Goal: Information Seeking & Learning: Learn about a topic

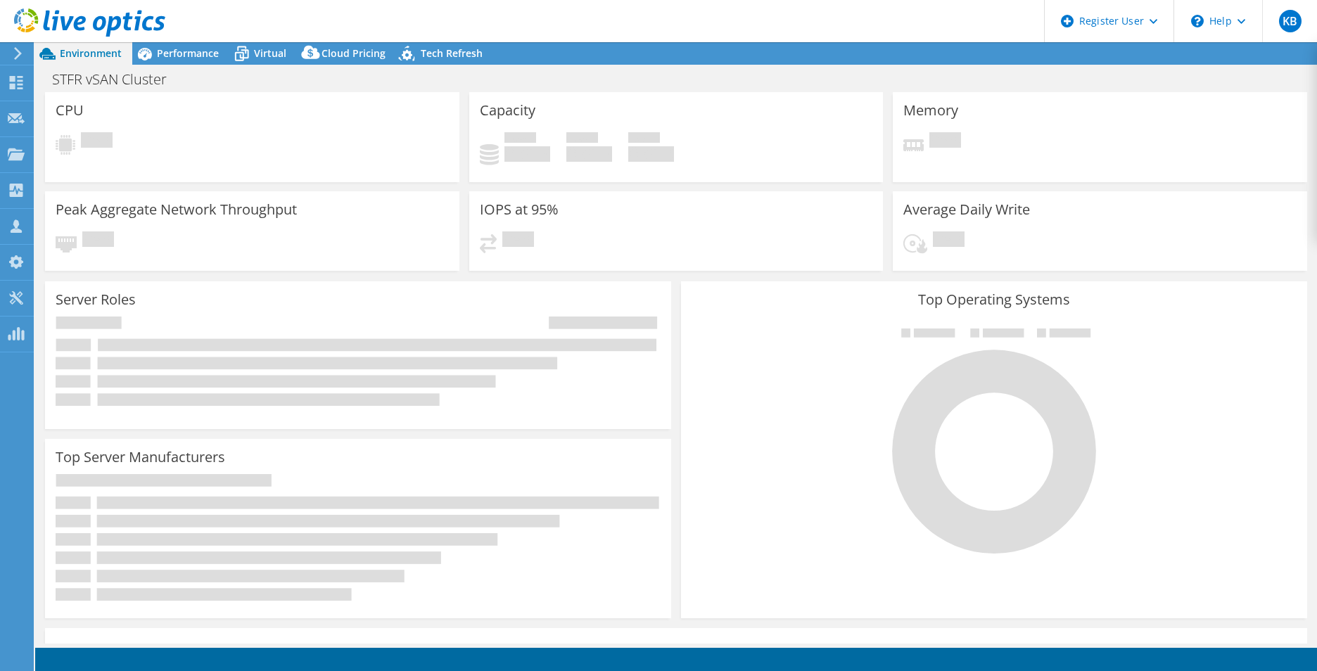
select select "USD"
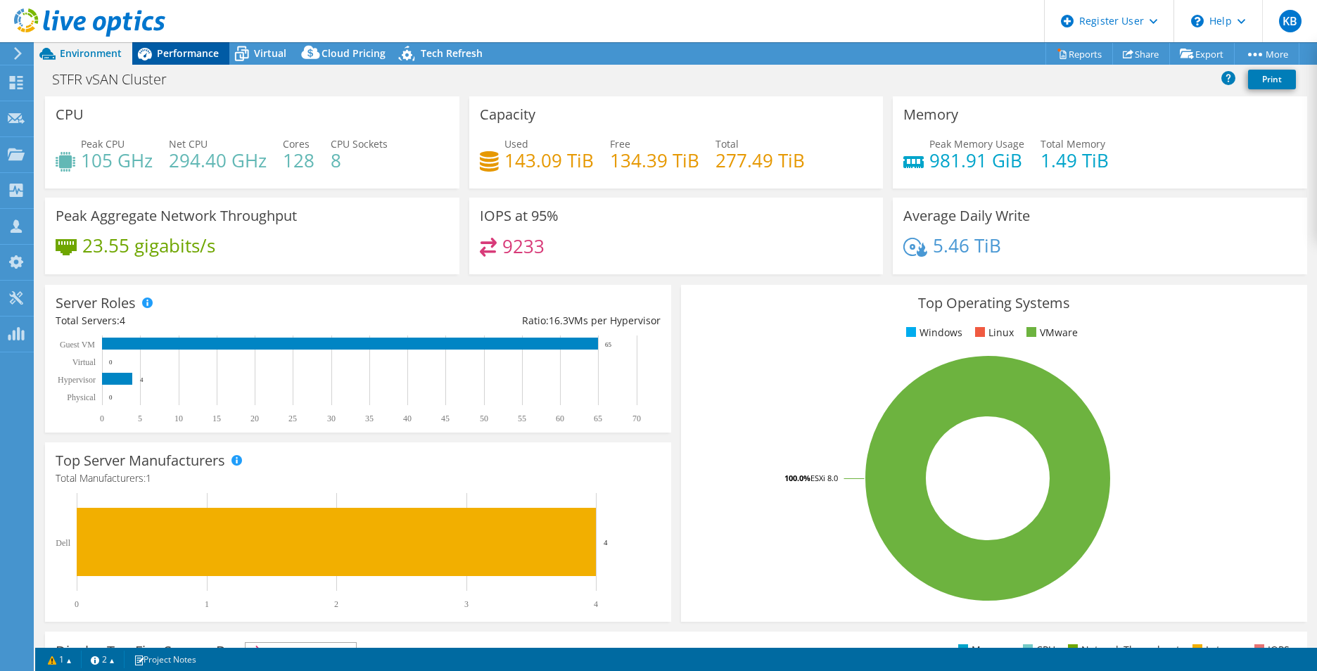
click at [161, 51] on span "Performance" at bounding box center [188, 52] width 62 height 13
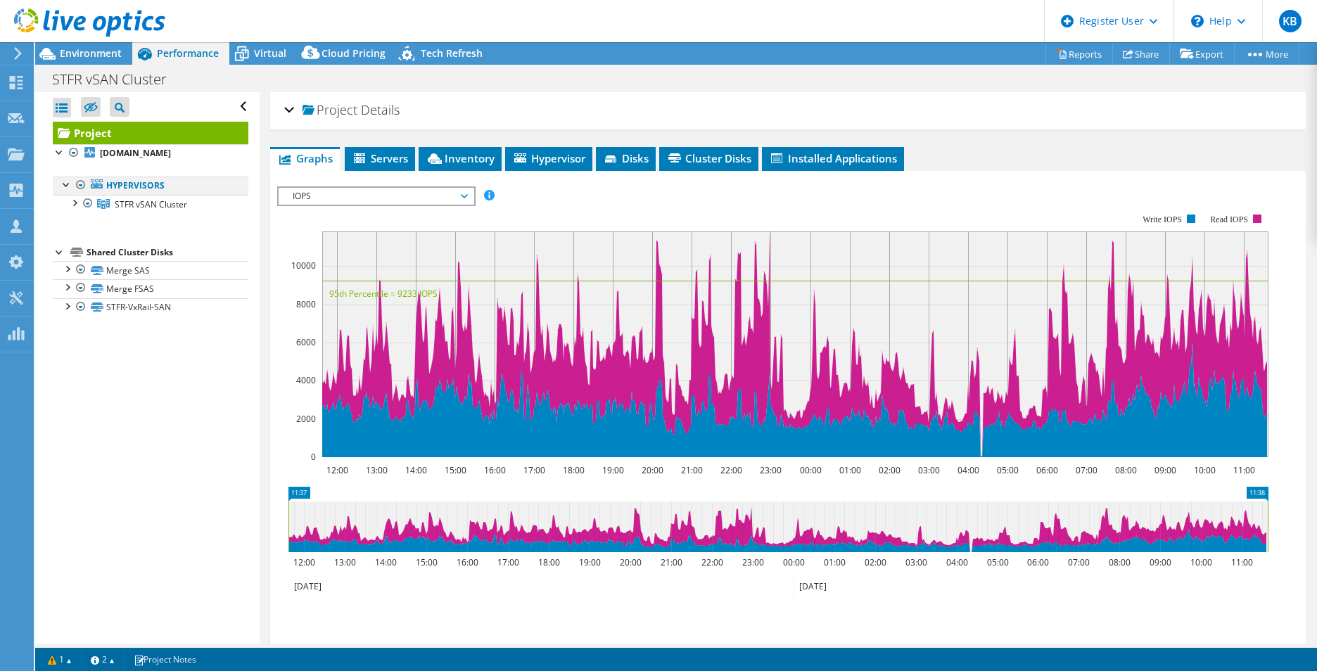
click at [68, 188] on div at bounding box center [67, 184] width 14 height 14
click at [65, 186] on div at bounding box center [67, 184] width 14 height 14
click at [76, 205] on div at bounding box center [74, 202] width 14 height 14
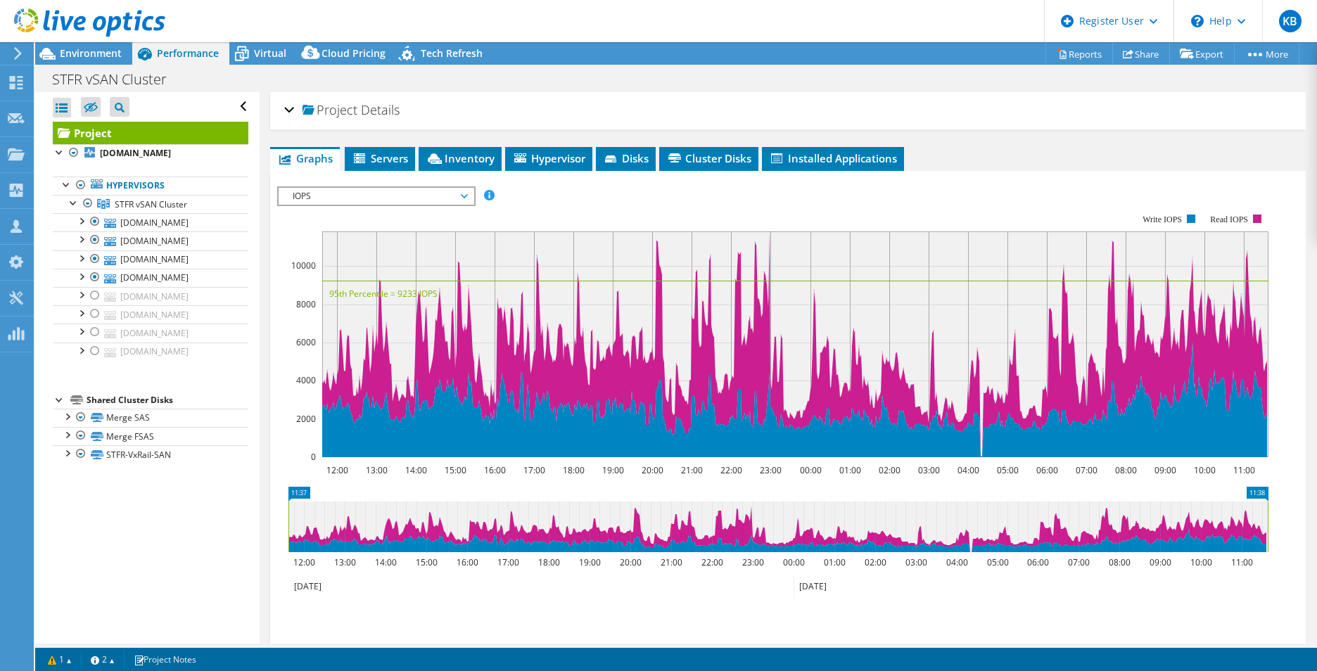
click at [286, 108] on div "Project Details" at bounding box center [787, 111] width 1007 height 30
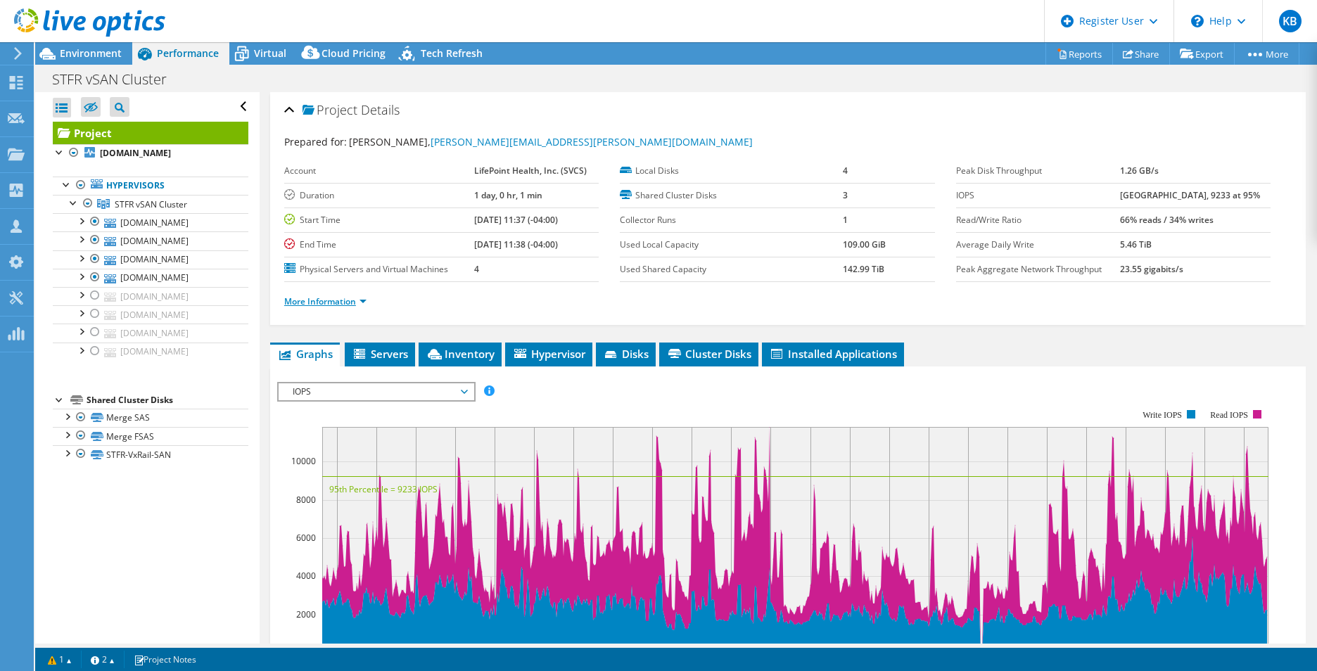
click at [340, 300] on link "More Information" at bounding box center [325, 301] width 82 height 12
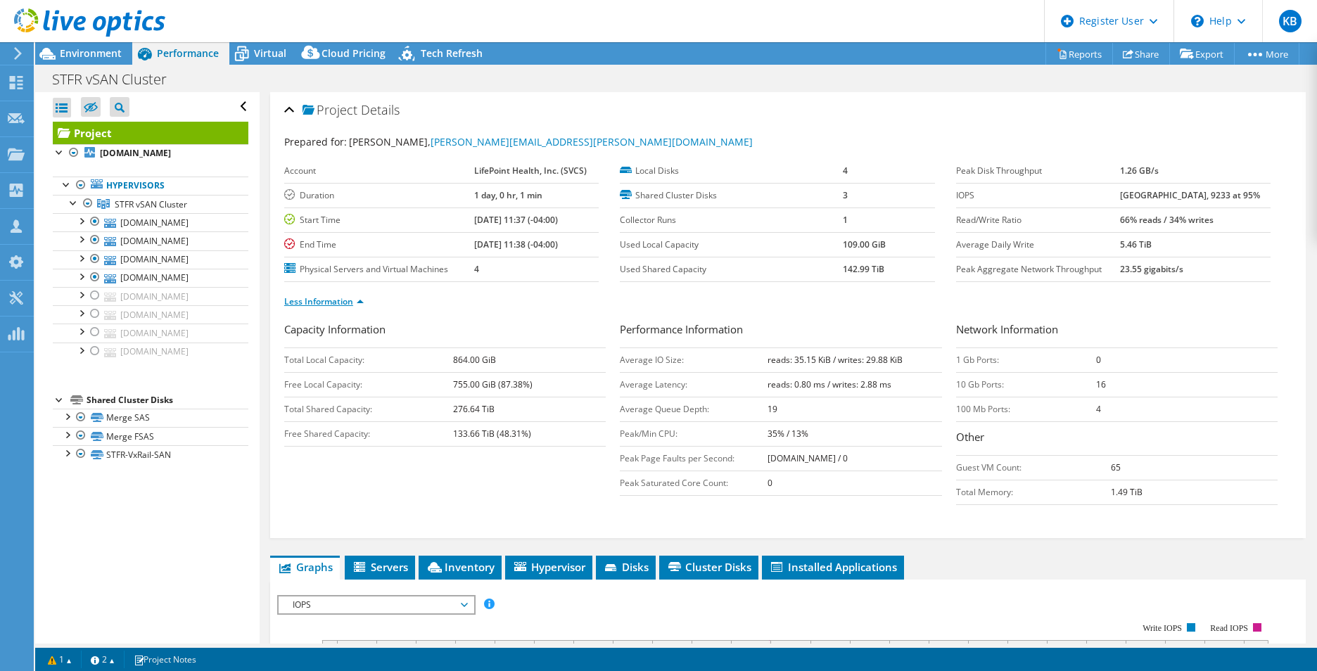
click at [348, 301] on link "Less Information" at bounding box center [323, 301] width 79 height 12
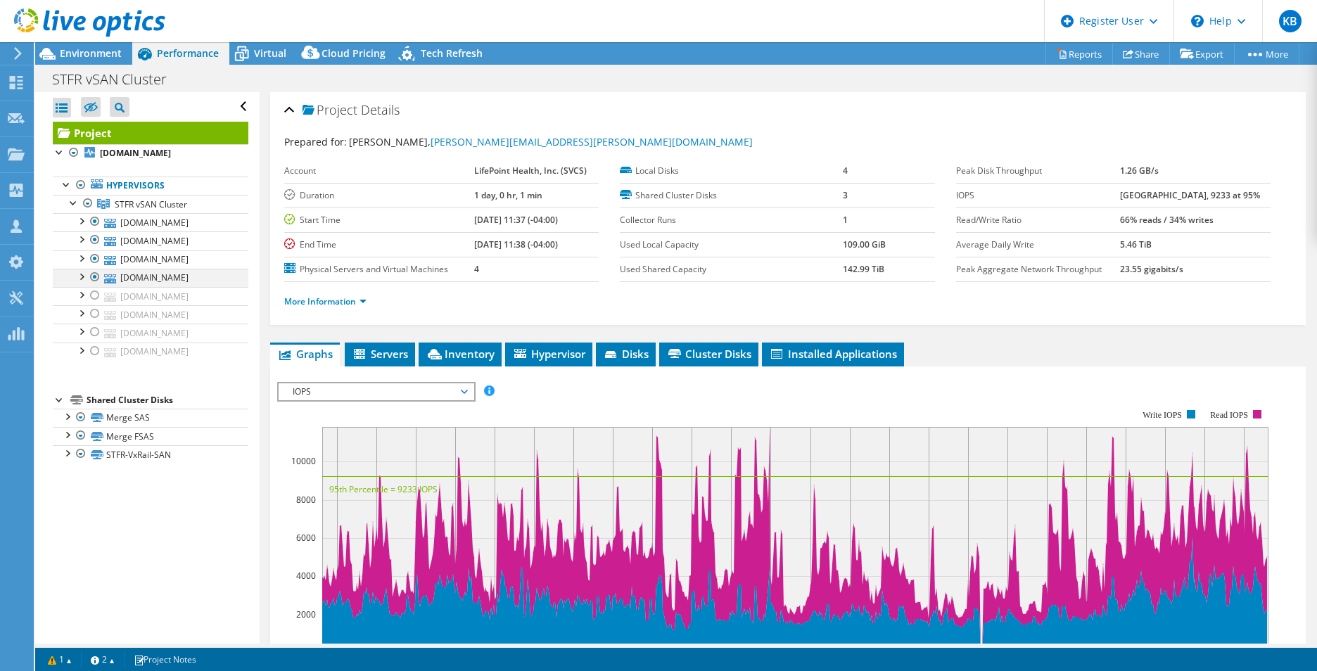
click at [95, 278] on div at bounding box center [95, 277] width 14 height 17
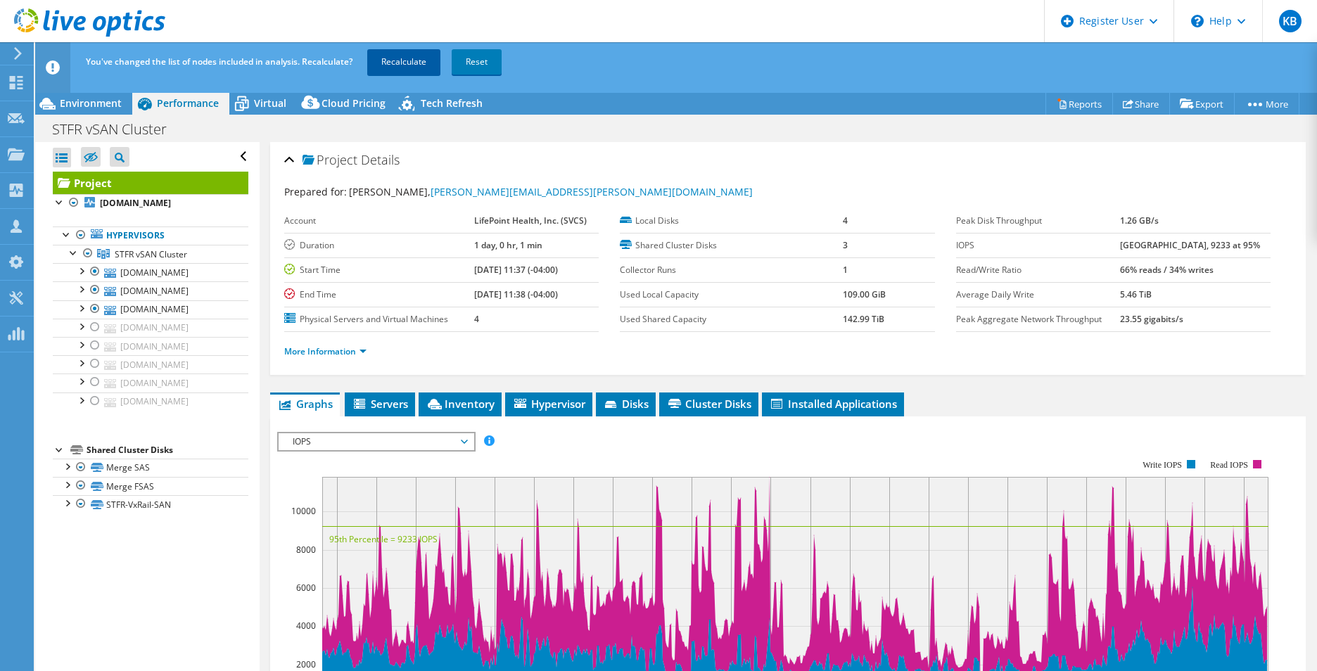
click at [414, 64] on link "Recalculate" at bounding box center [403, 61] width 73 height 25
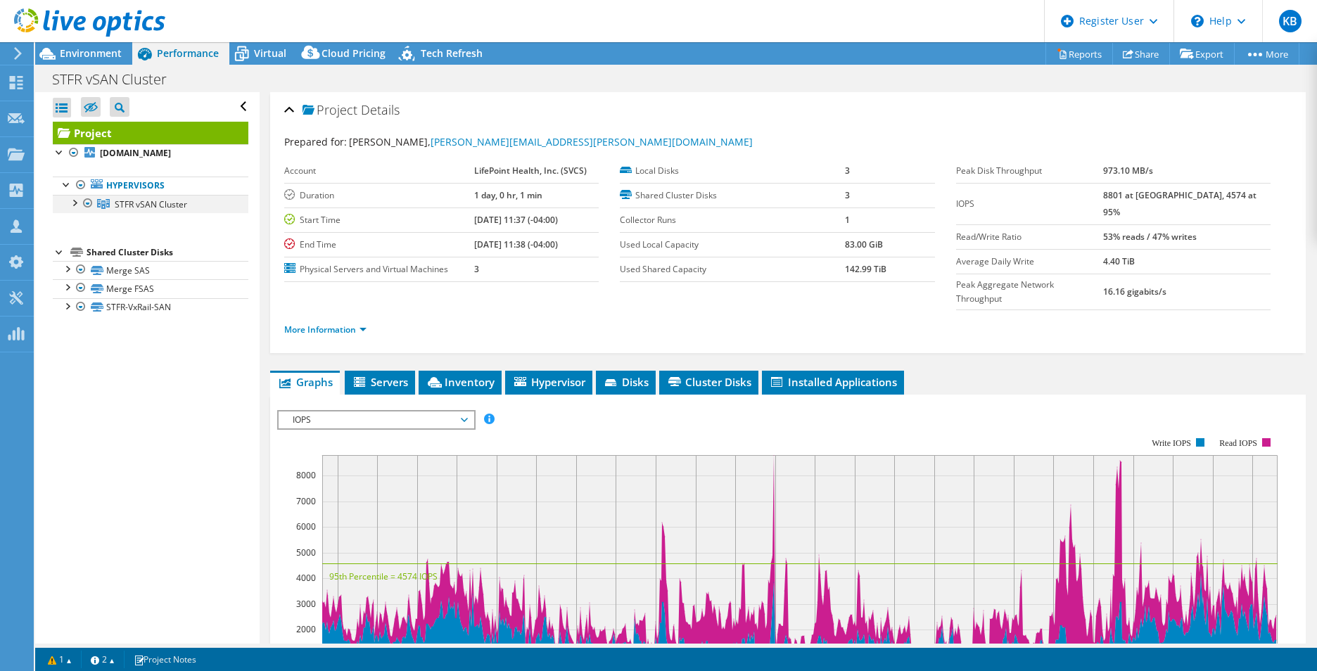
click at [72, 205] on div at bounding box center [74, 202] width 14 height 14
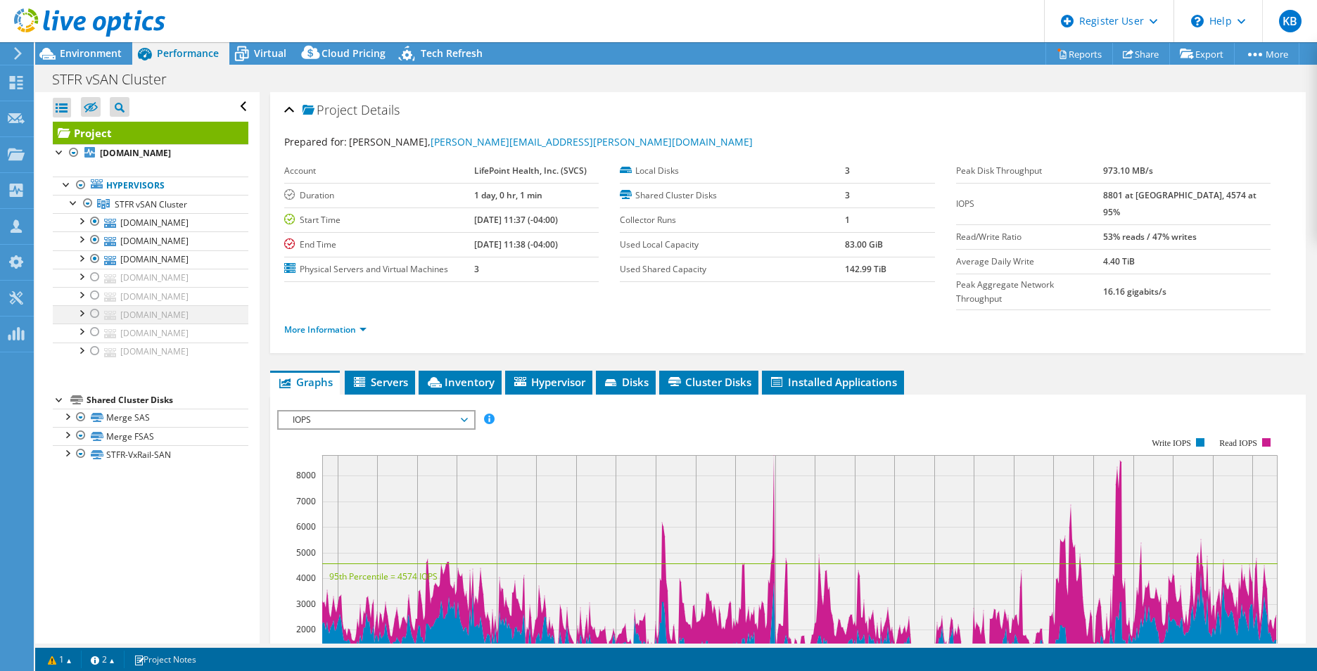
click at [94, 317] on div at bounding box center [95, 313] width 14 height 17
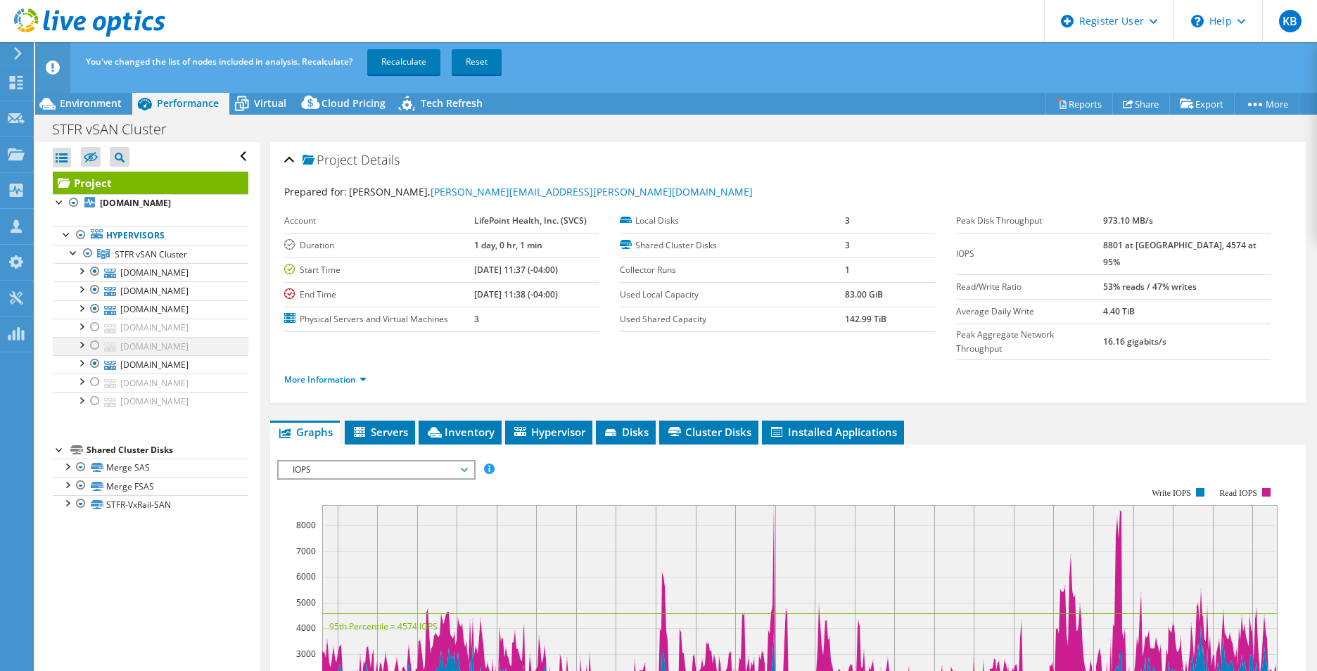
click at [94, 345] on div at bounding box center [95, 345] width 14 height 17
click at [94, 328] on div at bounding box center [95, 327] width 14 height 17
click at [413, 65] on link "Recalculate" at bounding box center [403, 61] width 73 height 25
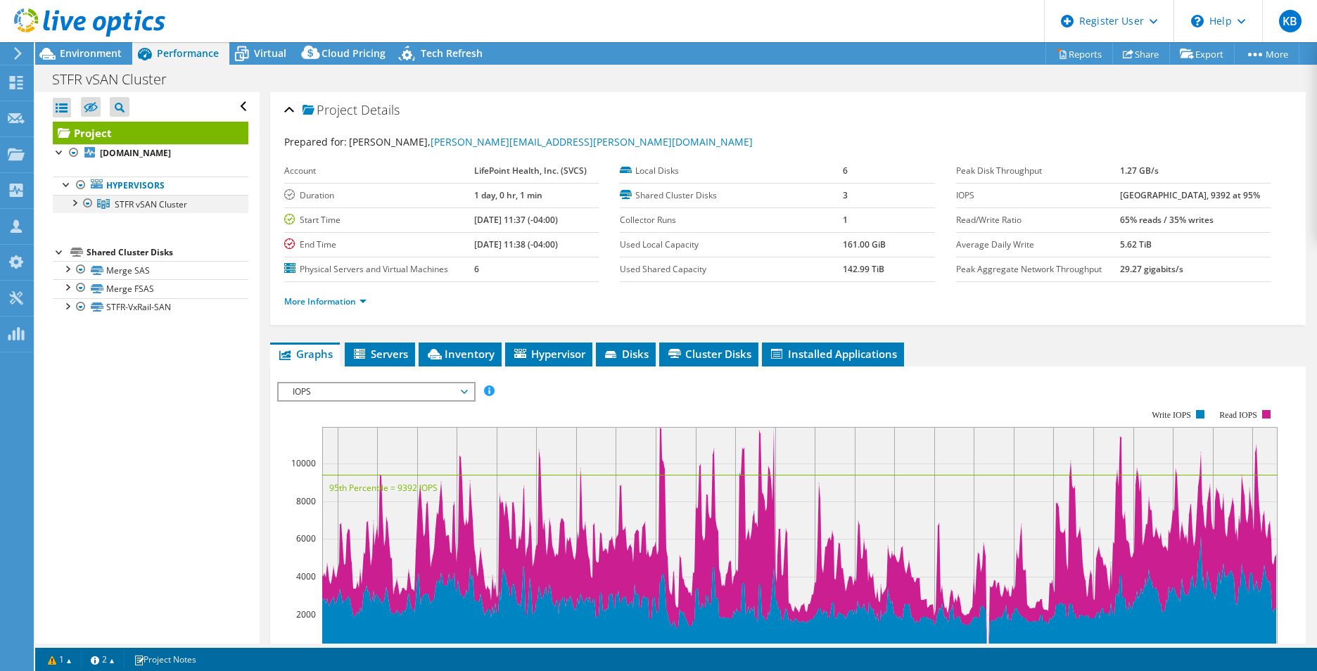
click at [77, 205] on div at bounding box center [74, 202] width 14 height 14
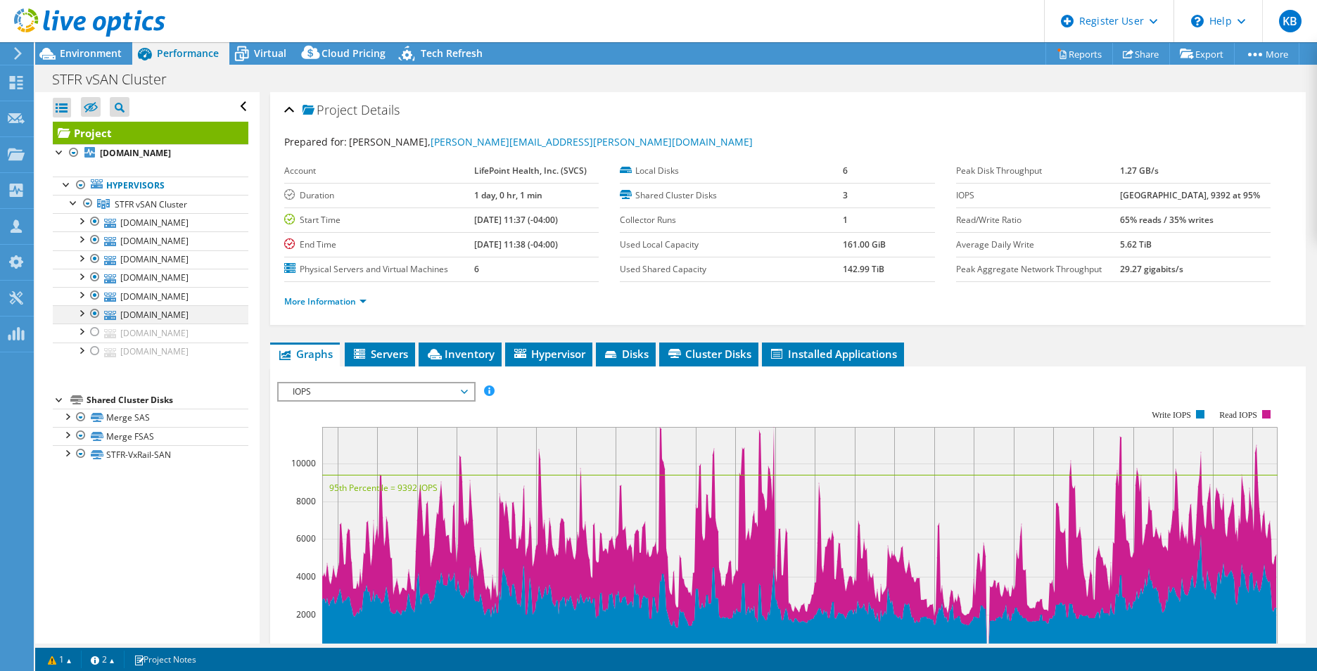
click at [94, 312] on div at bounding box center [95, 313] width 14 height 17
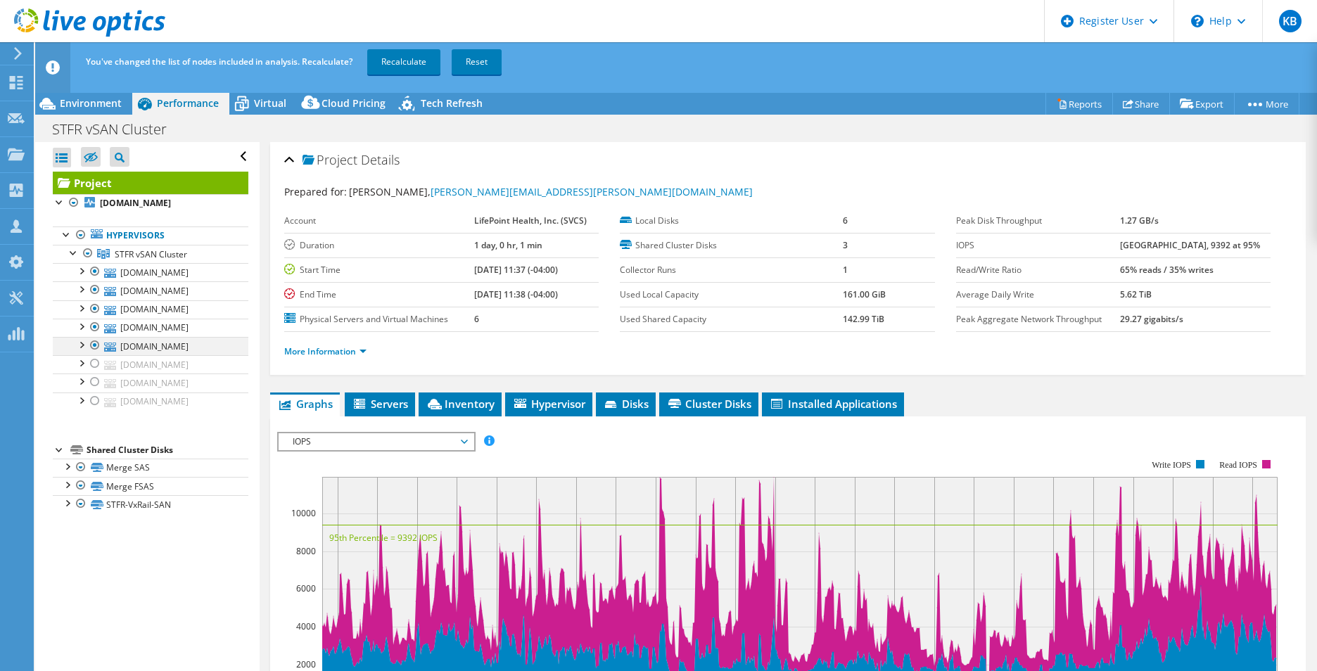
click at [94, 343] on div at bounding box center [95, 345] width 14 height 17
click at [94, 325] on div at bounding box center [95, 327] width 14 height 17
click at [386, 64] on link "Recalculate" at bounding box center [403, 61] width 73 height 25
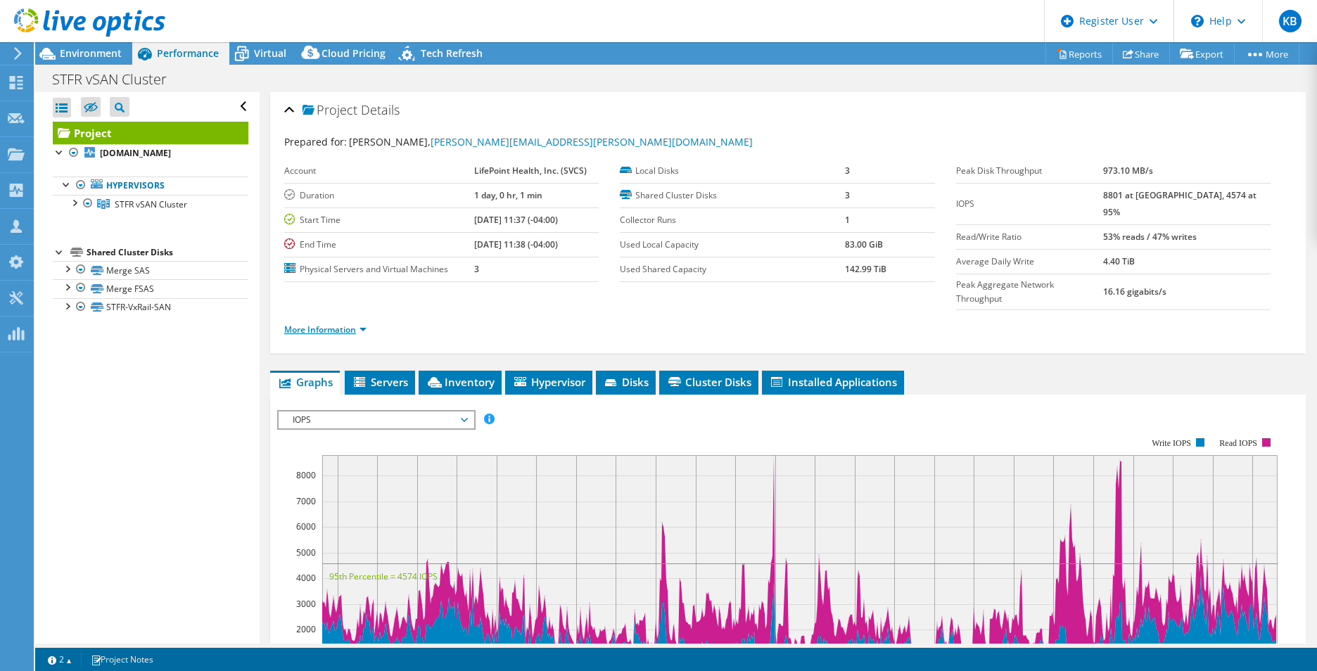
click at [345, 324] on link "More Information" at bounding box center [325, 330] width 82 height 12
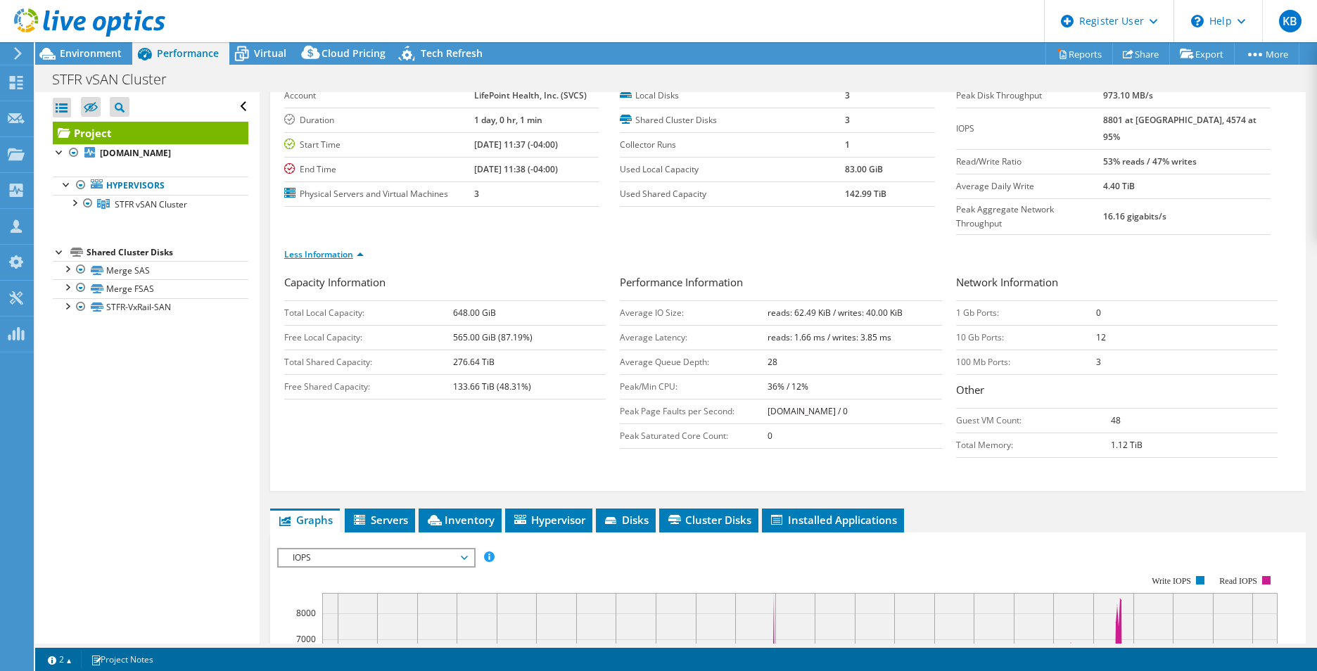
scroll to position [70, 0]
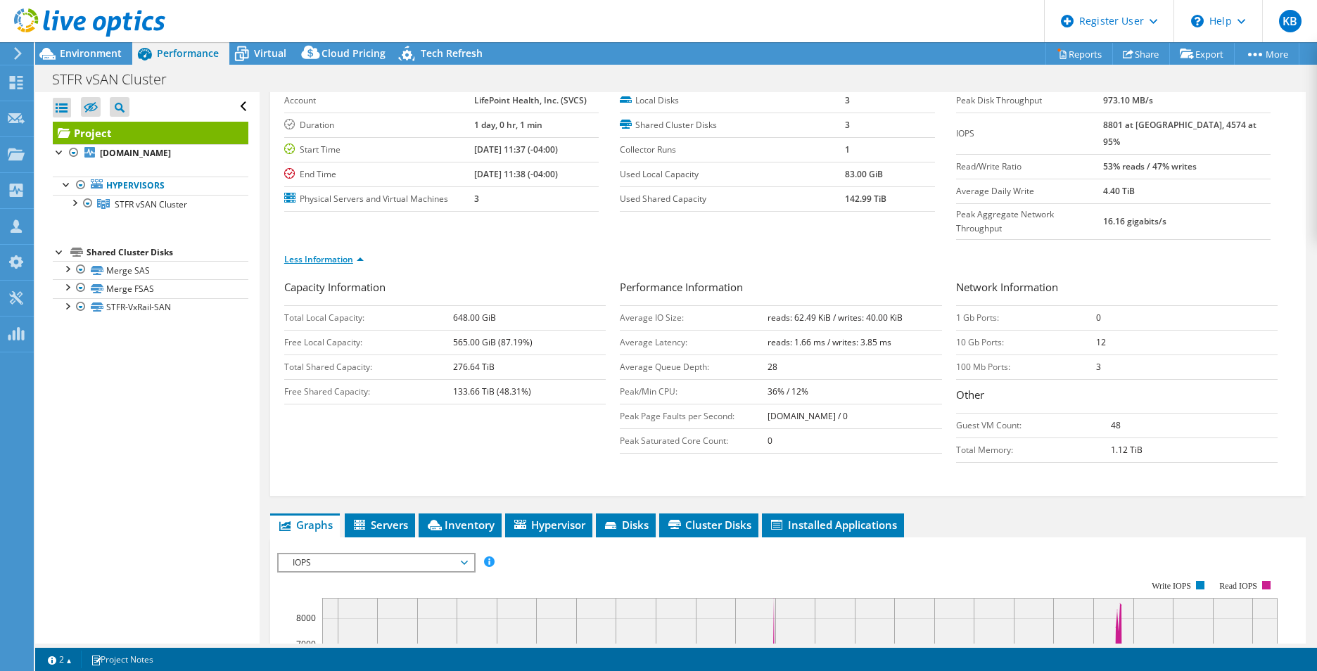
click at [335, 253] on link "Less Information" at bounding box center [323, 259] width 79 height 12
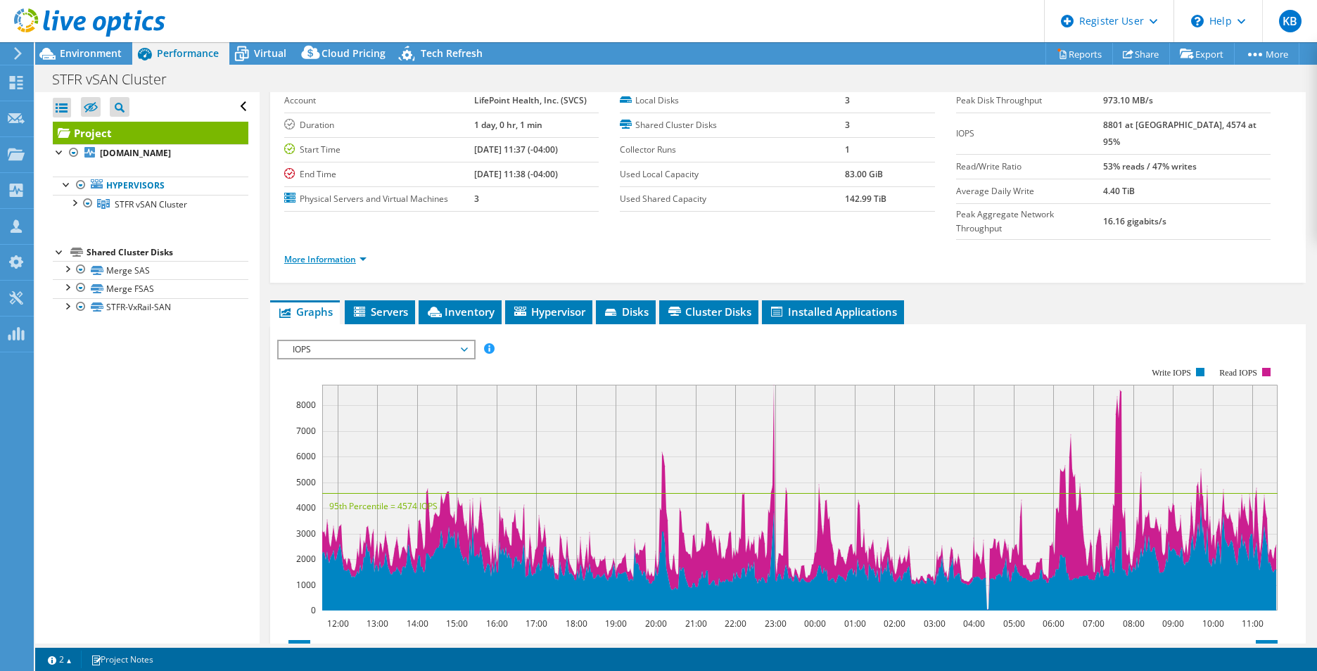
click at [335, 253] on link "More Information" at bounding box center [325, 259] width 82 height 12
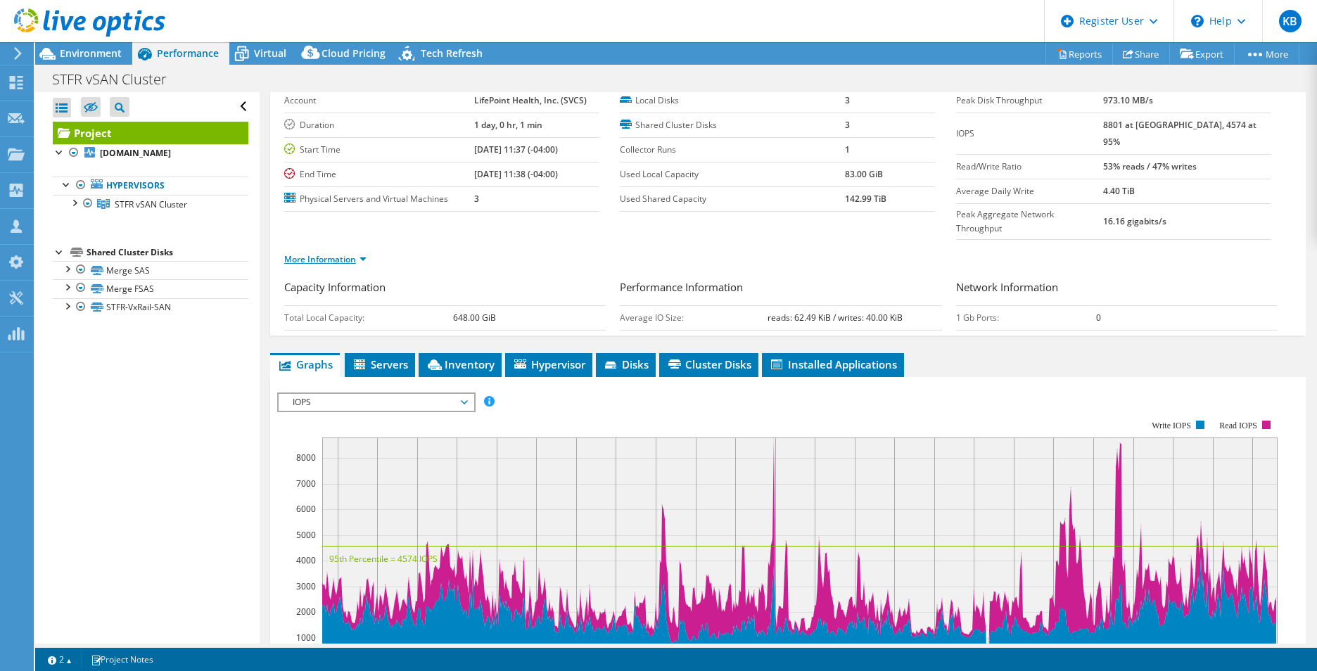
click at [335, 253] on link "More Information" at bounding box center [325, 259] width 82 height 12
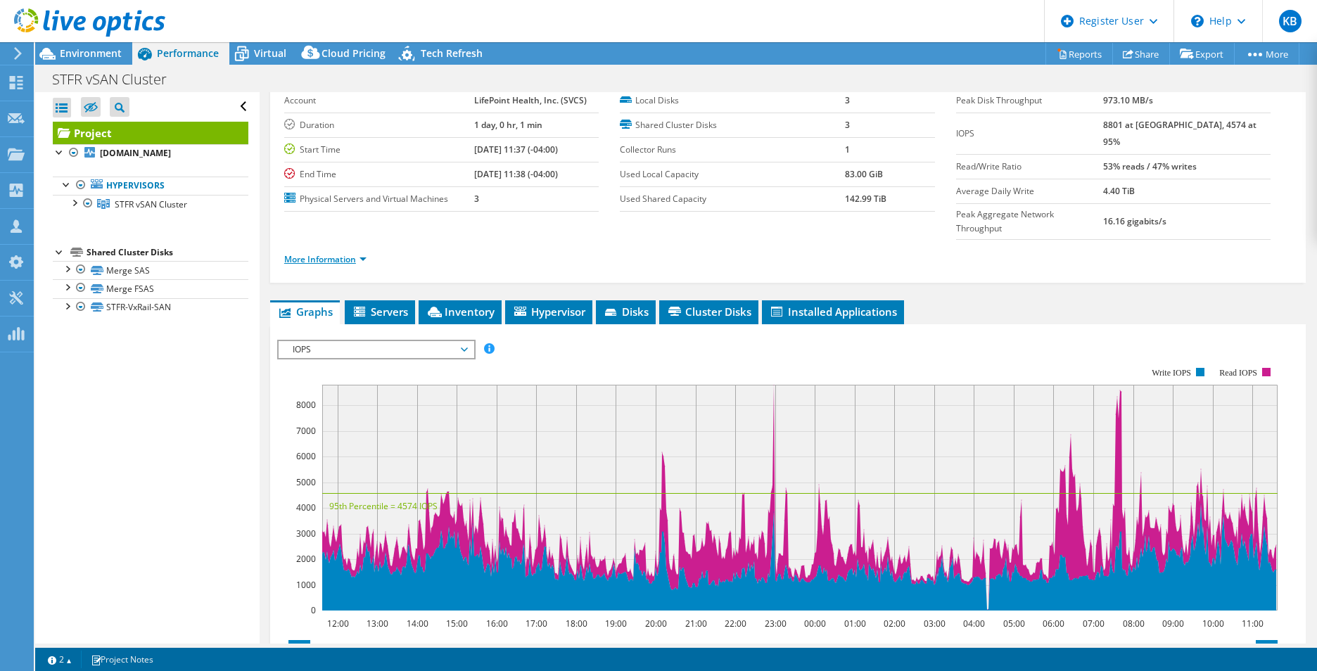
click at [362, 253] on link "More Information" at bounding box center [325, 259] width 82 height 12
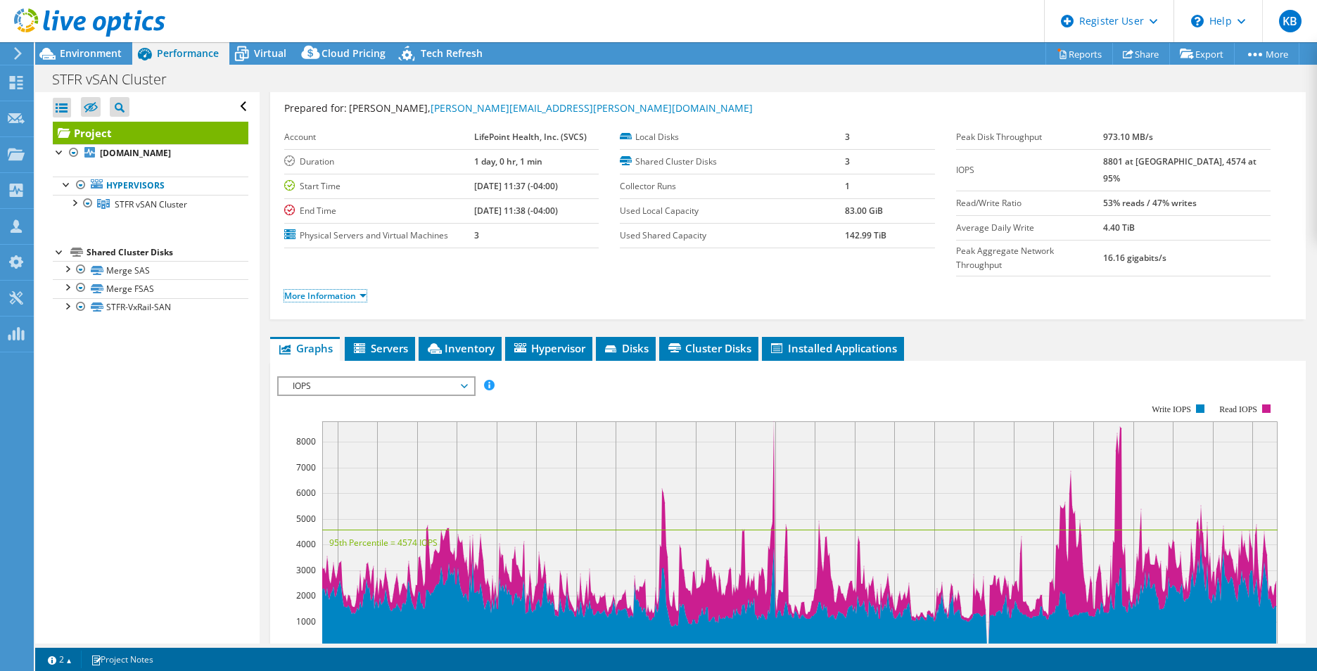
scroll to position [0, 0]
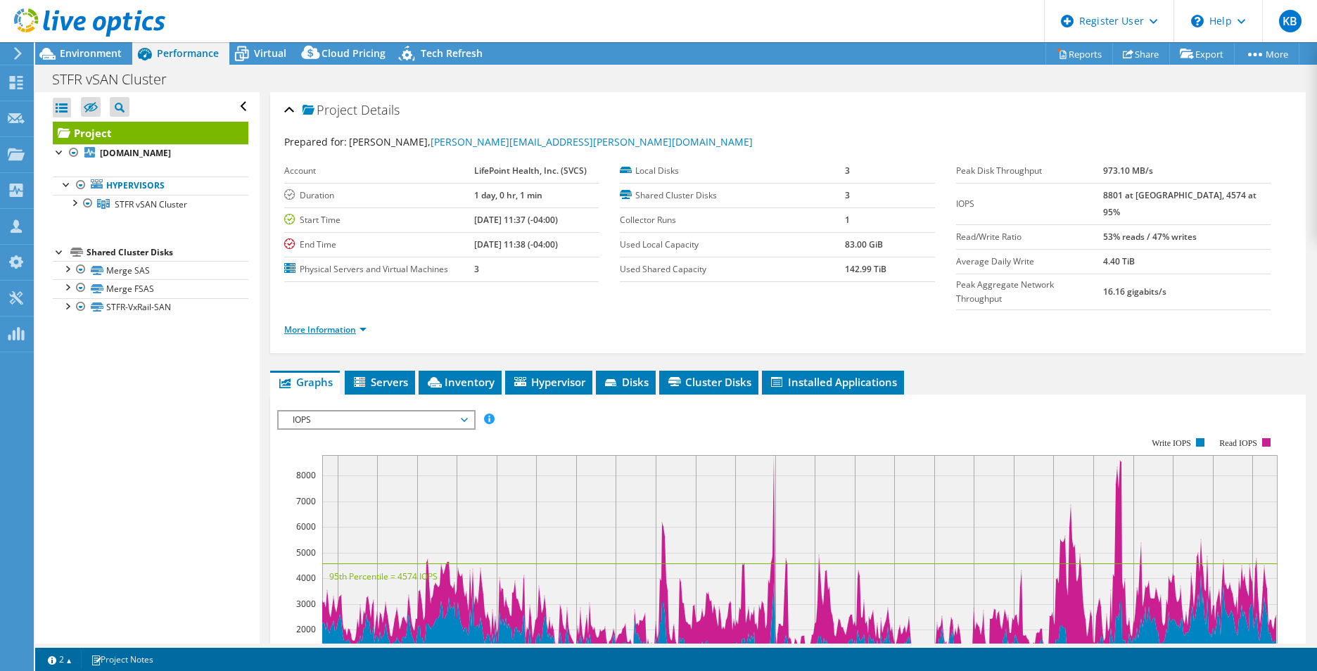
click at [359, 324] on link "More Information" at bounding box center [325, 330] width 82 height 12
click at [295, 111] on h2 "Project Details" at bounding box center [341, 110] width 115 height 28
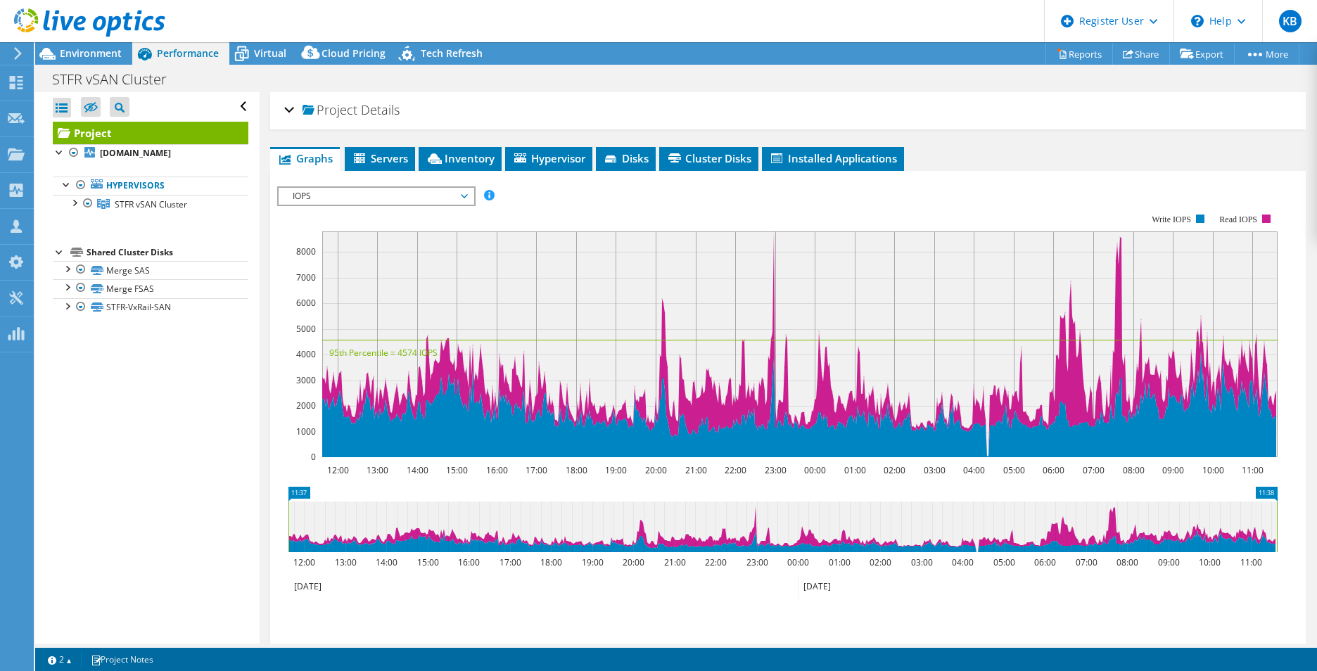
click at [295, 111] on h2 "Project Details" at bounding box center [341, 110] width 115 height 28
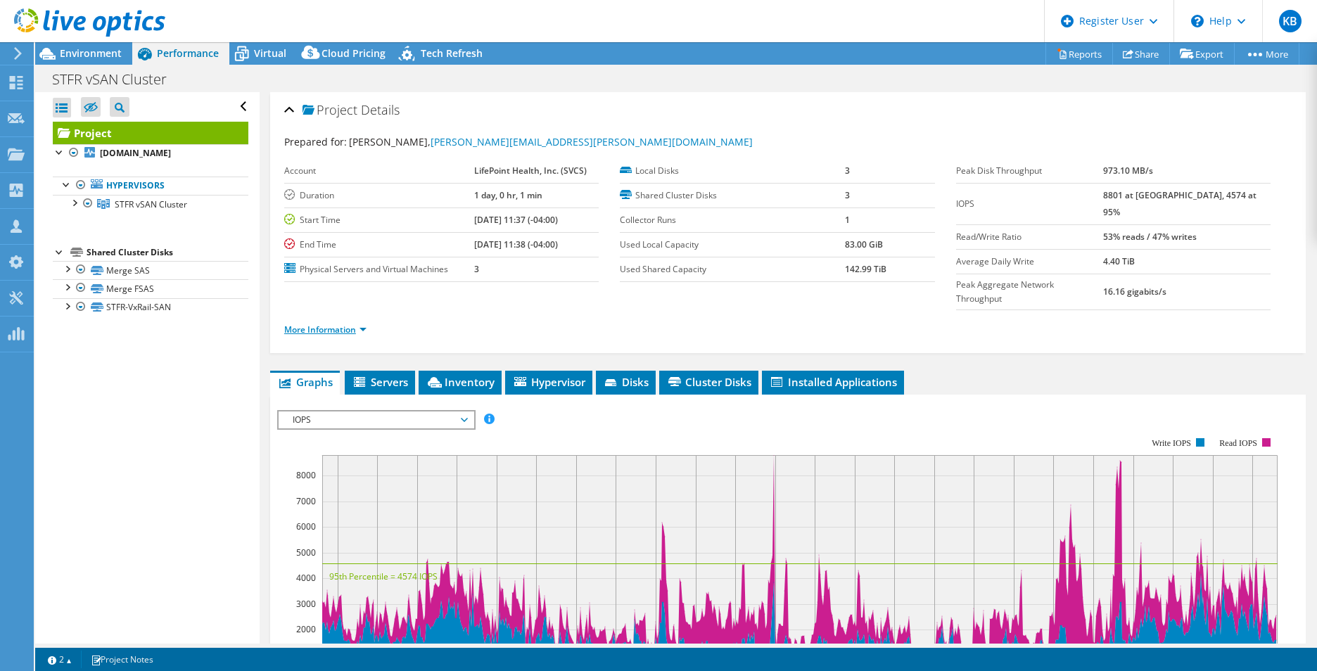
click at [364, 324] on link "More Information" at bounding box center [325, 330] width 82 height 12
click at [362, 324] on link "More Information" at bounding box center [325, 330] width 82 height 12
click at [408, 310] on div "More Information" at bounding box center [787, 329] width 1007 height 39
click at [364, 324] on link "More Information" at bounding box center [325, 330] width 82 height 12
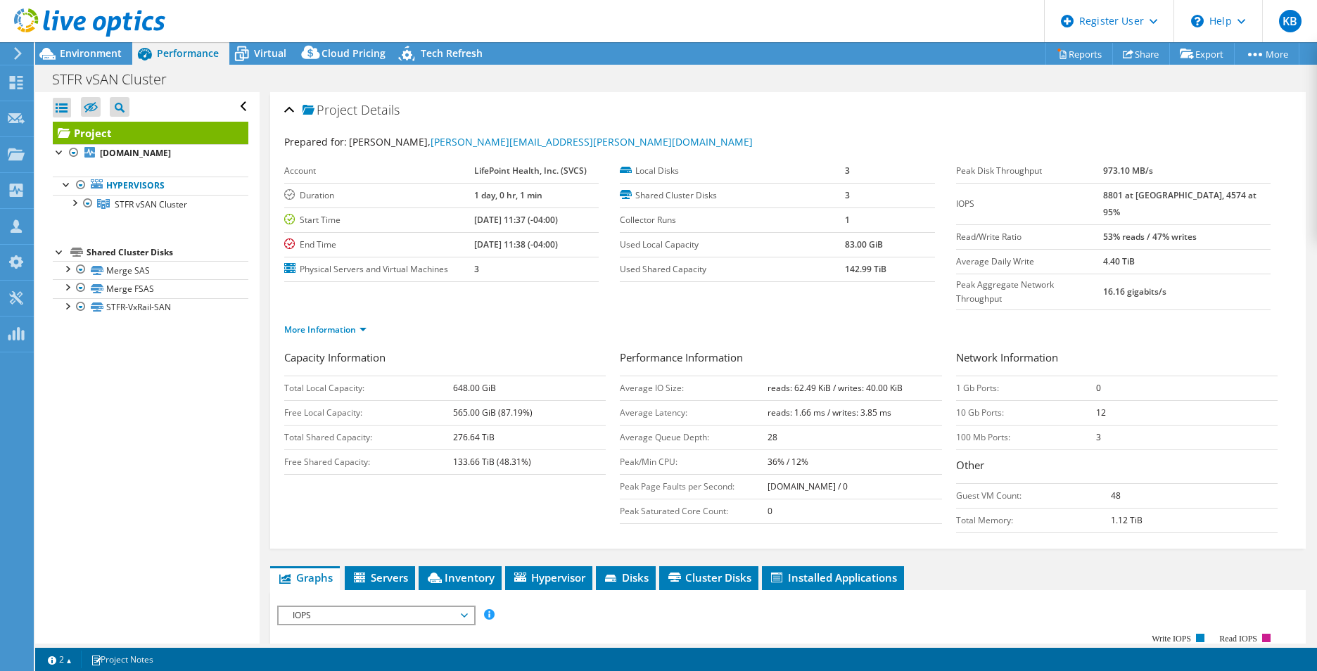
click at [440, 400] on td "Free Local Capacity:" at bounding box center [368, 412] width 169 height 25
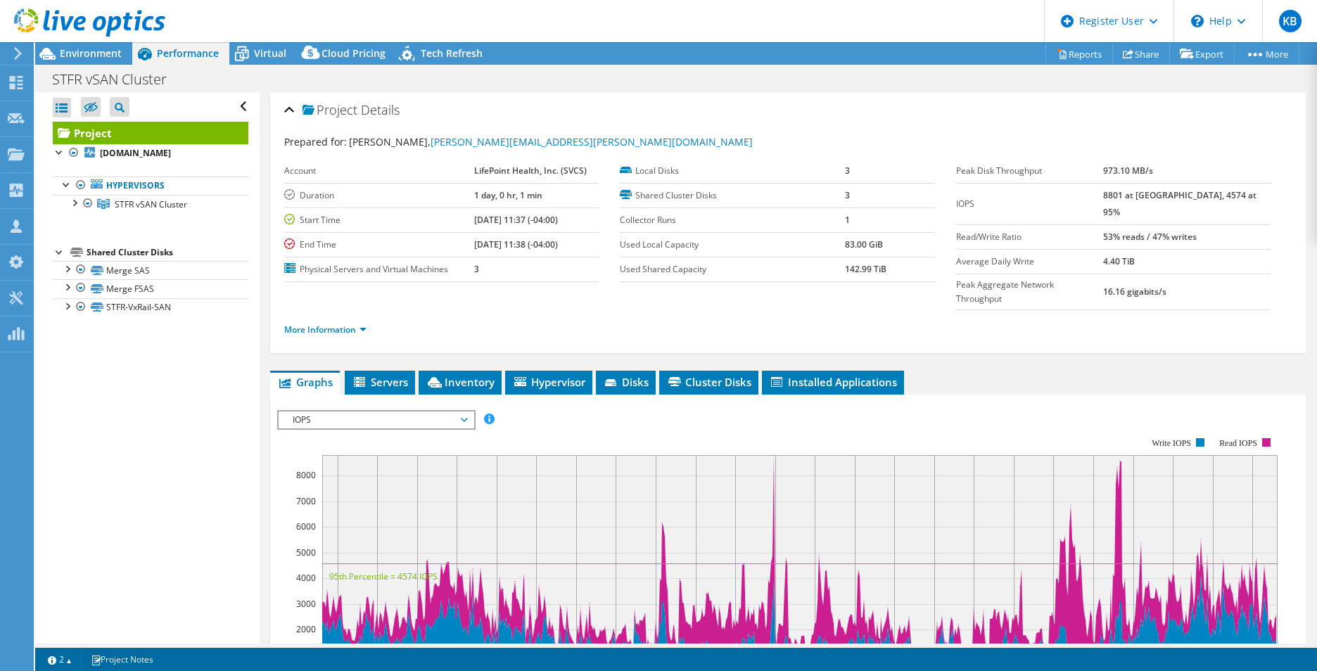
click at [370, 322] on li "More Information" at bounding box center [329, 329] width 91 height 15
click at [340, 324] on link "More Information" at bounding box center [325, 330] width 82 height 12
click at [351, 324] on link "More Information" at bounding box center [325, 330] width 82 height 12
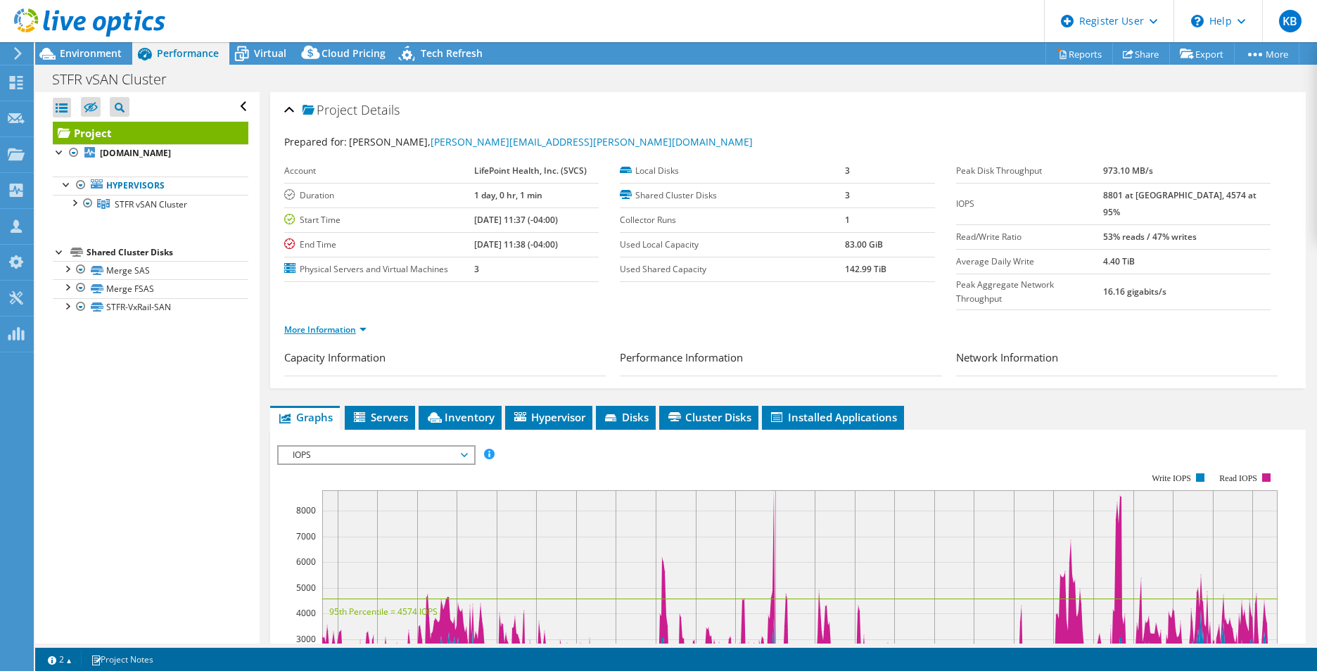
click at [351, 324] on link "More Information" at bounding box center [325, 330] width 82 height 12
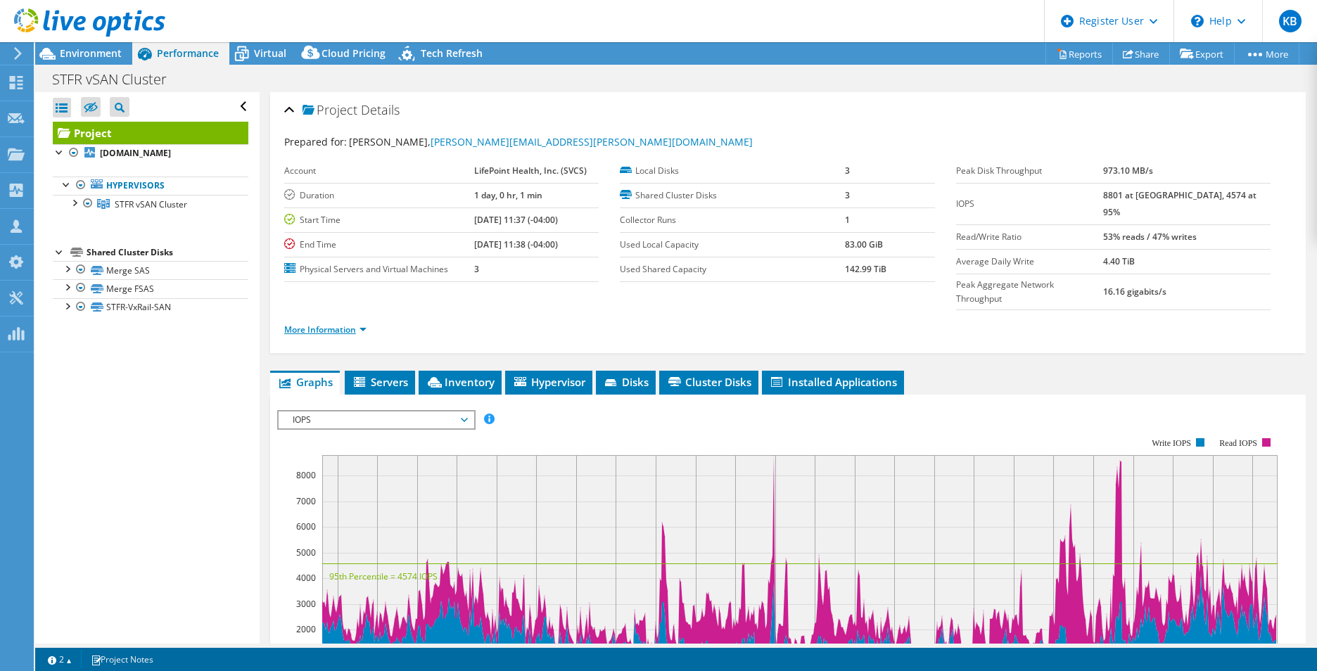
click at [357, 324] on link "More Information" at bounding box center [325, 330] width 82 height 12
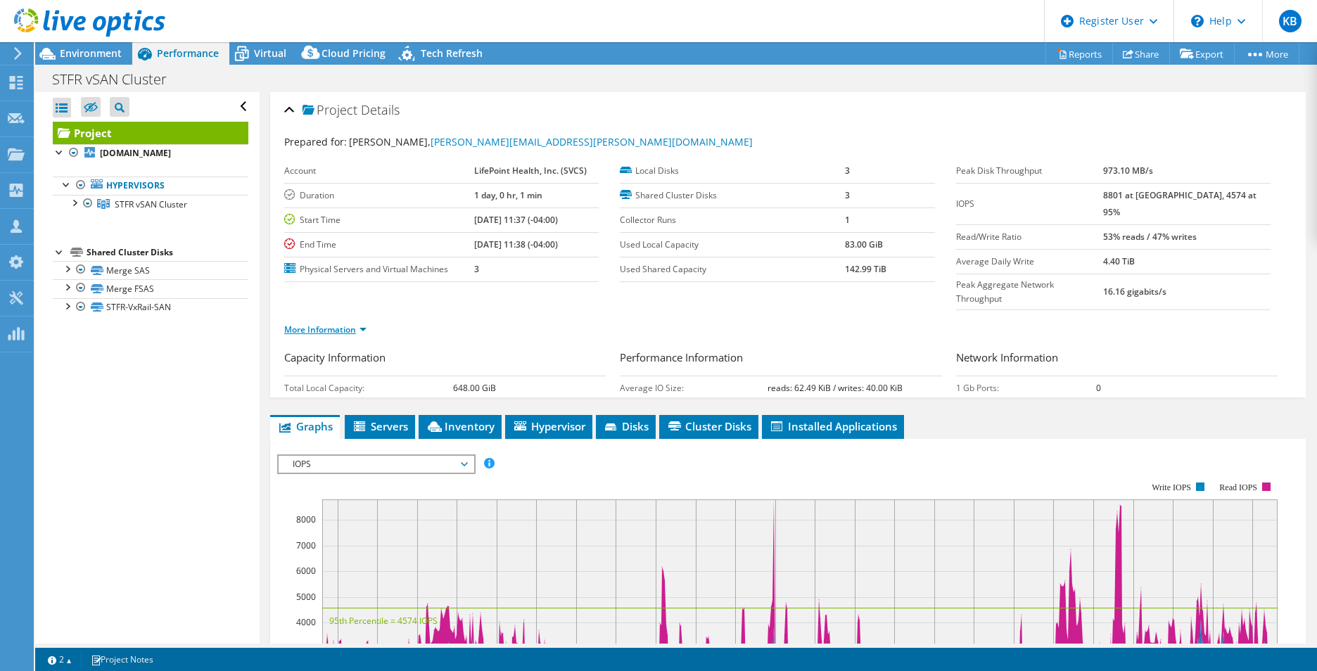
click at [357, 324] on link "More Information" at bounding box center [325, 330] width 82 height 12
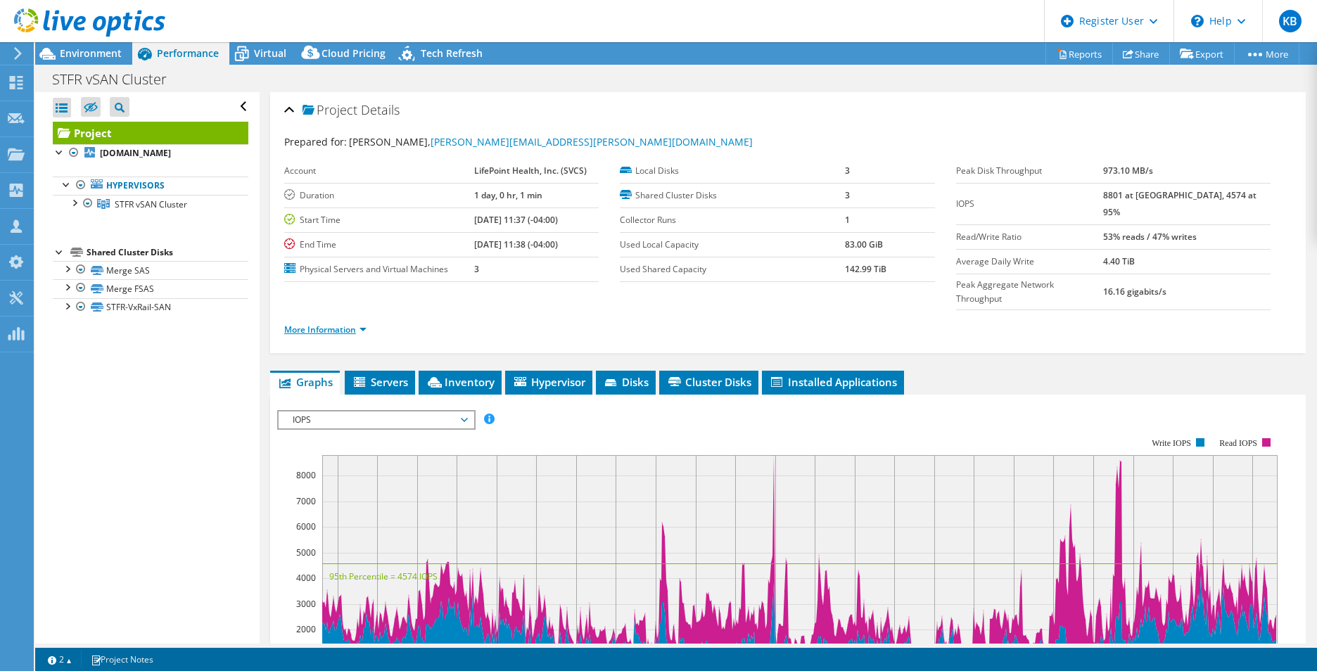
click at [357, 324] on link "More Information" at bounding box center [325, 330] width 82 height 12
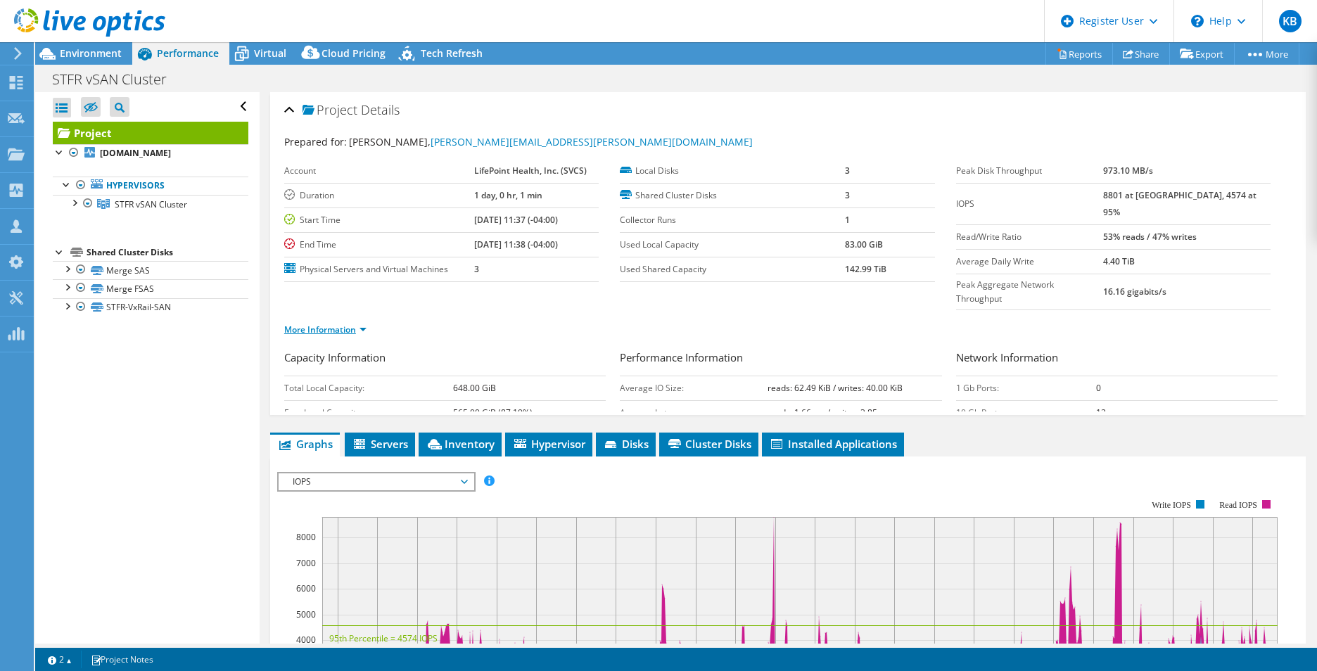
click at [357, 324] on link "More Information" at bounding box center [325, 330] width 82 height 12
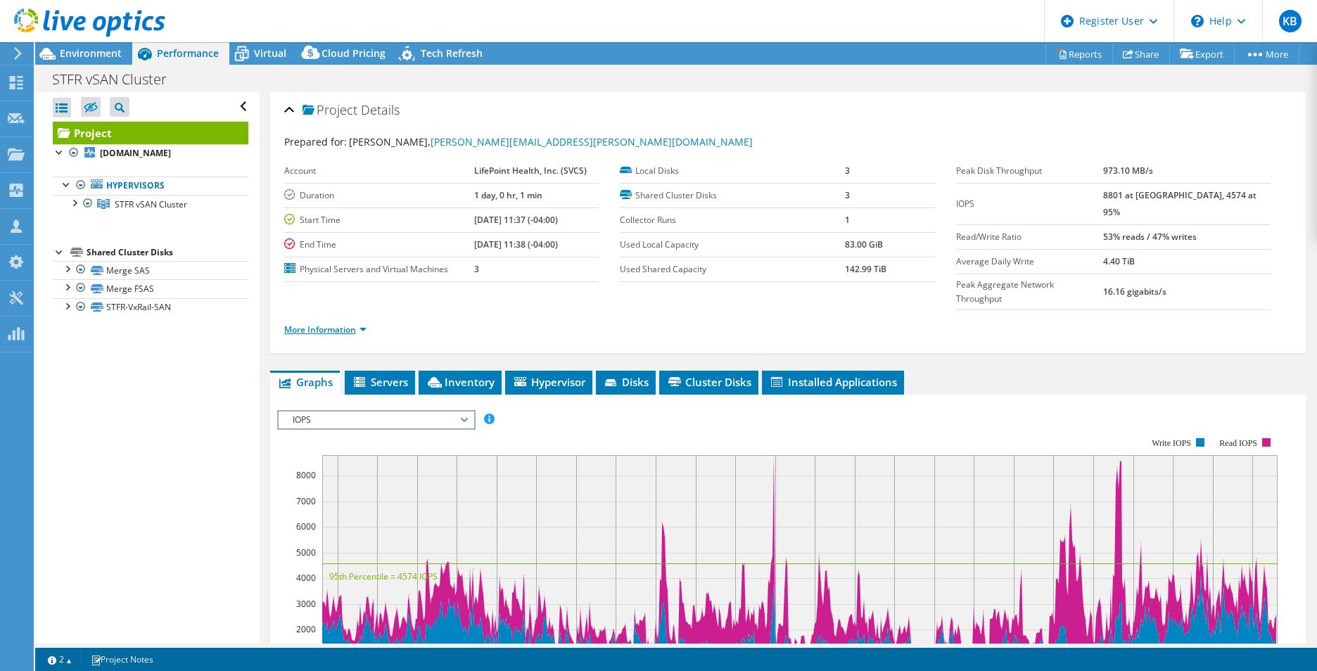
click at [357, 324] on link "More Information" at bounding box center [325, 330] width 82 height 12
click at [75, 202] on div at bounding box center [74, 202] width 14 height 14
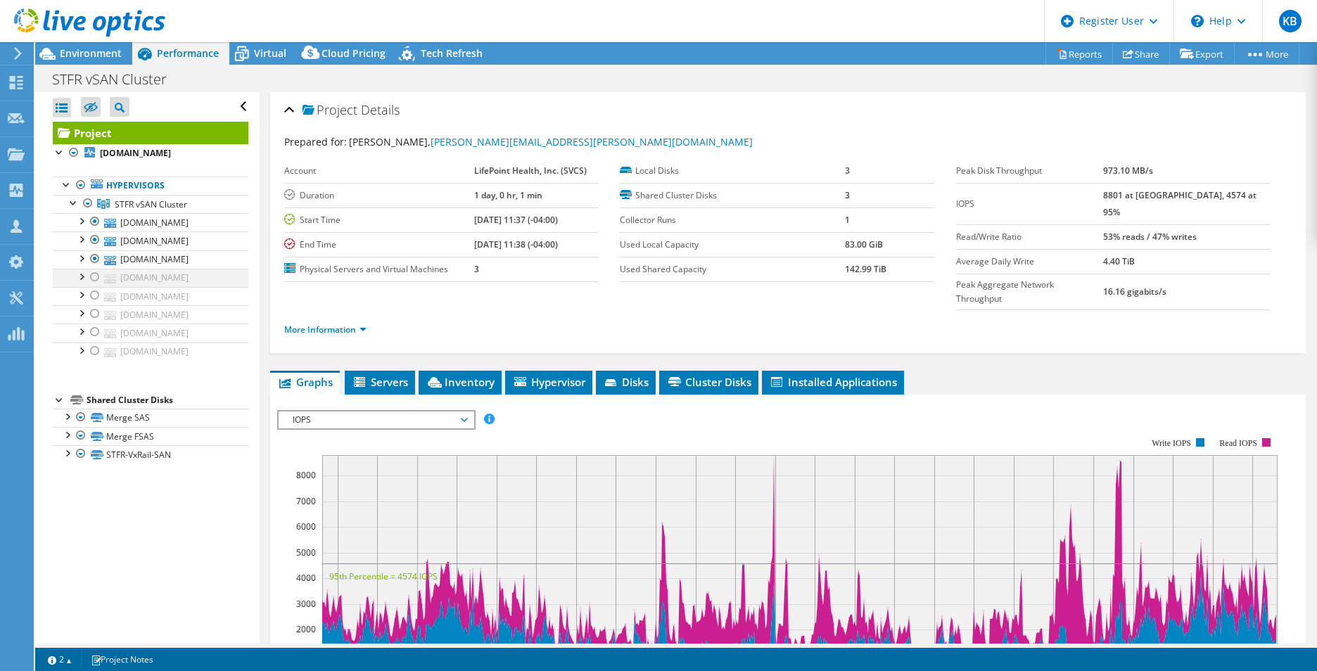
click at [96, 279] on div at bounding box center [95, 277] width 14 height 17
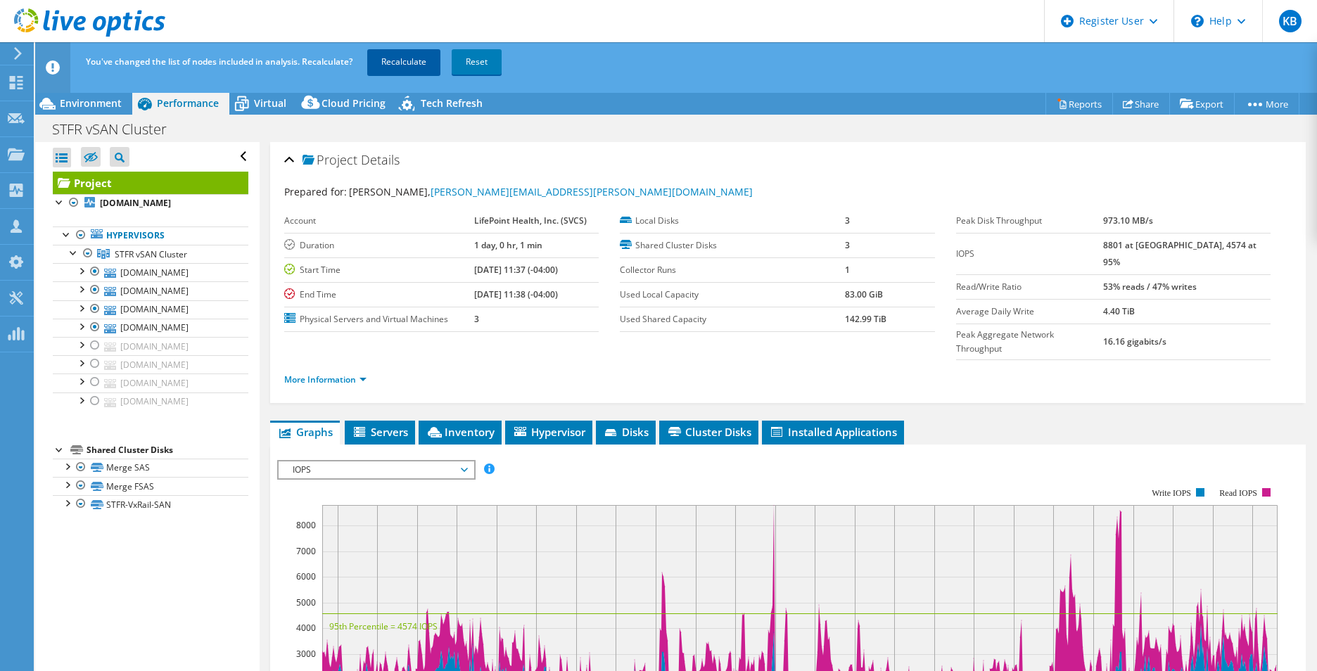
click at [407, 60] on link "Recalculate" at bounding box center [403, 61] width 73 height 25
click at [313, 373] on link "More Information" at bounding box center [325, 379] width 82 height 12
click at [312, 373] on link "More Information" at bounding box center [325, 379] width 82 height 12
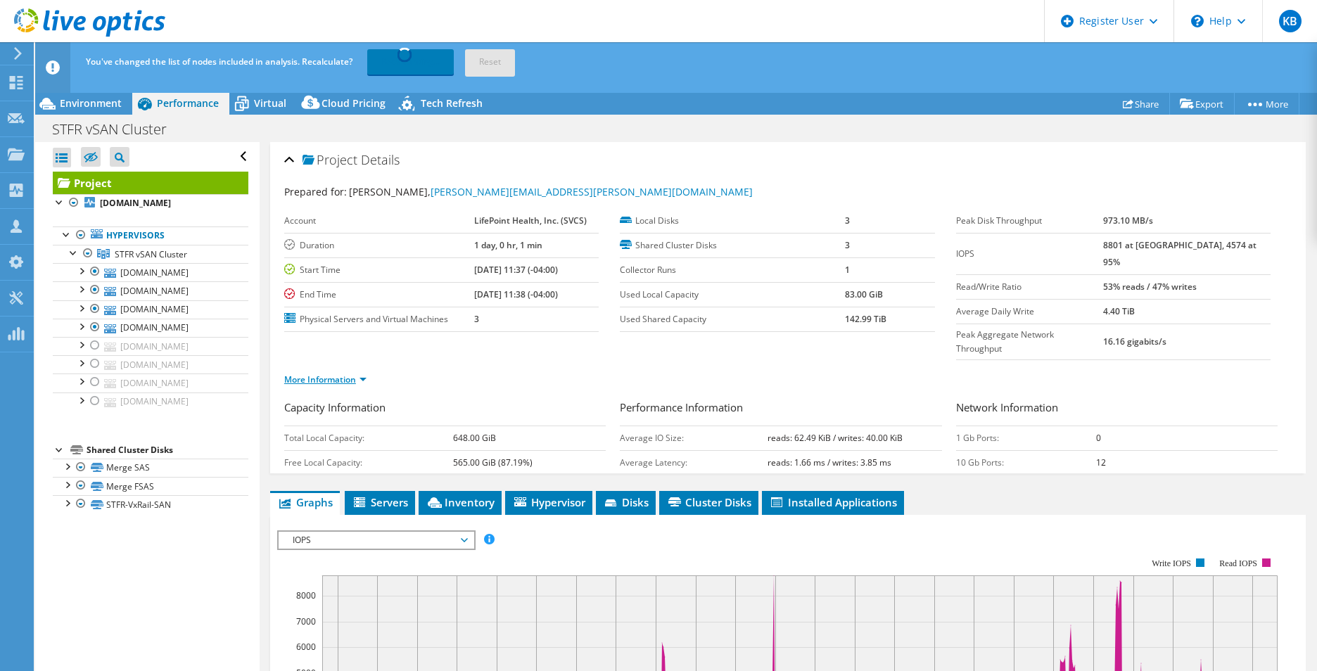
click at [312, 373] on link "More Information" at bounding box center [325, 379] width 82 height 12
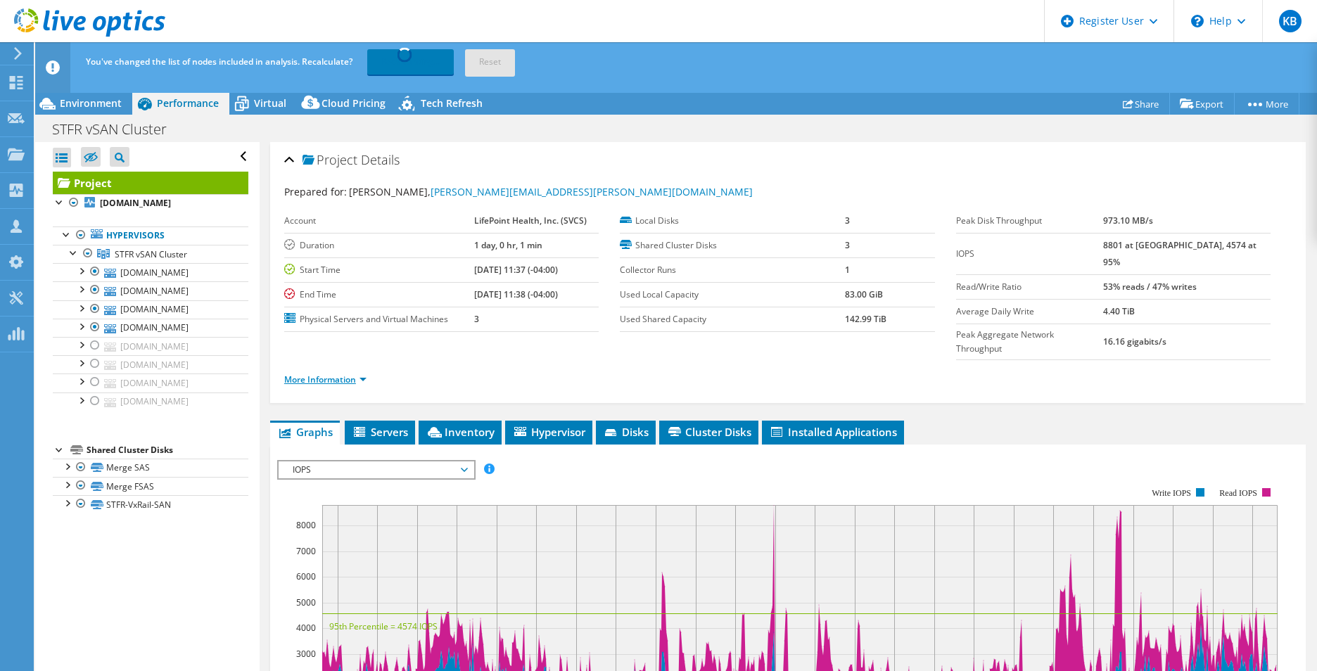
click at [312, 373] on link "More Information" at bounding box center [325, 379] width 82 height 12
click at [312, 360] on div "More Information" at bounding box center [787, 379] width 1007 height 39
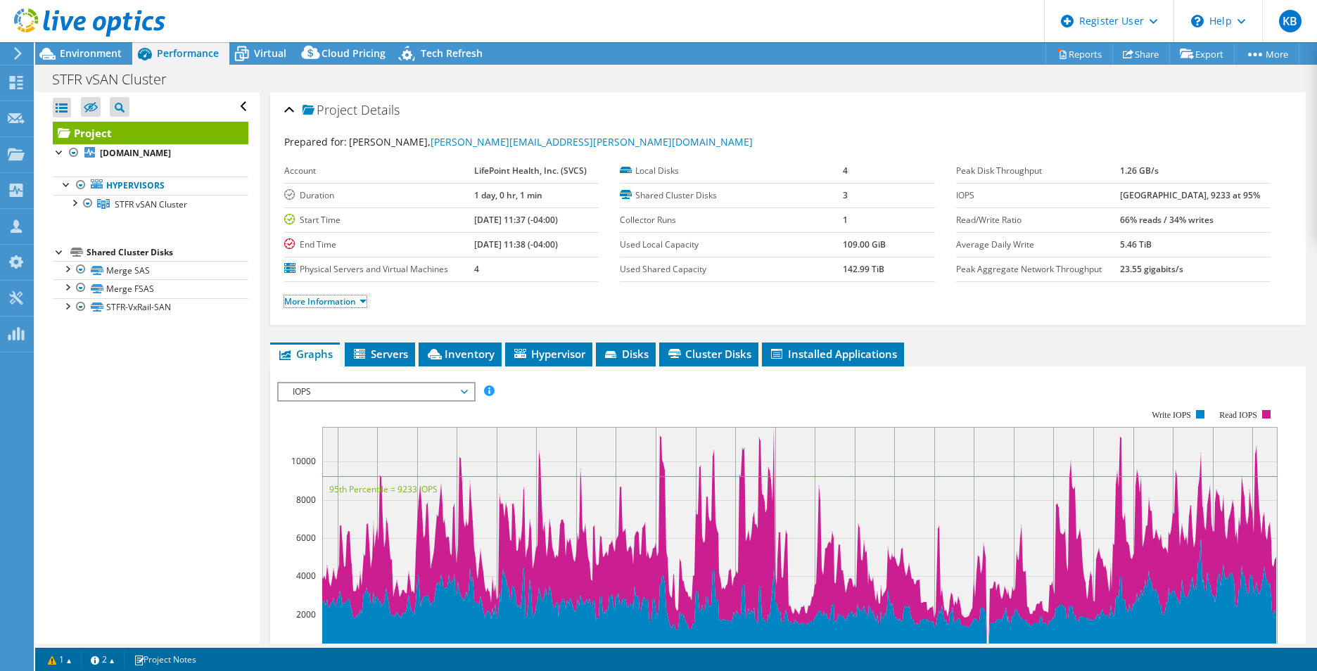
click at [316, 306] on link "More Information" at bounding box center [325, 301] width 82 height 12
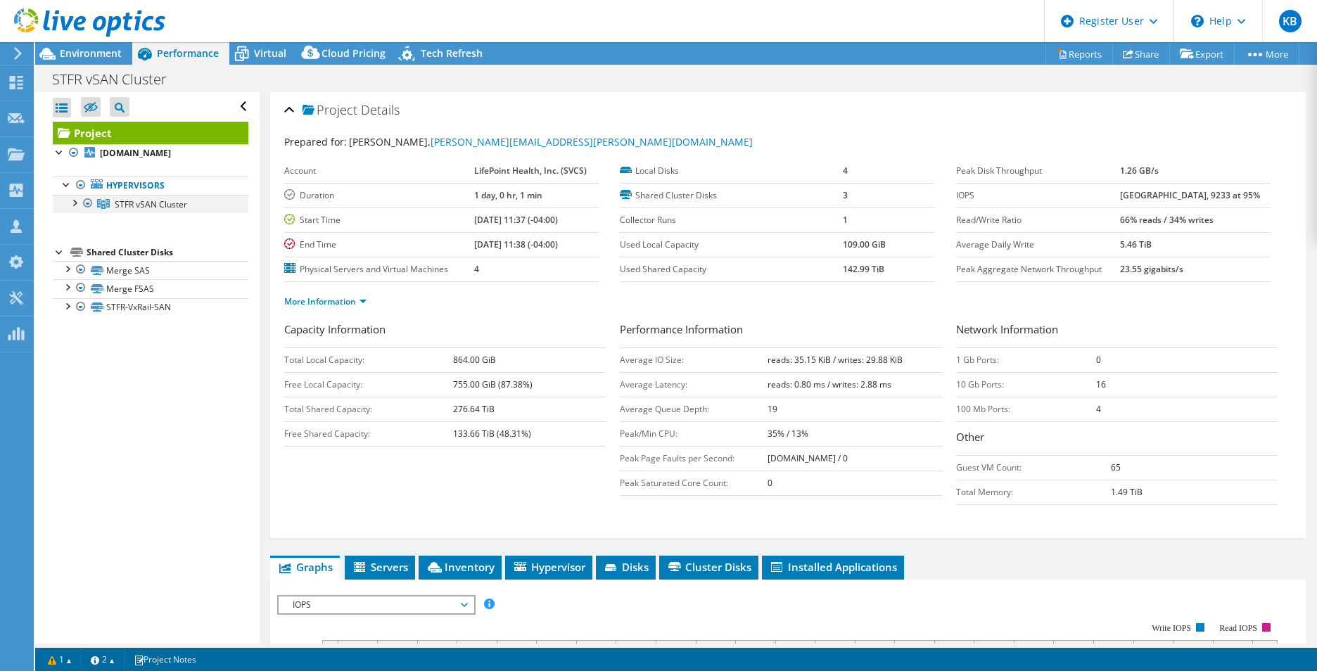
click at [75, 203] on div at bounding box center [74, 202] width 14 height 14
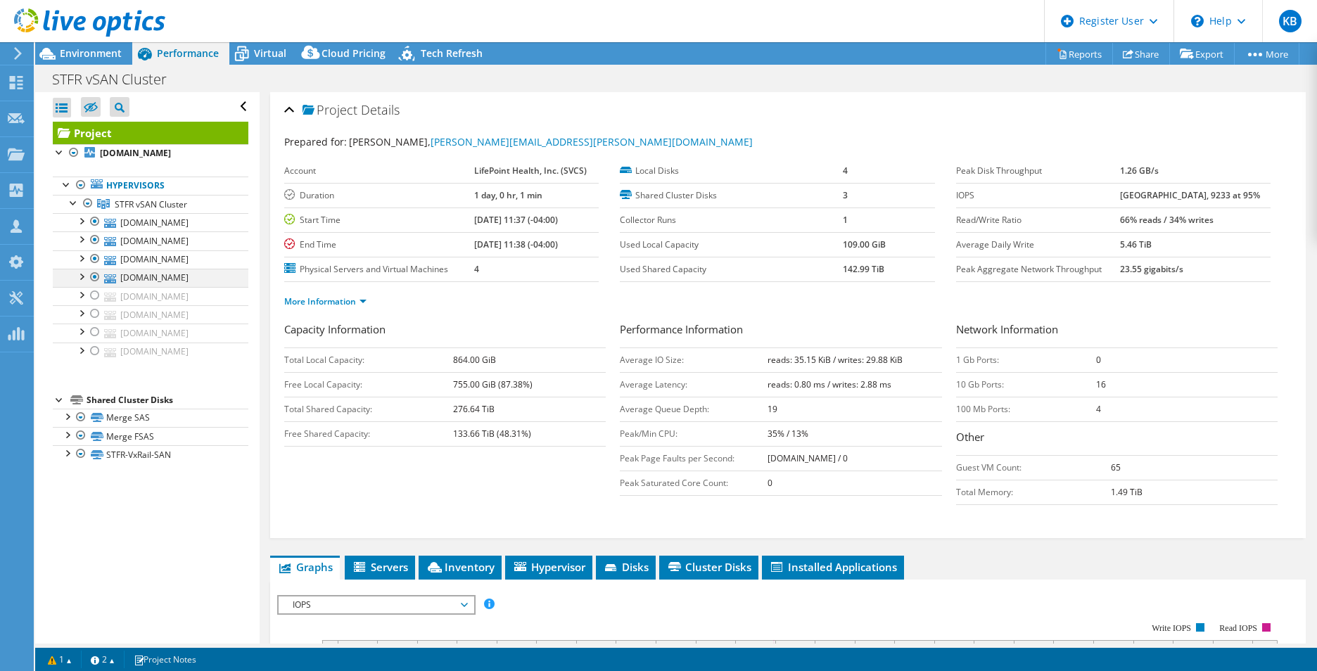
click at [96, 274] on div at bounding box center [95, 277] width 14 height 17
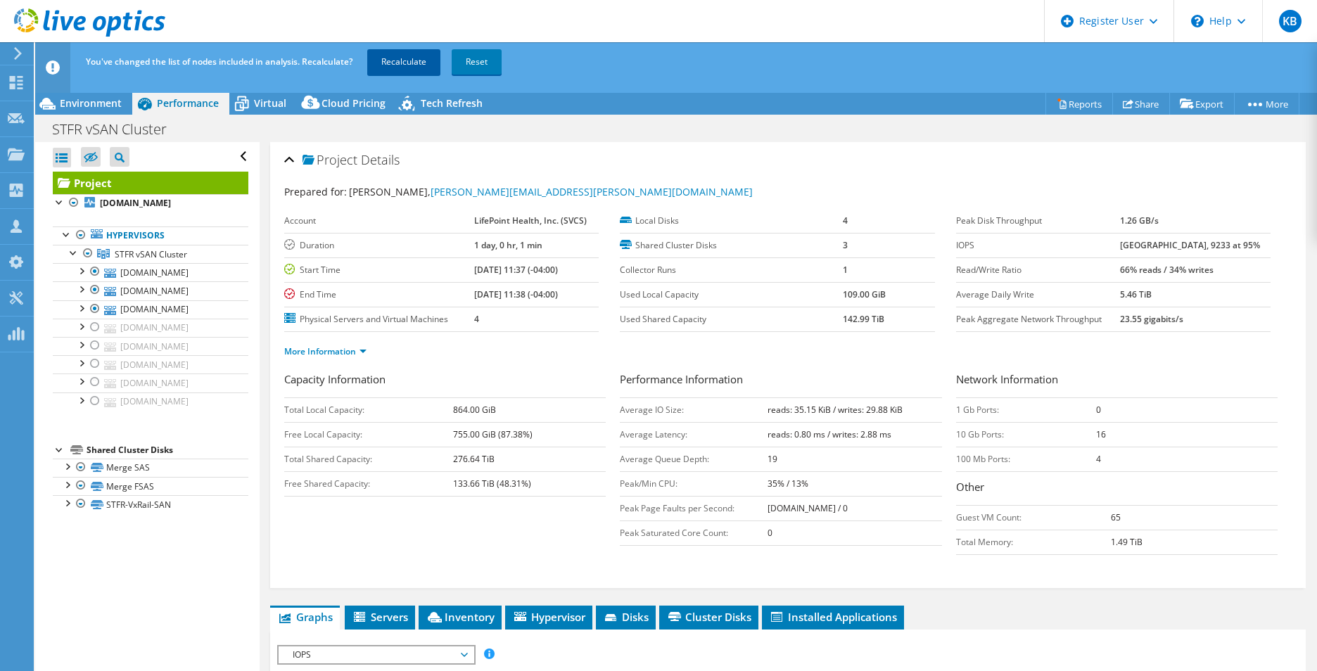
click at [408, 58] on link "Recalculate" at bounding box center [403, 61] width 73 height 25
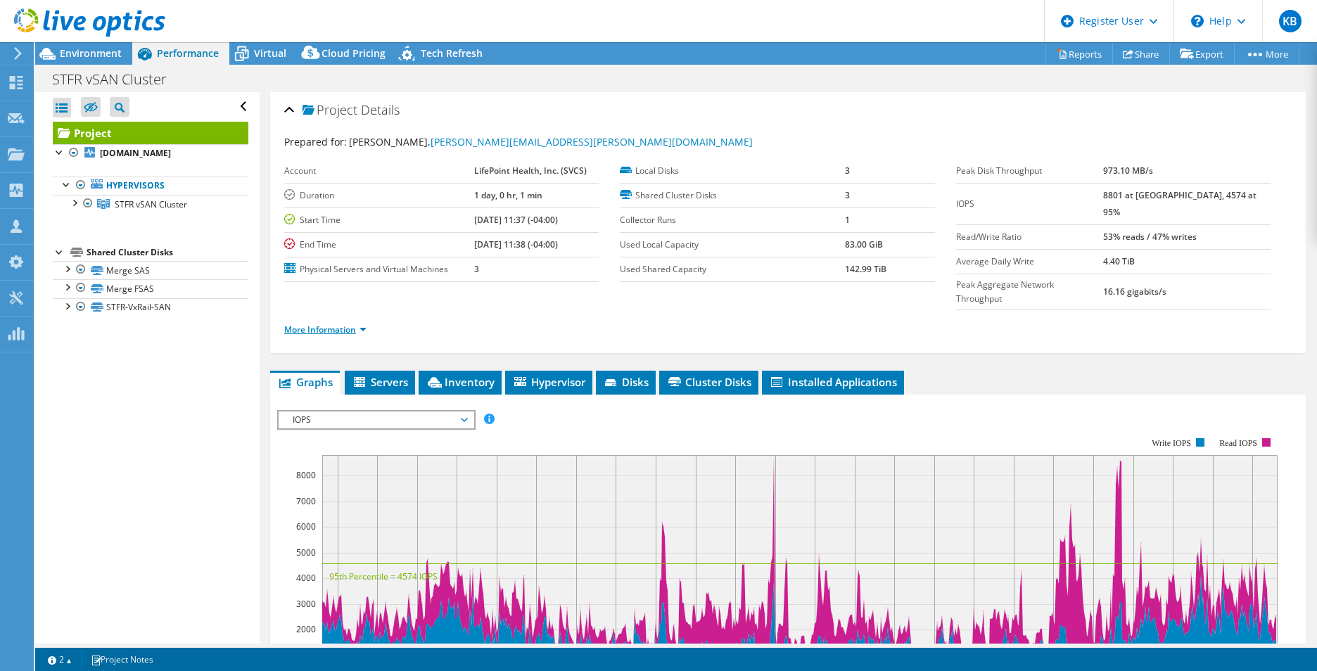
click at [305, 324] on link "More Information" at bounding box center [325, 330] width 82 height 12
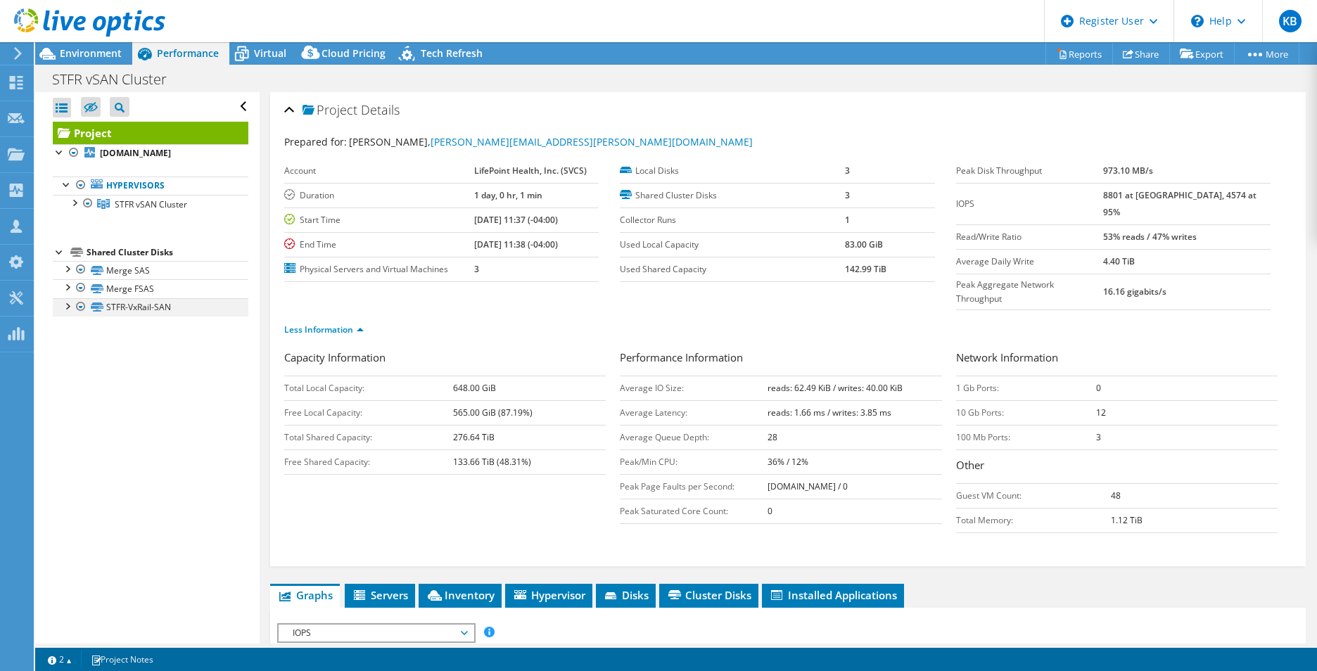
click at [66, 308] on div at bounding box center [67, 305] width 14 height 14
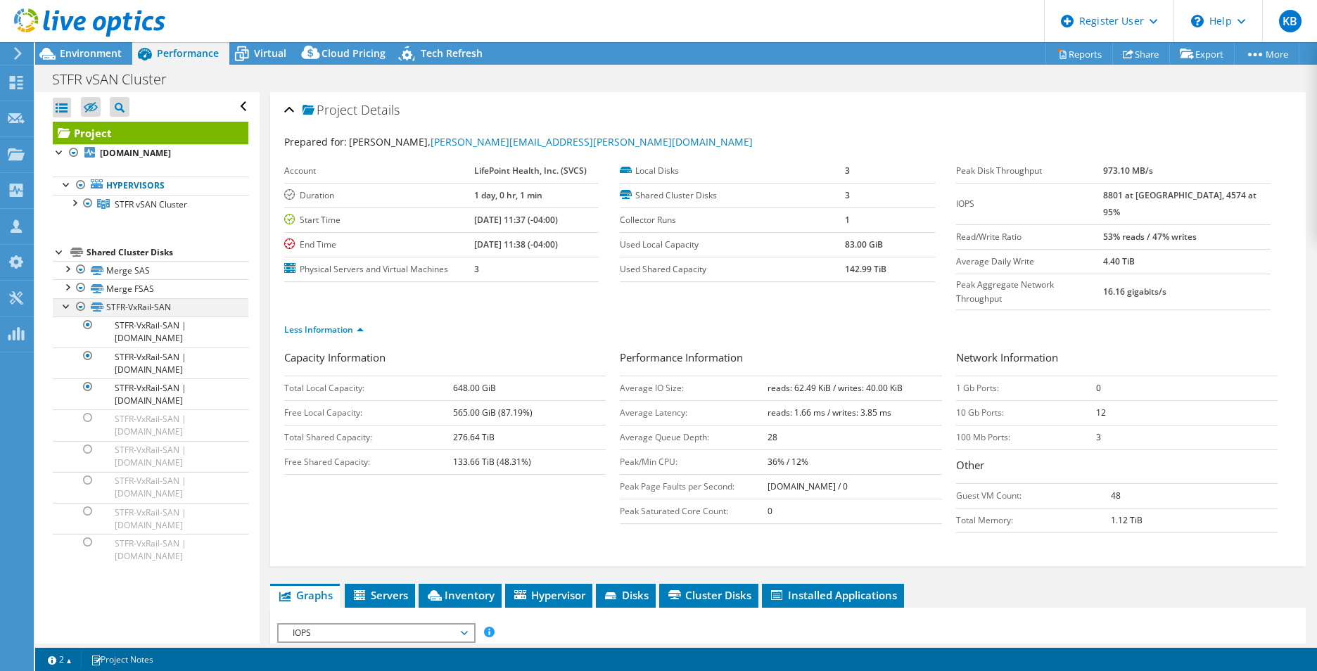
click at [66, 308] on div at bounding box center [67, 305] width 14 height 14
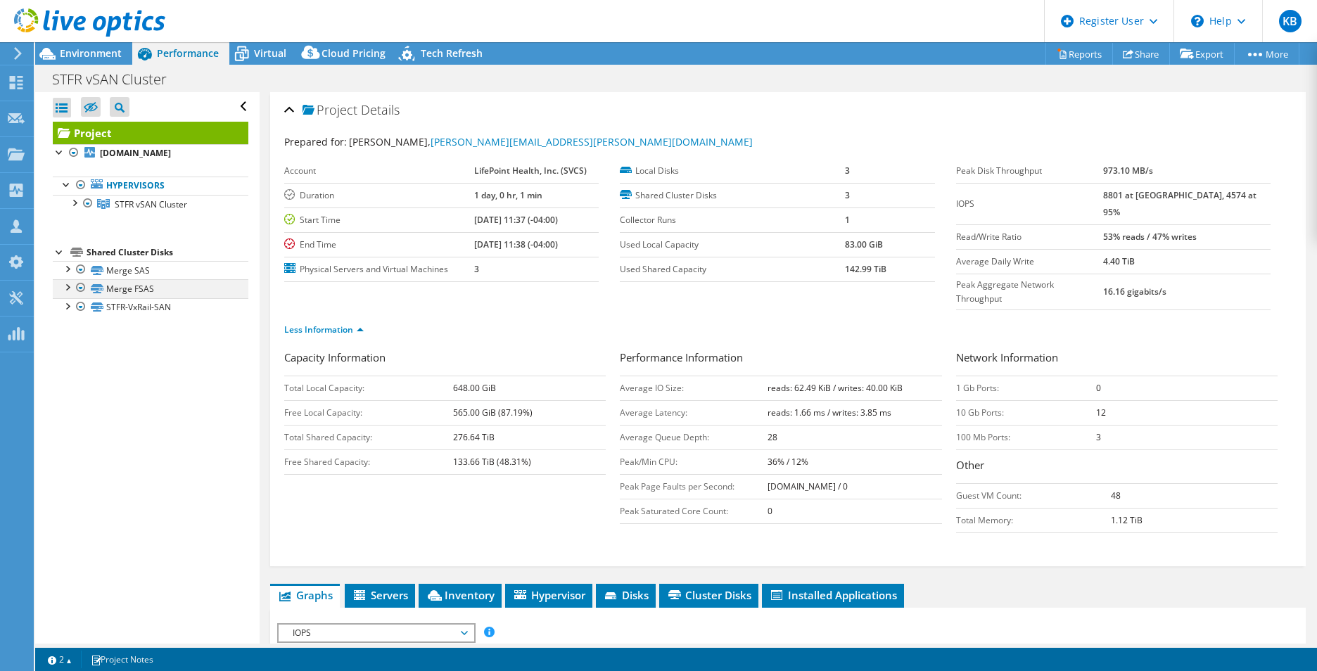
click at [68, 287] on div at bounding box center [67, 286] width 14 height 14
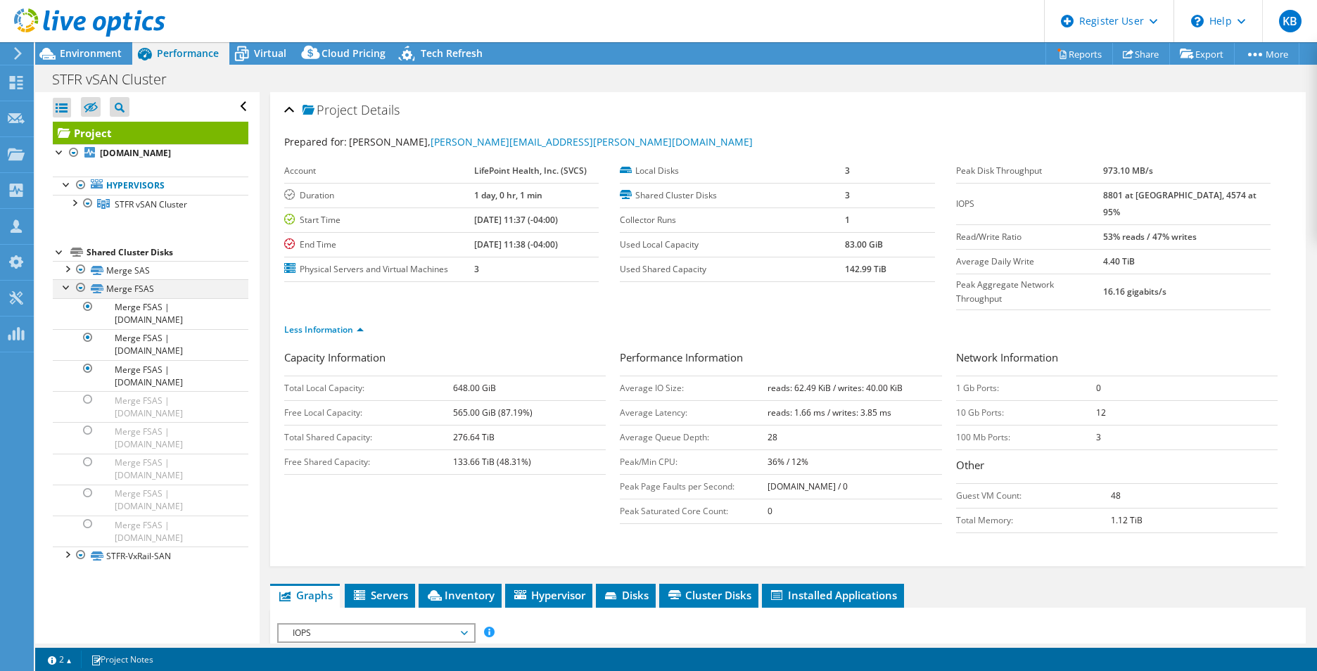
click at [65, 288] on div at bounding box center [67, 286] width 14 height 14
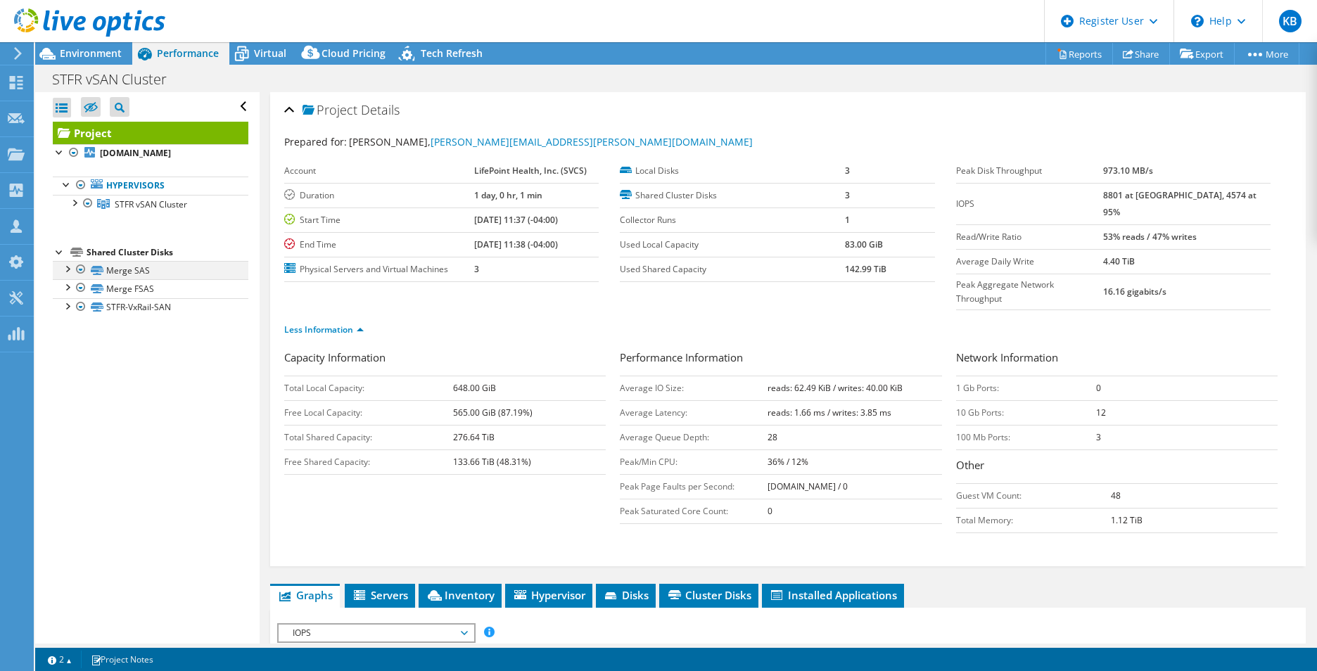
click at [68, 265] on div at bounding box center [67, 268] width 14 height 14
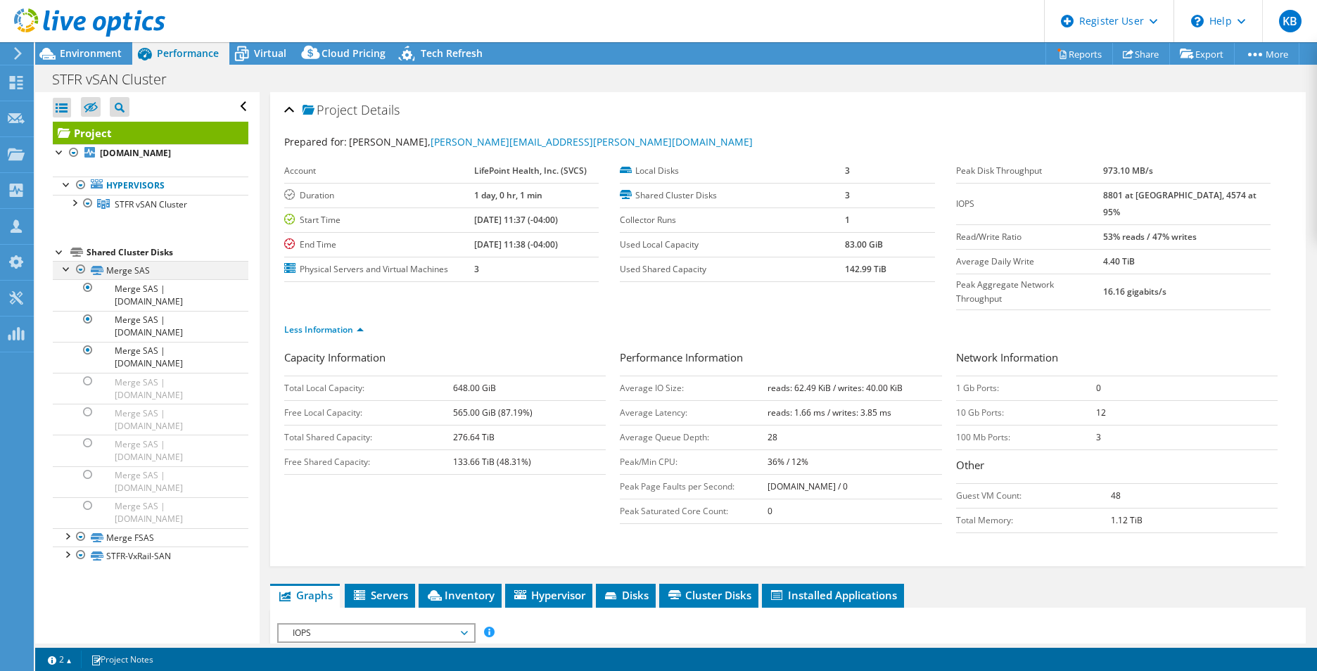
click at [68, 265] on div at bounding box center [67, 268] width 14 height 14
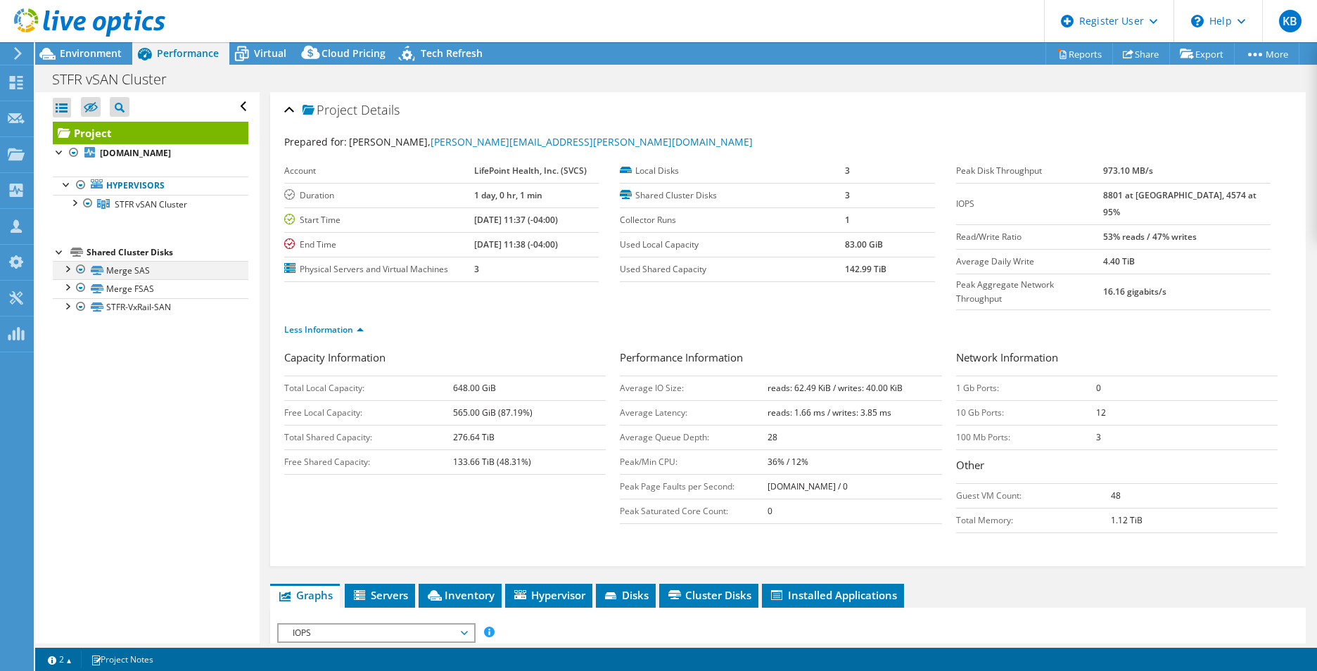
click at [69, 271] on div at bounding box center [67, 268] width 14 height 14
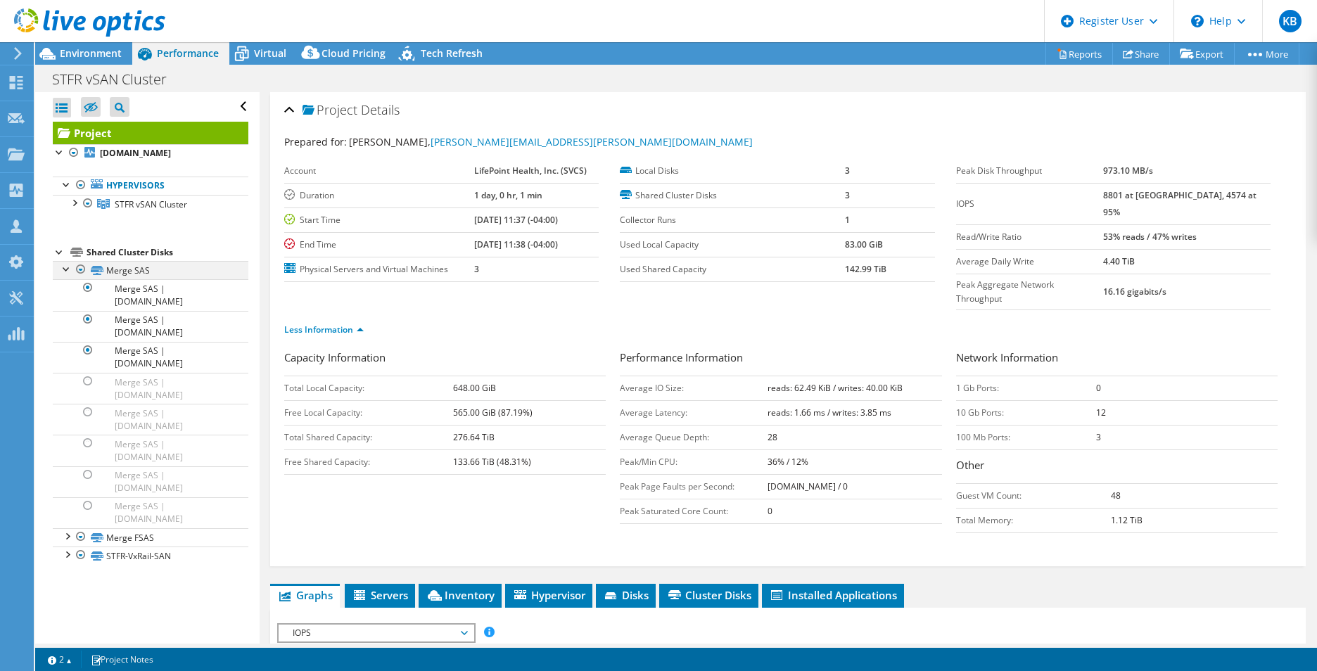
click at [63, 270] on div at bounding box center [67, 268] width 14 height 14
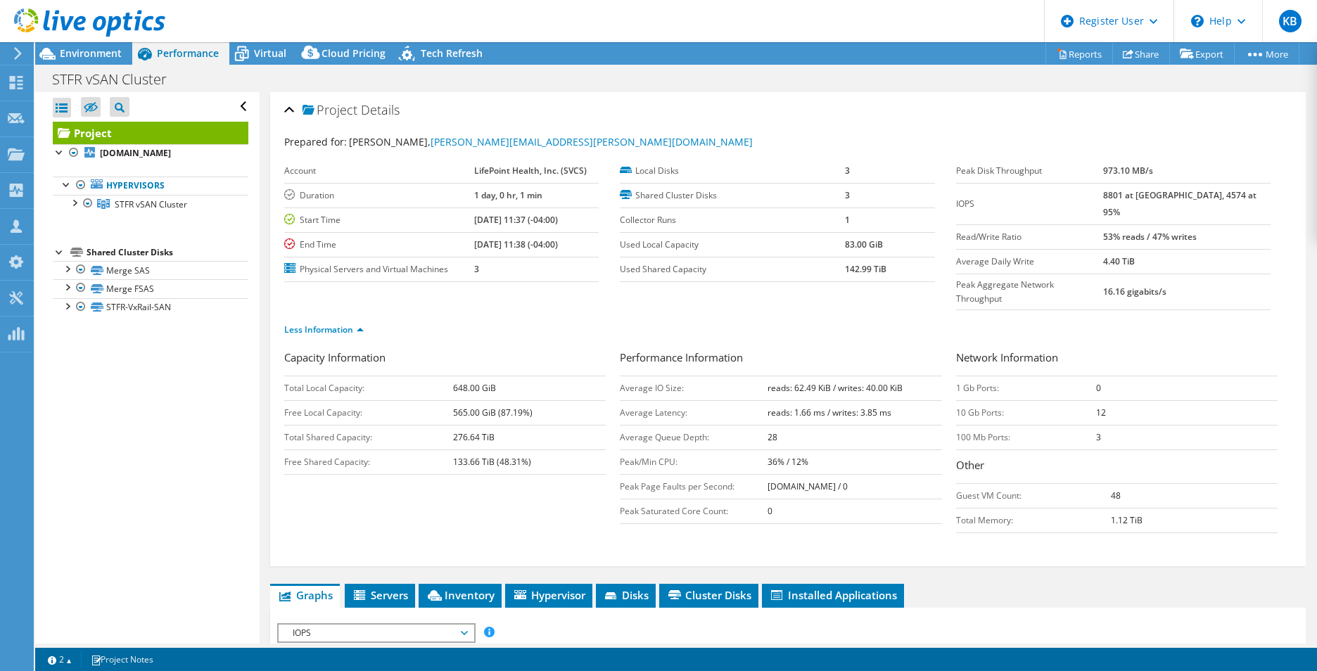
click at [300, 109] on h2 "Project Details" at bounding box center [341, 110] width 115 height 28
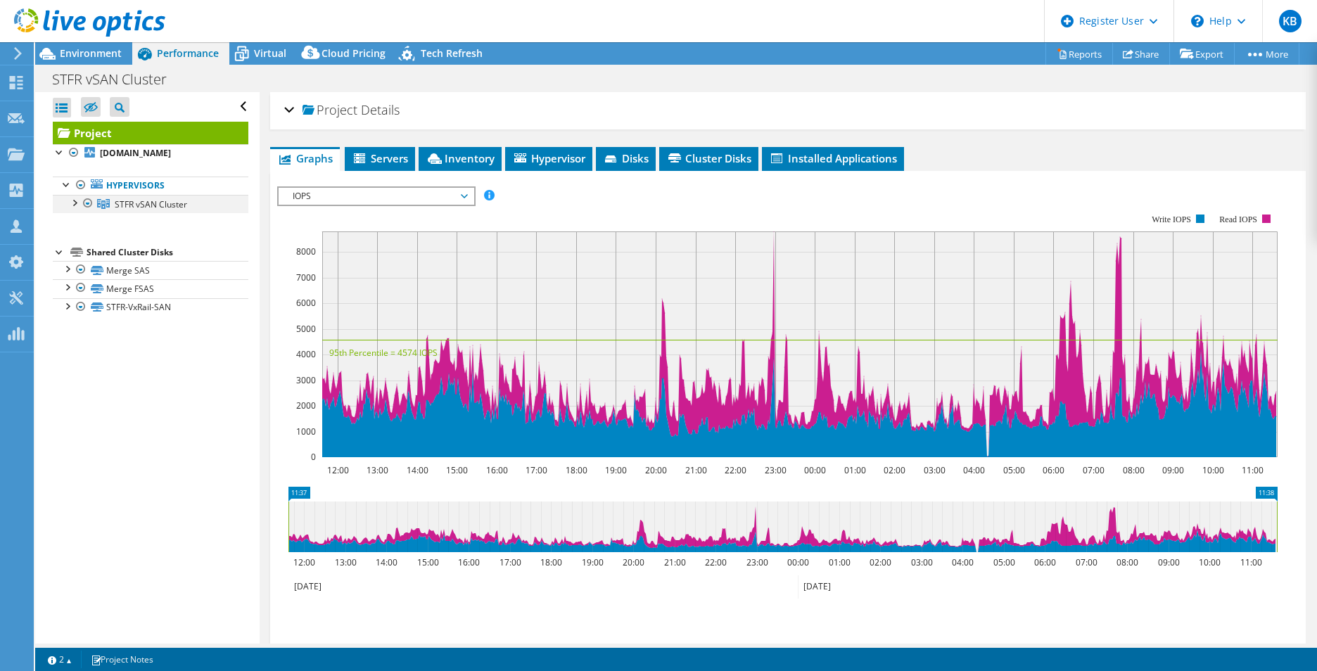
click at [76, 200] on div at bounding box center [74, 202] width 14 height 14
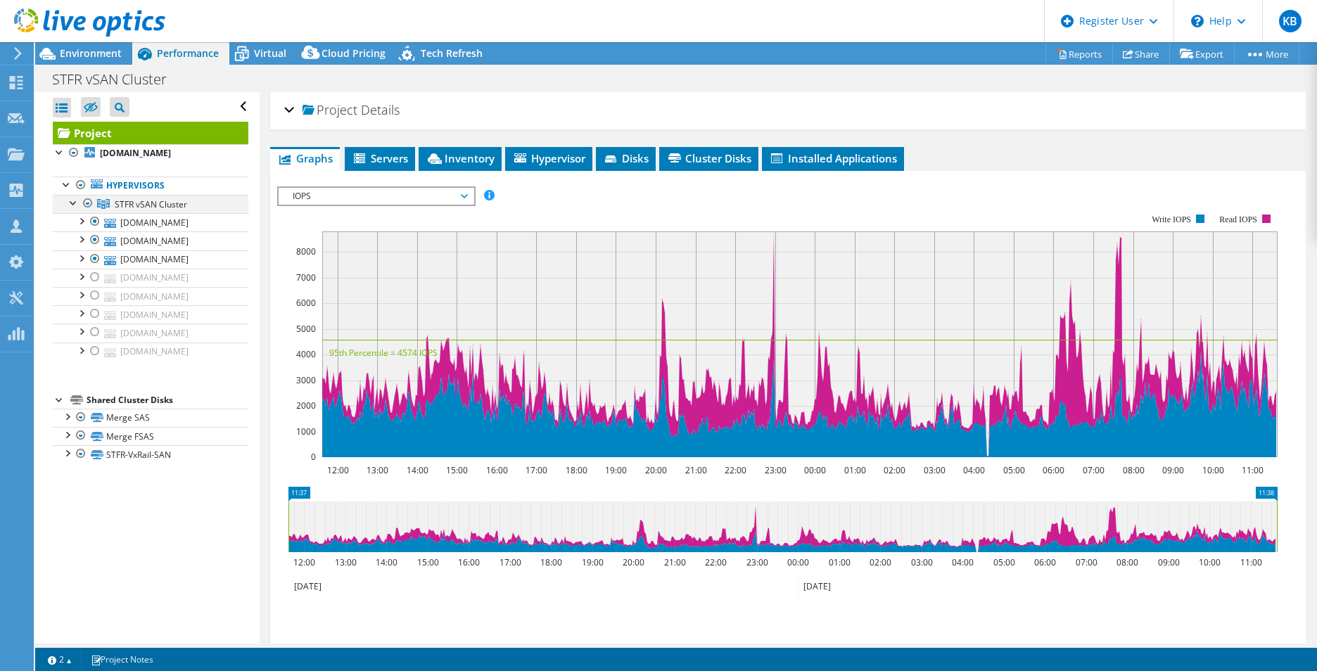
click at [76, 200] on div at bounding box center [74, 202] width 14 height 14
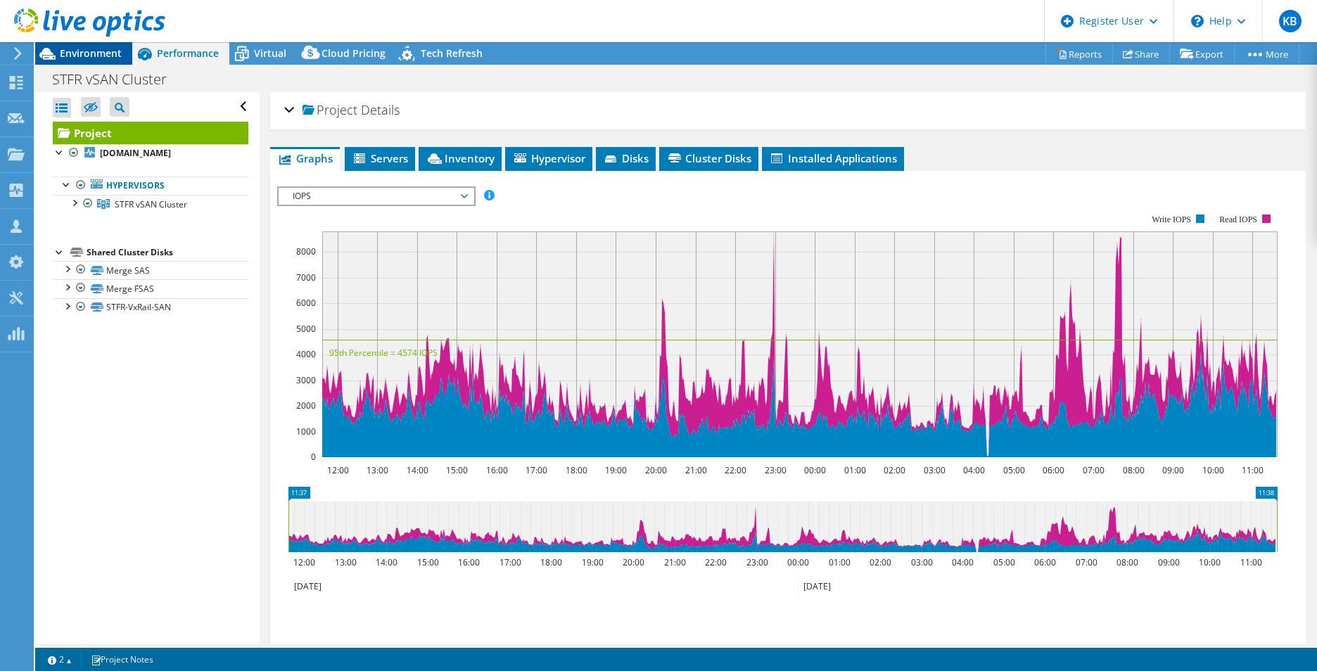
click at [70, 63] on div "Environment" at bounding box center [83, 53] width 97 height 23
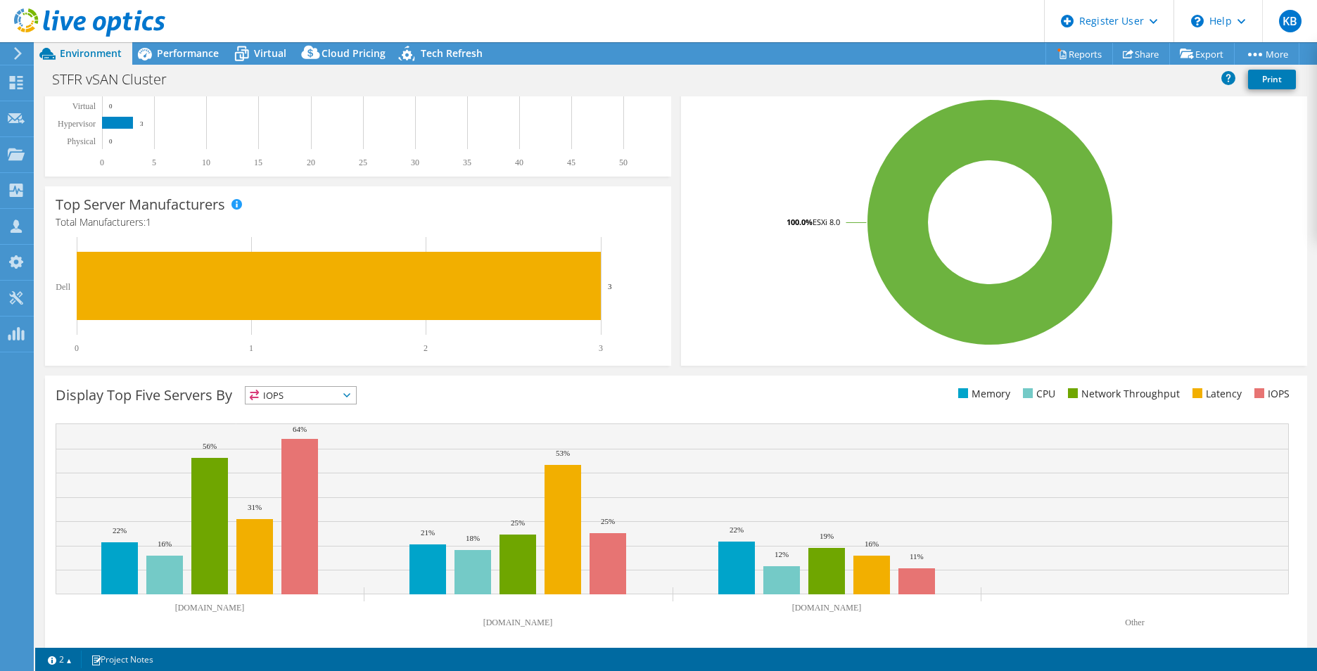
scroll to position [268, 0]
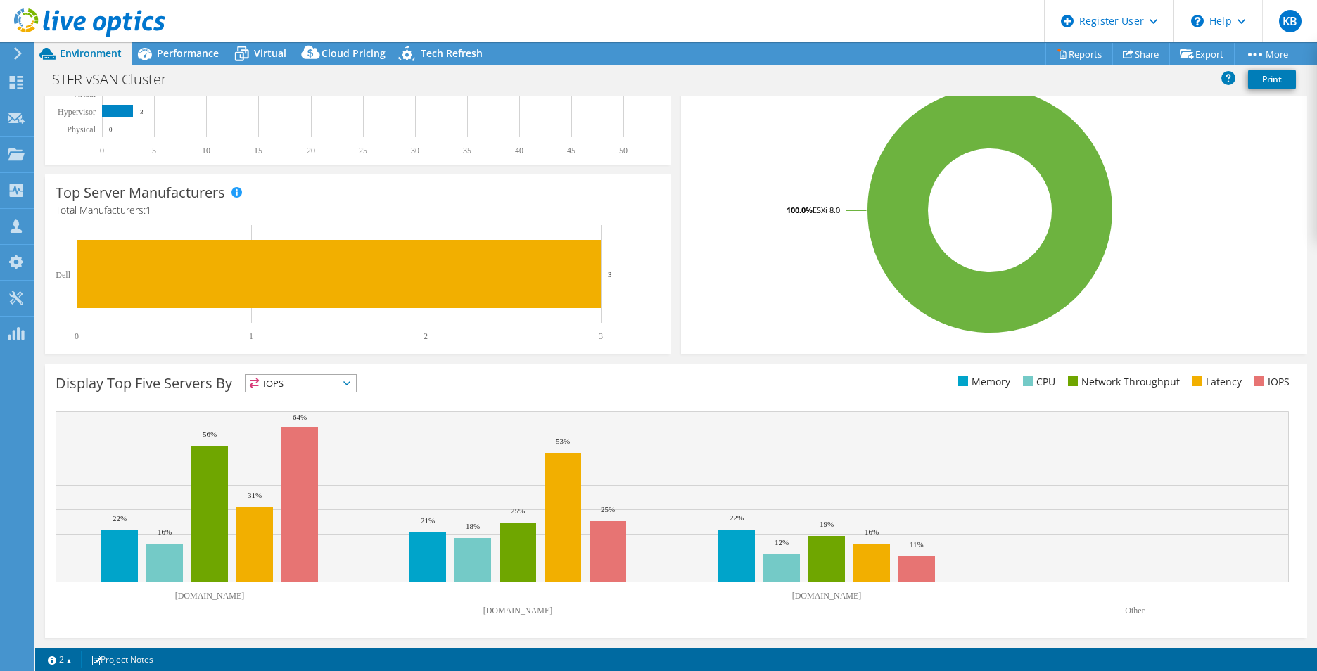
click at [288, 388] on span "IOPS" at bounding box center [300, 383] width 110 height 17
click at [287, 388] on span "IOPS" at bounding box center [300, 383] width 110 height 17
click at [197, 56] on span "Performance" at bounding box center [188, 52] width 62 height 13
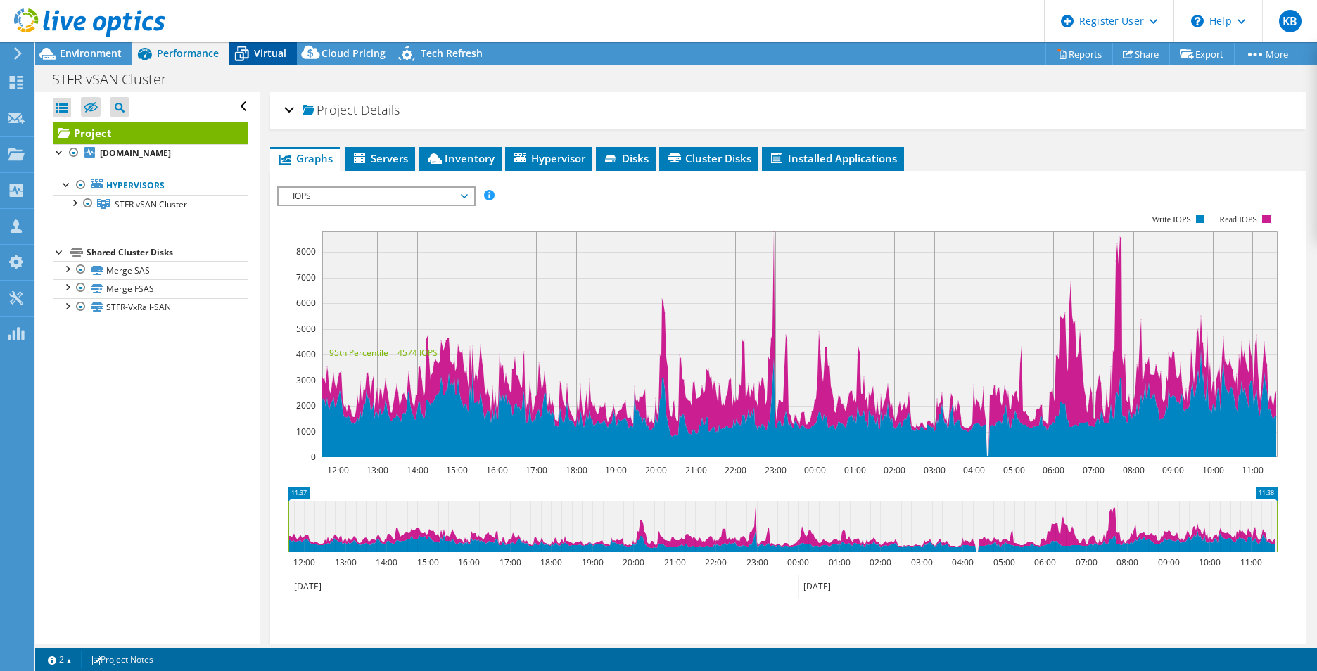
click at [255, 59] on span "Virtual" at bounding box center [270, 52] width 32 height 13
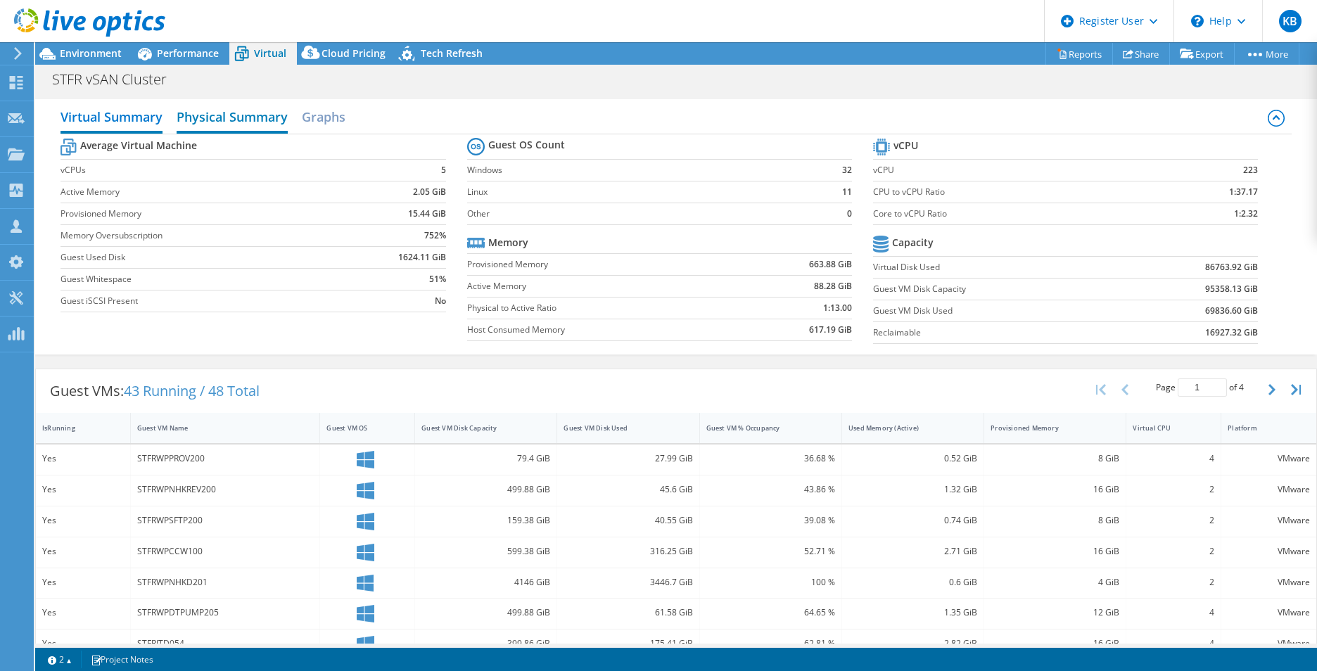
click at [250, 114] on h2 "Physical Summary" at bounding box center [232, 118] width 111 height 31
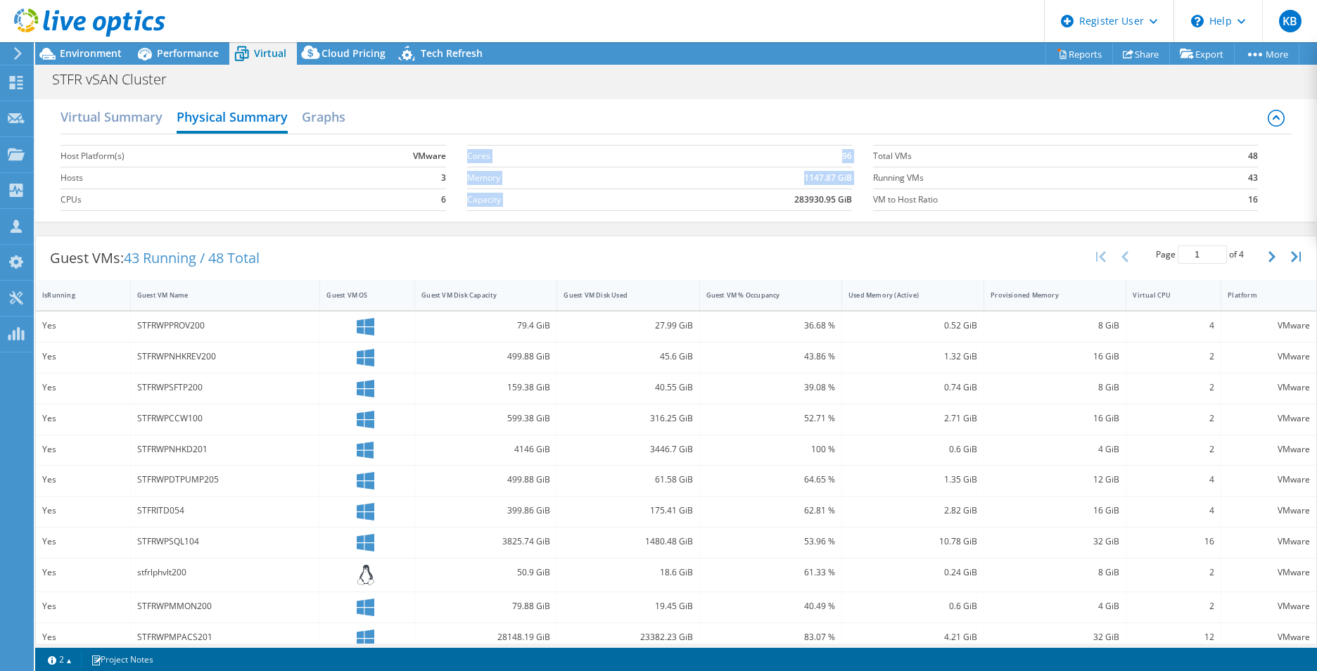
drag, startPoint x: 788, startPoint y: 200, endPoint x: 848, endPoint y: 205, distance: 60.6
click at [848, 205] on section "Cores 96 Memory 1147.87 GiB Capacity 283930.95 GiB" at bounding box center [670, 178] width 406 height 80
copy tbody "Cores 96 Memory 1147.87 GiB Capacity"
click at [325, 120] on h2 "Graphs" at bounding box center [324, 118] width 44 height 31
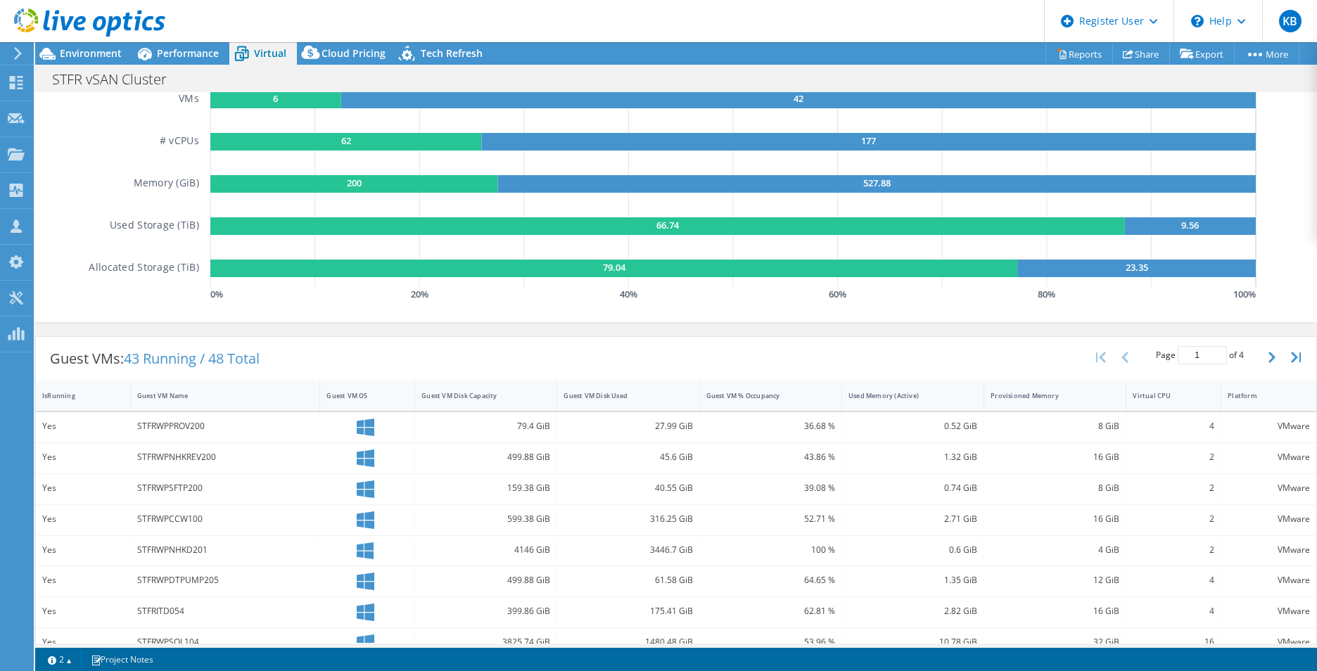
scroll to position [34, 0]
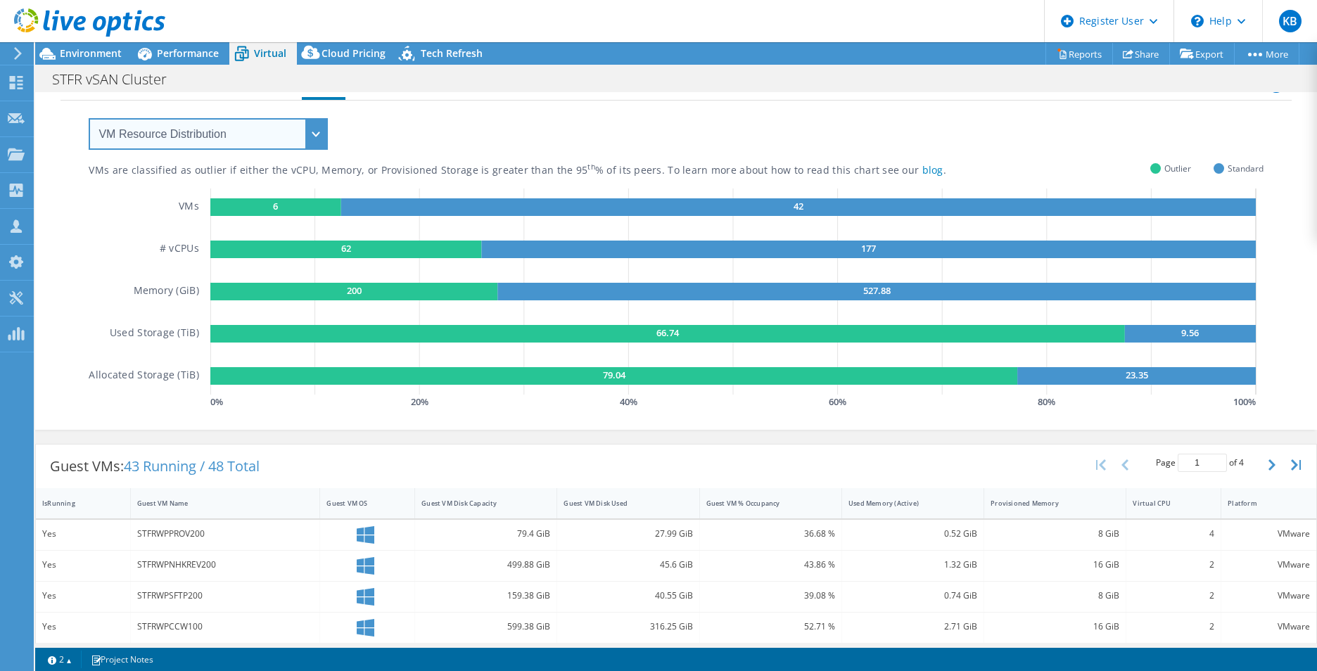
click at [158, 124] on select "VM Resource Distribution Provisioning Contrast Over Provisioning" at bounding box center [208, 134] width 239 height 32
click at [89, 118] on select "VM Resource Distribution Provisioning Contrast Over Provisioning" at bounding box center [208, 134] width 239 height 32
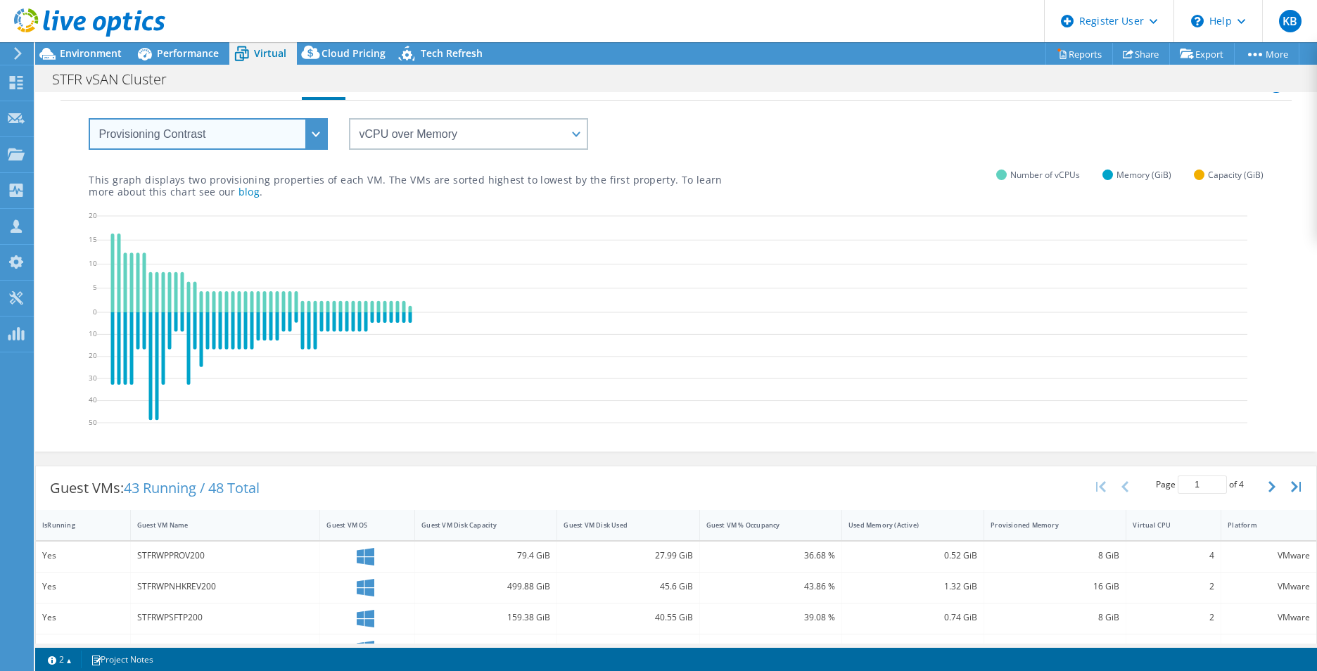
click at [215, 127] on select "VM Resource Distribution Provisioning Contrast Over Provisioning" at bounding box center [208, 134] width 239 height 32
click at [89, 118] on select "VM Resource Distribution Provisioning Contrast Over Provisioning" at bounding box center [208, 134] width 239 height 32
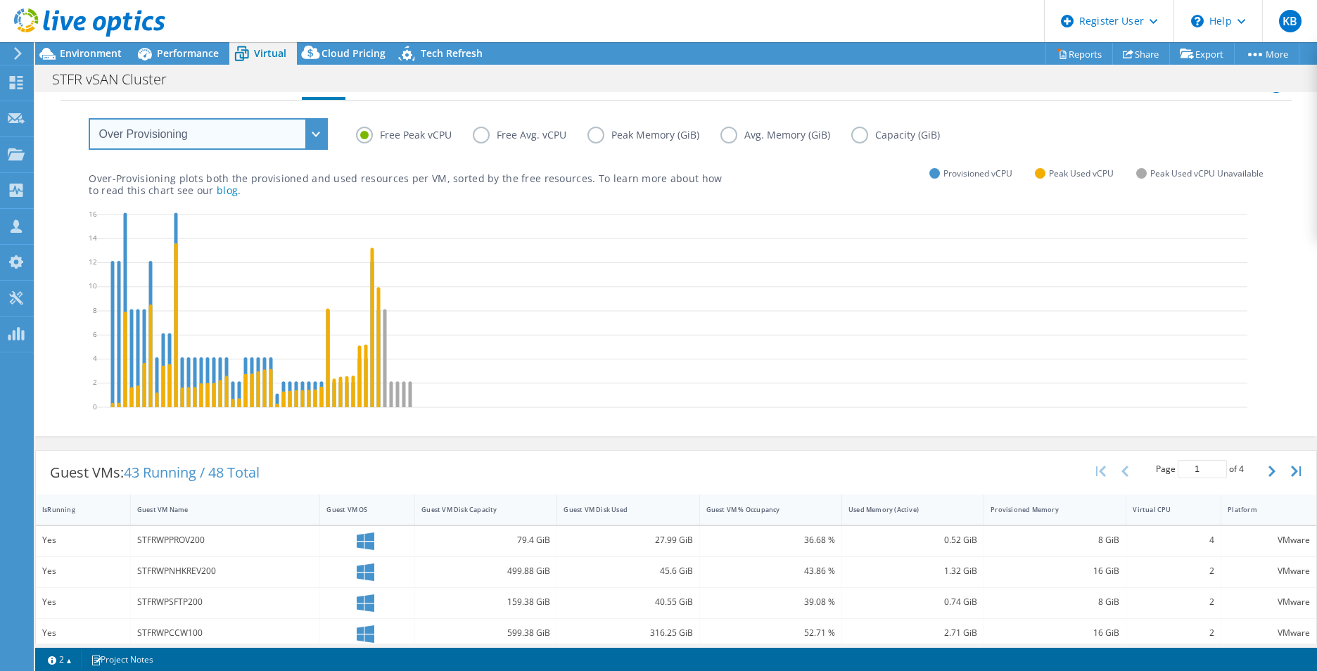
click at [172, 128] on select "VM Resource Distribution Provisioning Contrast Over Provisioning" at bounding box center [208, 134] width 239 height 32
select select "VM Resource Distribution"
click at [89, 118] on select "VM Resource Distribution Provisioning Contrast Over Provisioning" at bounding box center [208, 134] width 239 height 32
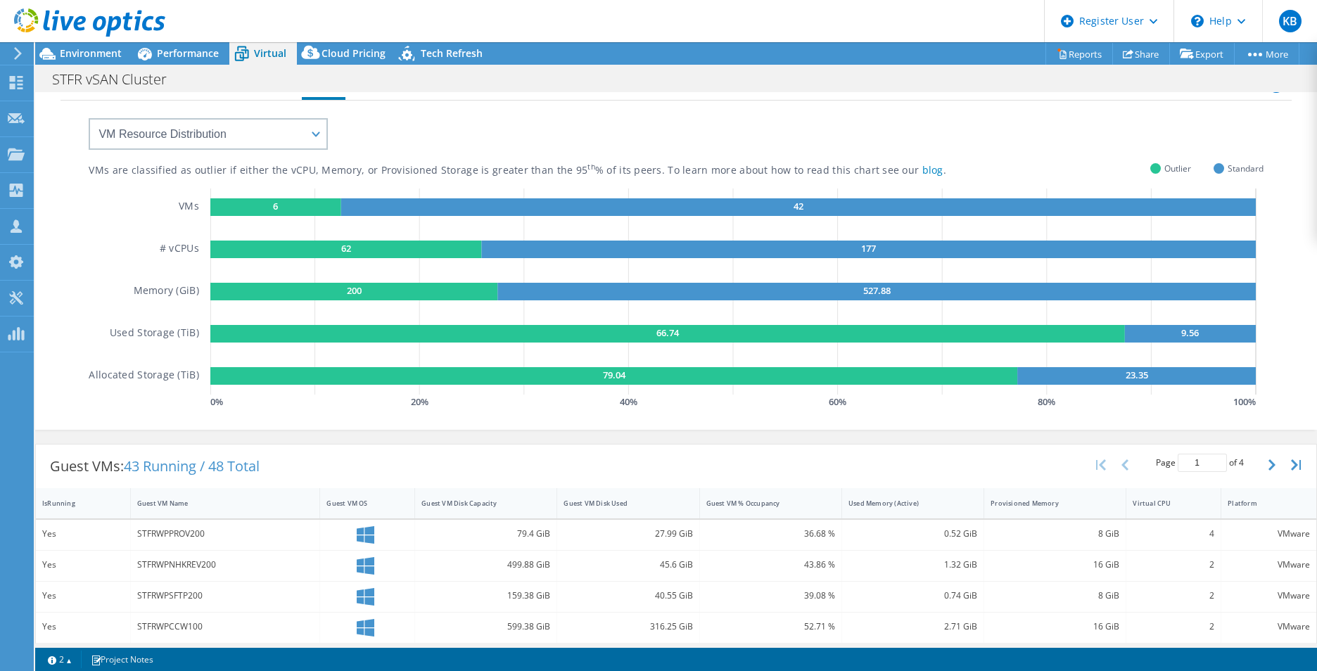
click at [65, 224] on div "VMs are classified as outlier if either the vCPU, Memory, or Provisioned Storag…" at bounding box center [675, 264] width 1230 height 326
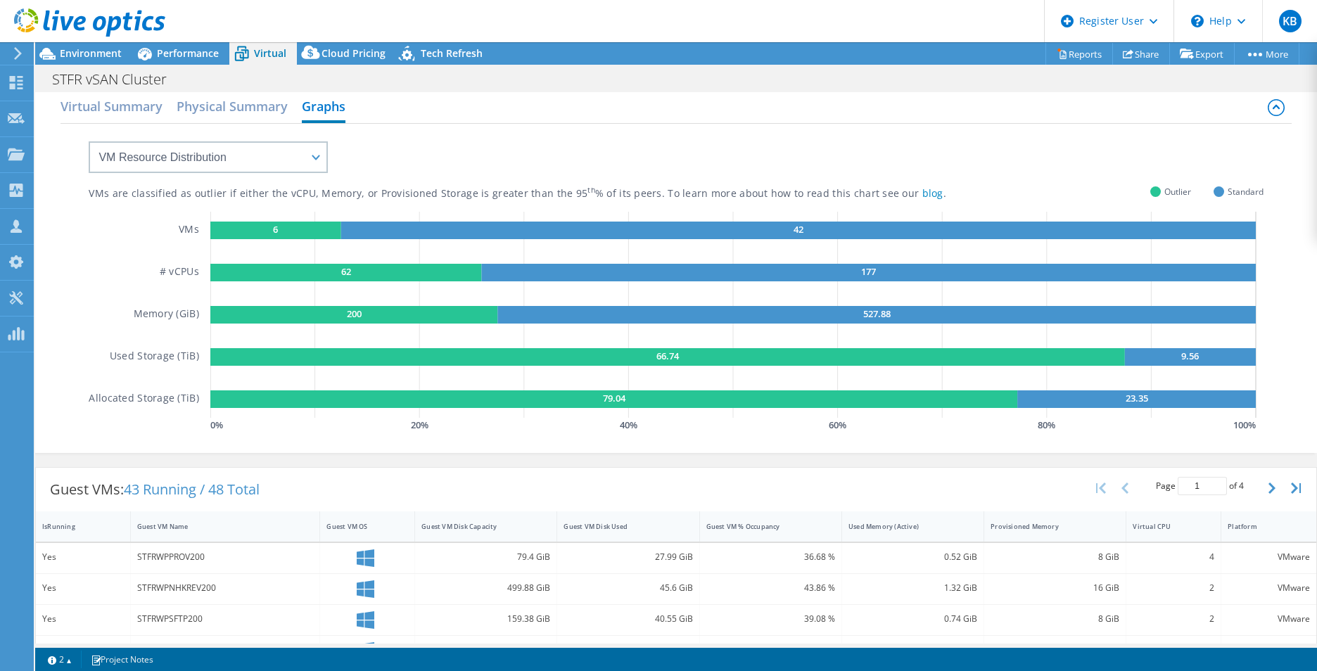
scroll to position [0, 0]
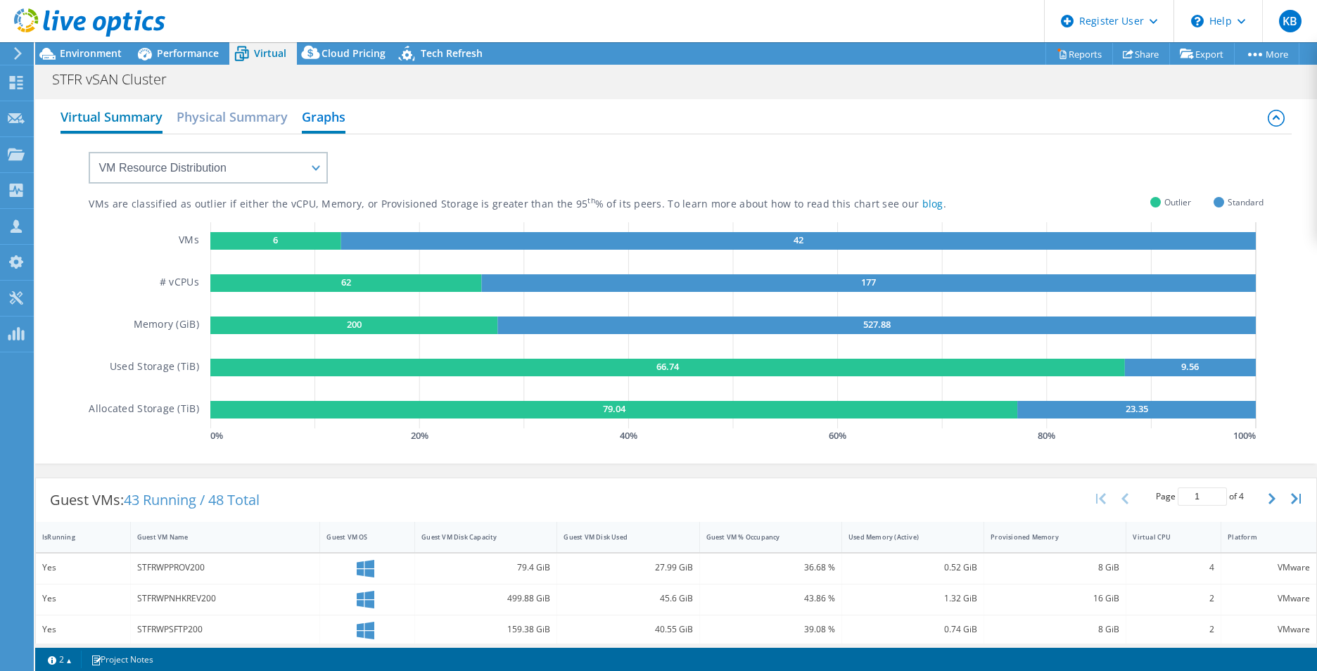
click at [134, 109] on h2 "Virtual Summary" at bounding box center [111, 118] width 102 height 31
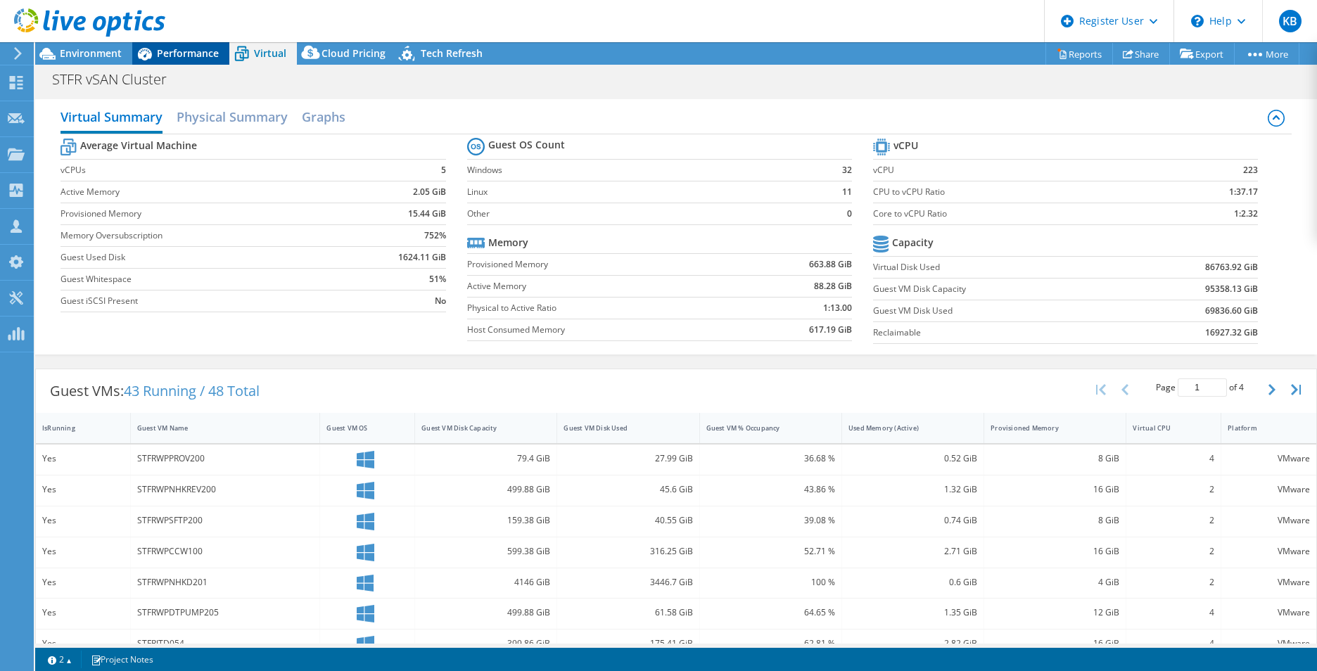
click at [163, 53] on span "Performance" at bounding box center [188, 52] width 62 height 13
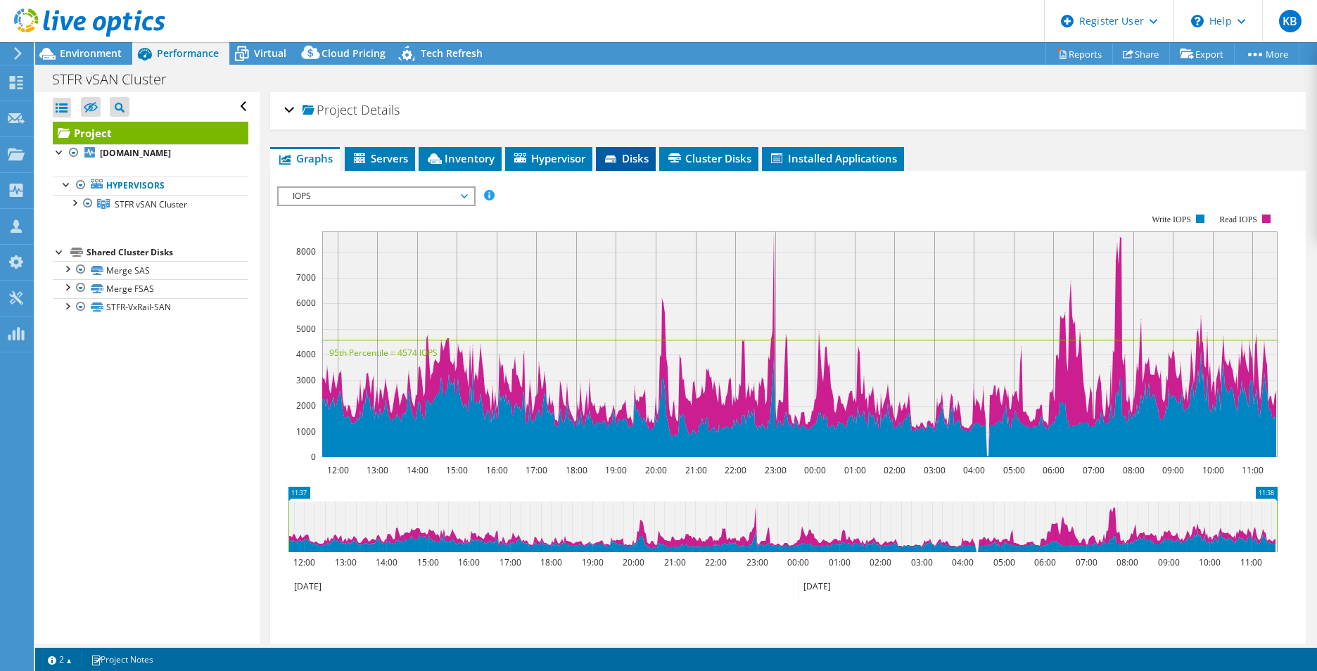
click at [636, 160] on span "Disks" at bounding box center [626, 158] width 46 height 14
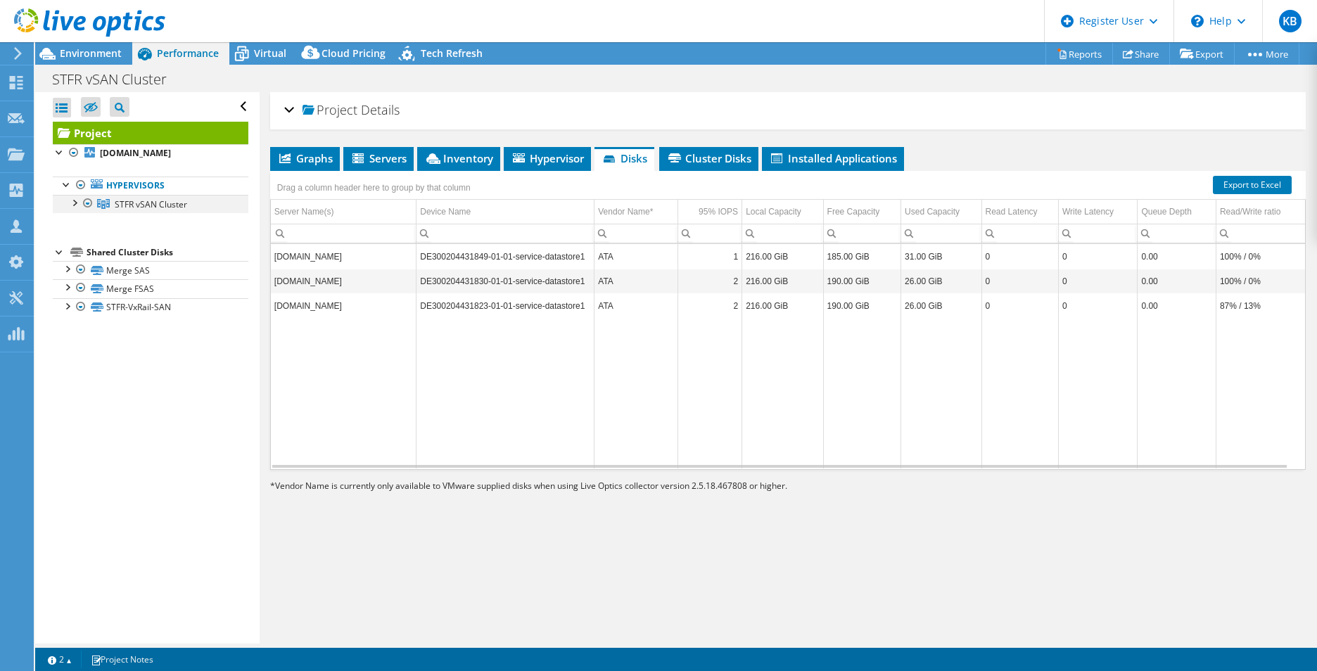
click at [71, 201] on div at bounding box center [74, 202] width 14 height 14
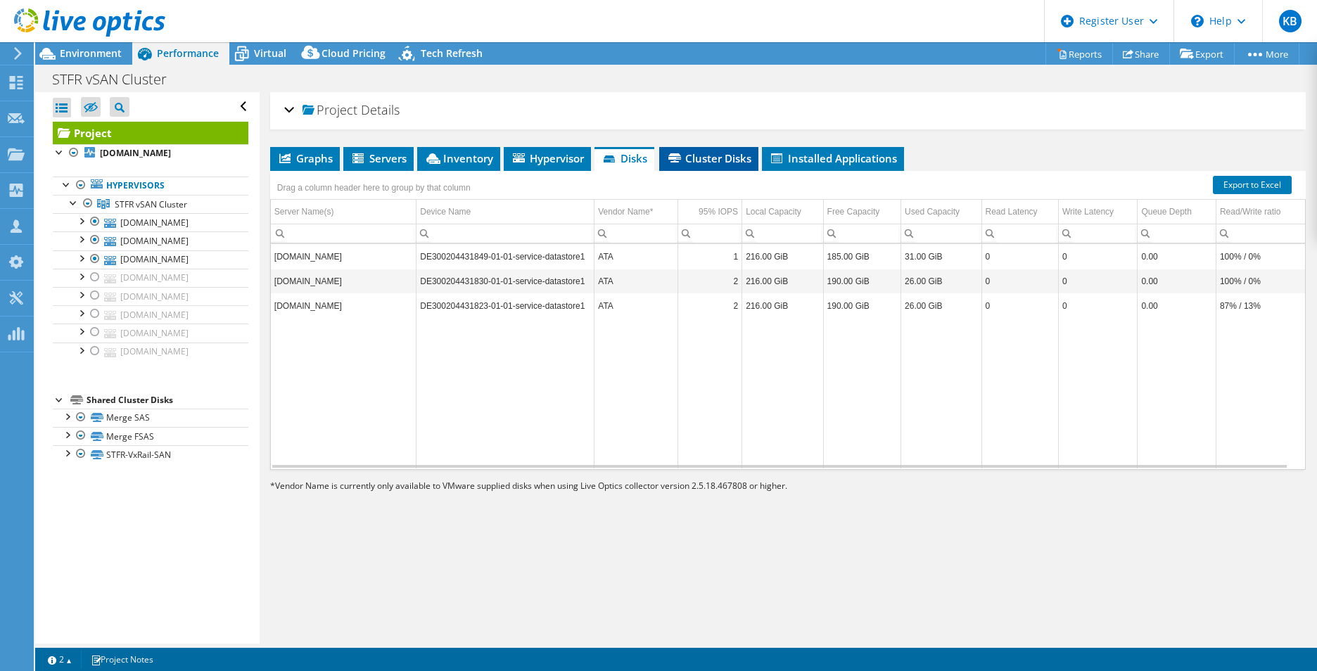
click at [704, 165] on li "Cluster Disks" at bounding box center [708, 159] width 99 height 24
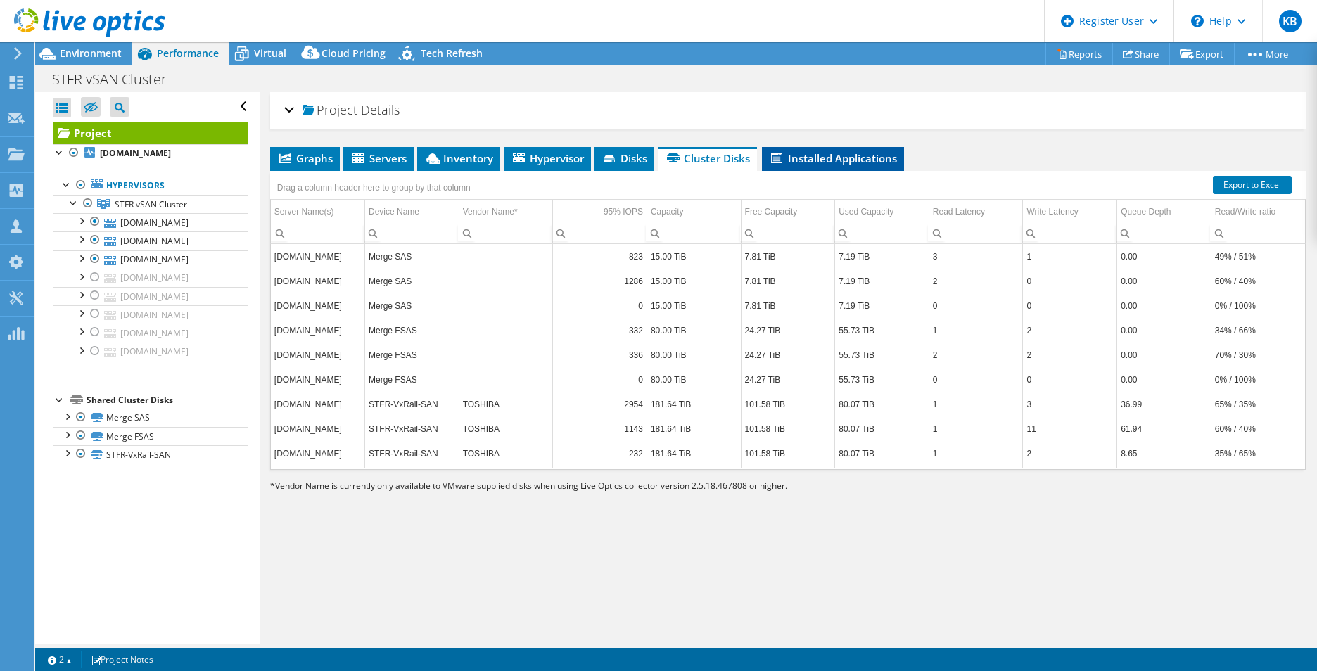
click at [773, 152] on span "Installed Applications" at bounding box center [833, 158] width 128 height 14
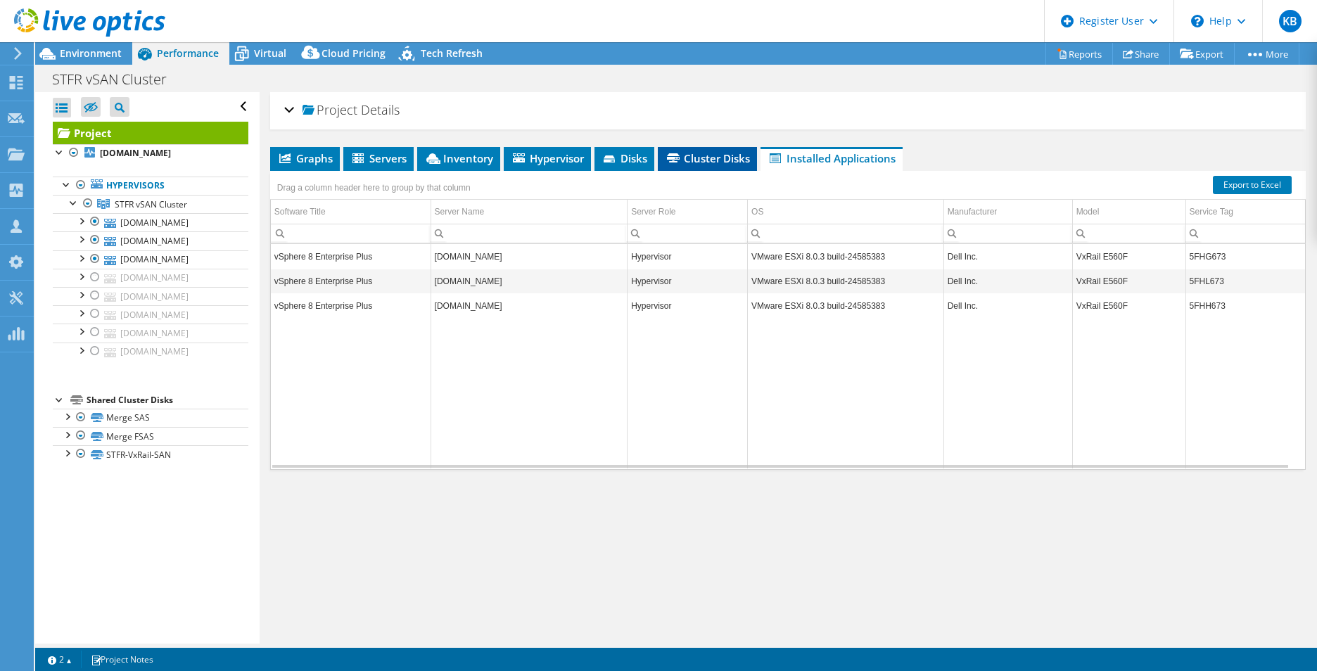
click at [699, 157] on span "Cluster Disks" at bounding box center [707, 158] width 85 height 14
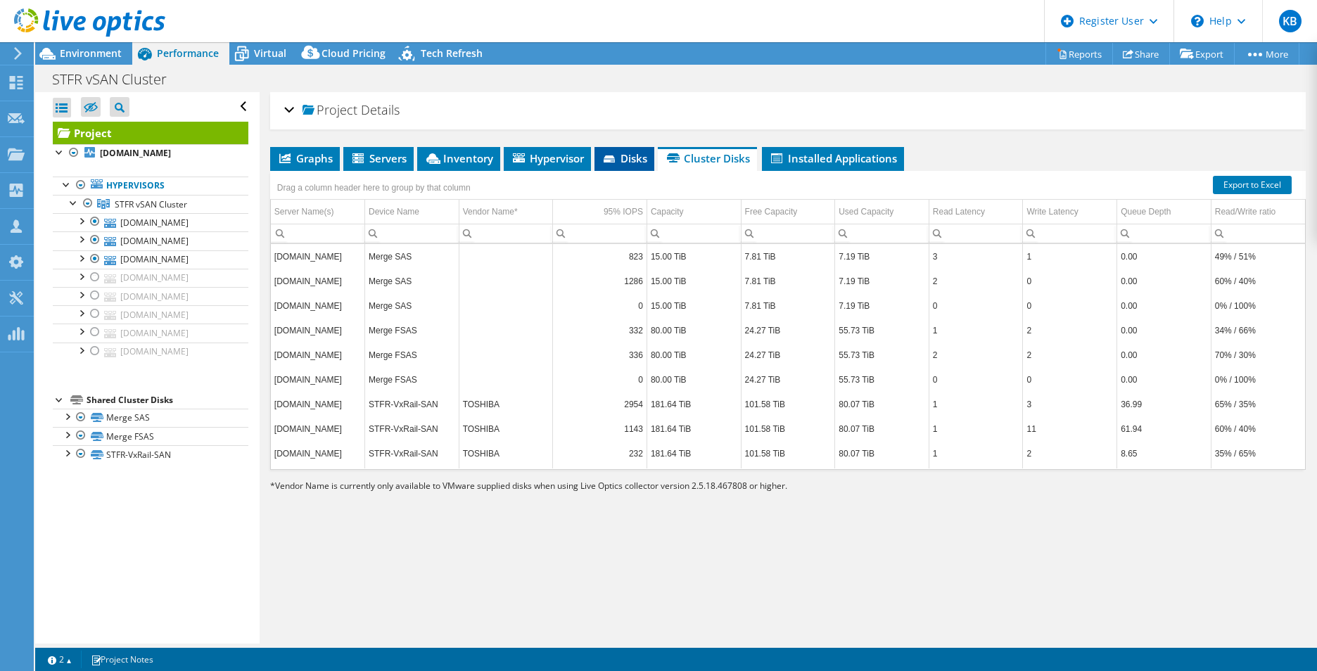
click at [633, 163] on span "Disks" at bounding box center [624, 158] width 46 height 14
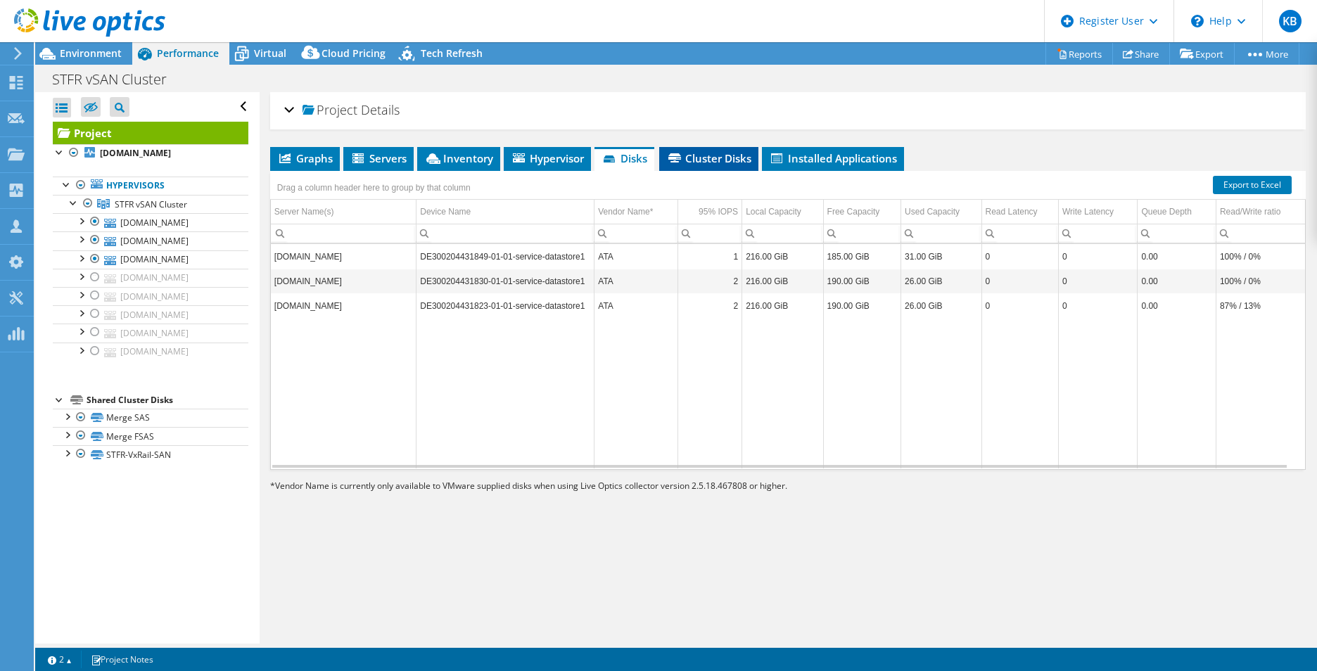
click at [677, 161] on icon at bounding box center [674, 157] width 13 height 9
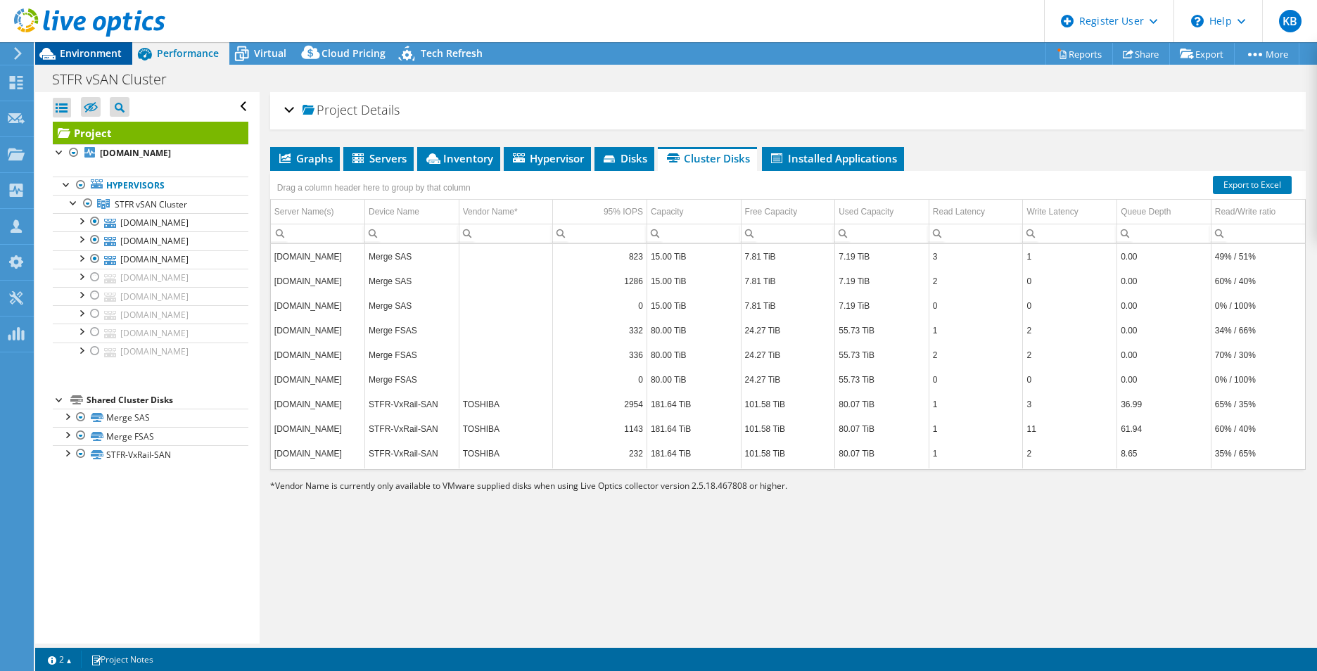
click at [103, 57] on span "Environment" at bounding box center [91, 52] width 62 height 13
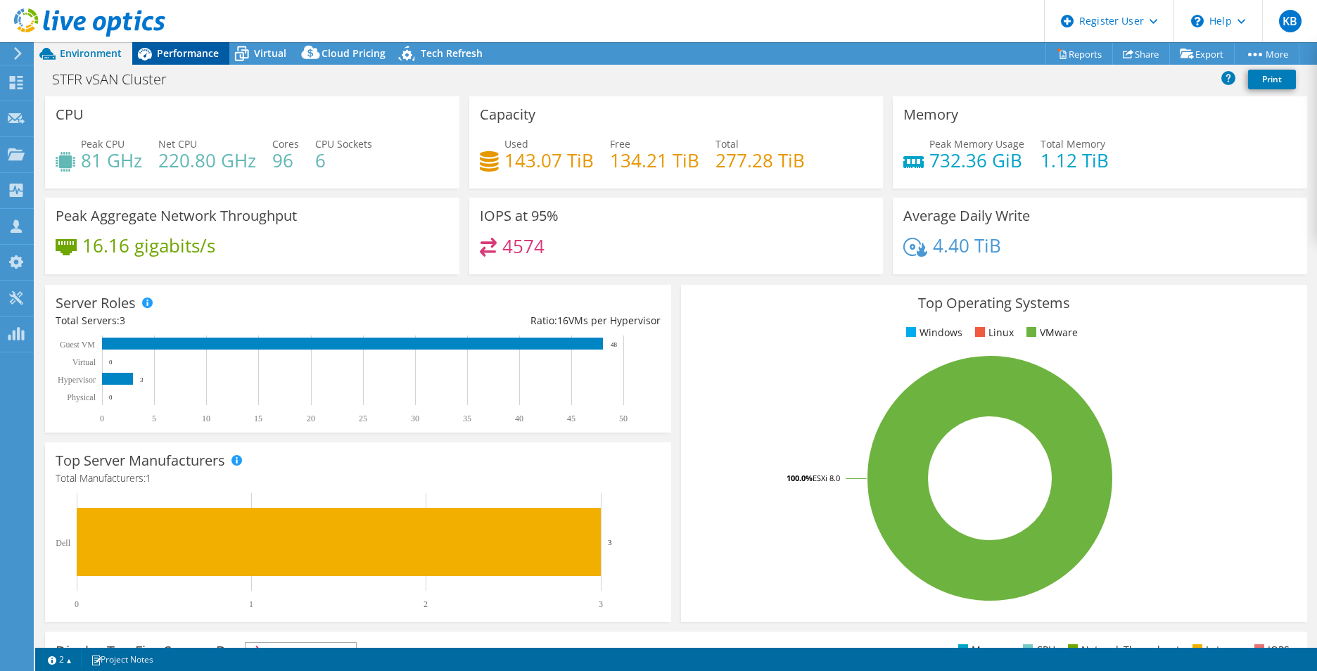
click at [200, 56] on span "Performance" at bounding box center [188, 52] width 62 height 13
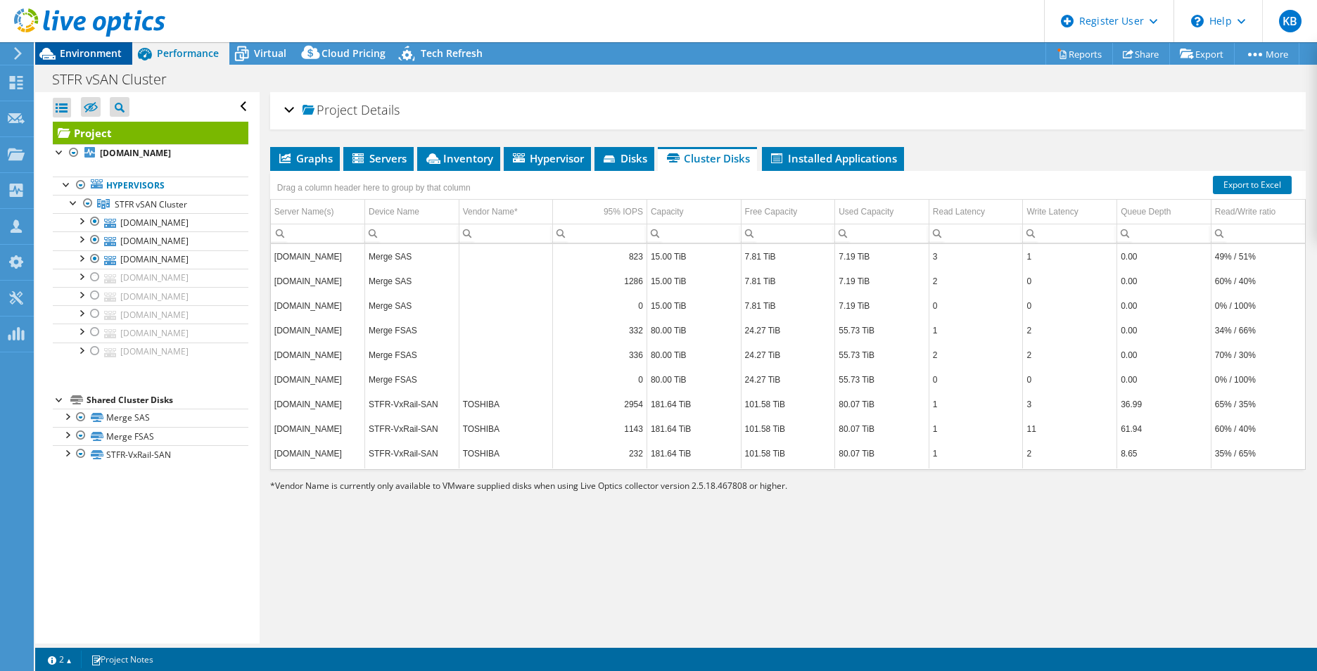
click at [83, 51] on span "Environment" at bounding box center [91, 52] width 62 height 13
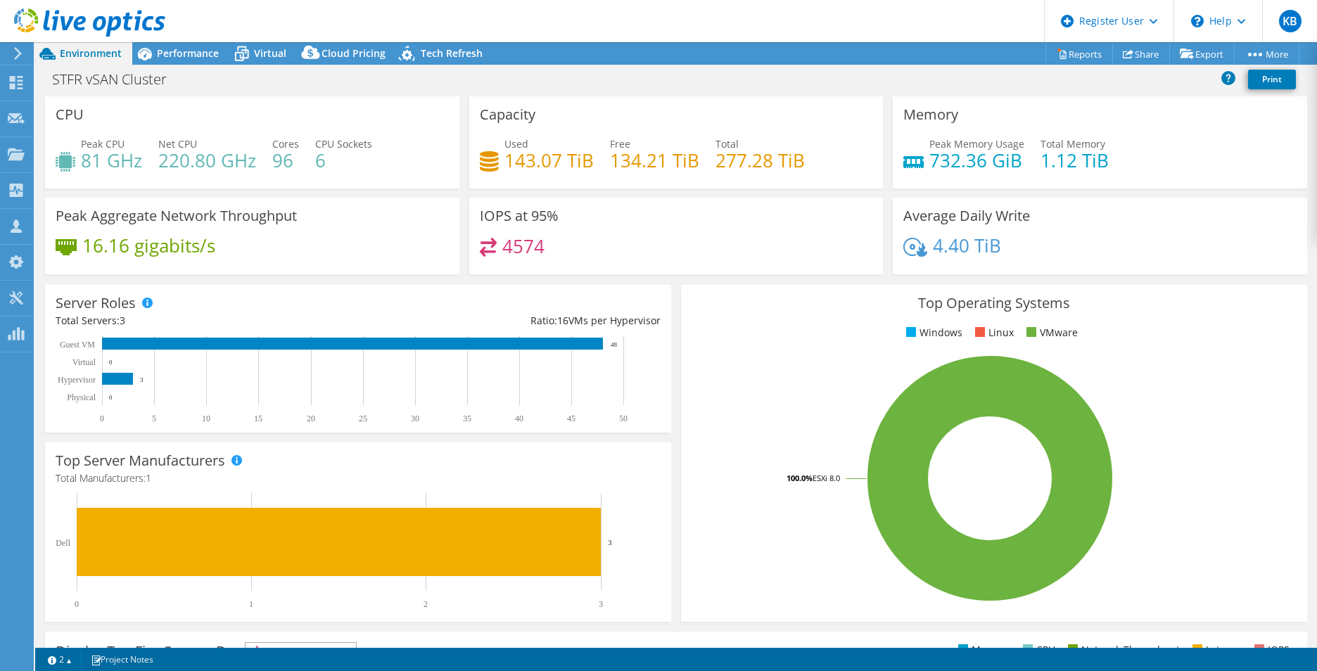
click at [223, 159] on h4 "220.80 GHz" at bounding box center [207, 160] width 98 height 15
click at [509, 130] on div "Capacity Used 143.07 TiB Free 134.21 TiB Total 277.28 TiB" at bounding box center [676, 142] width 414 height 92
click at [172, 58] on span "Performance" at bounding box center [188, 52] width 62 height 13
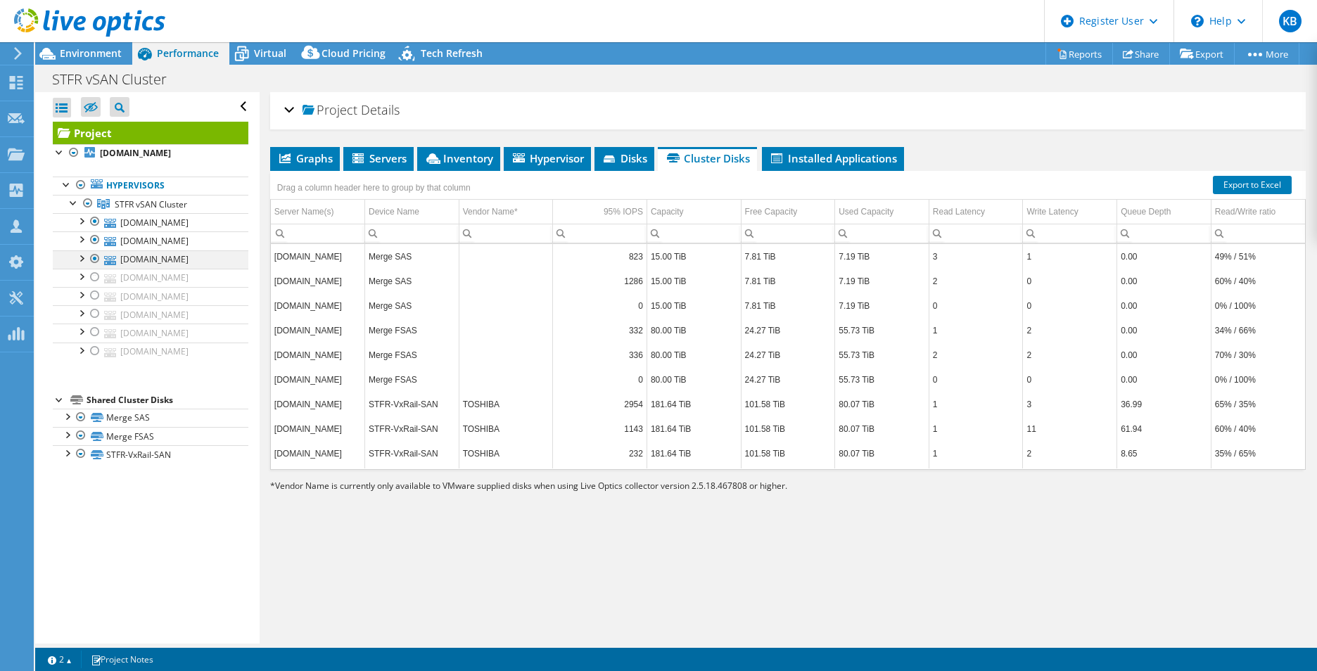
click at [94, 259] on div at bounding box center [95, 258] width 14 height 17
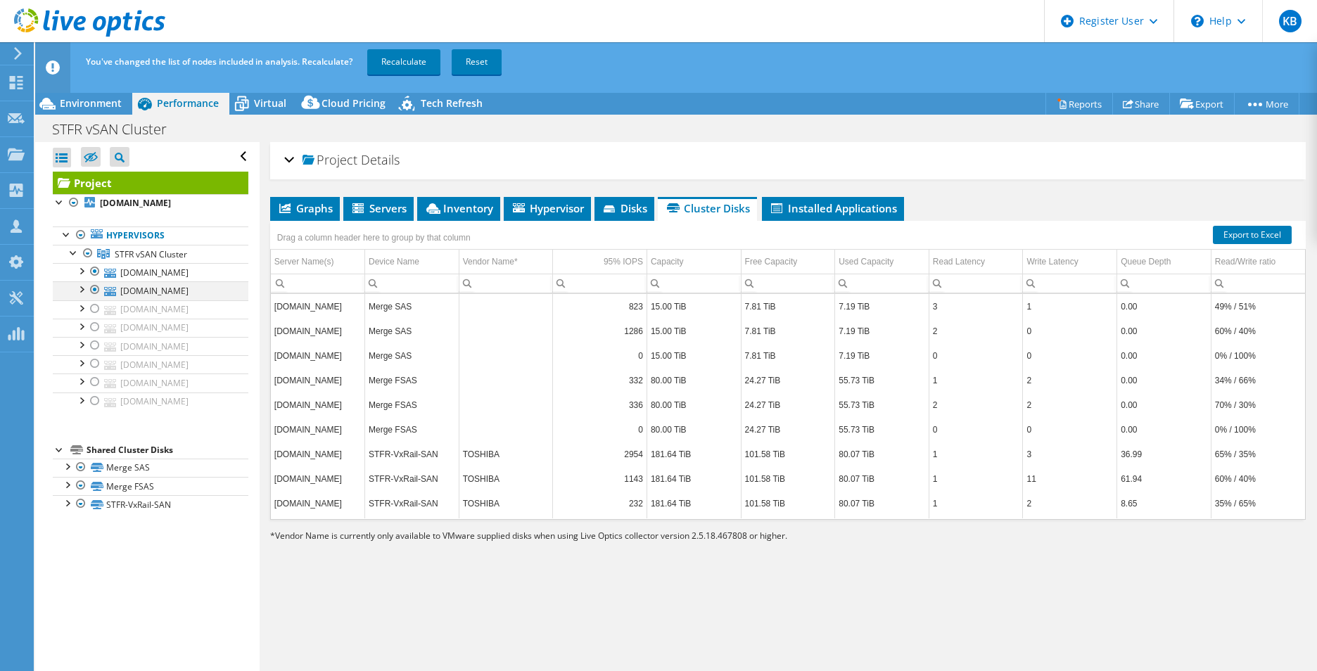
click at [96, 287] on div at bounding box center [95, 289] width 14 height 17
click at [395, 55] on link "Recalculate" at bounding box center [403, 61] width 73 height 25
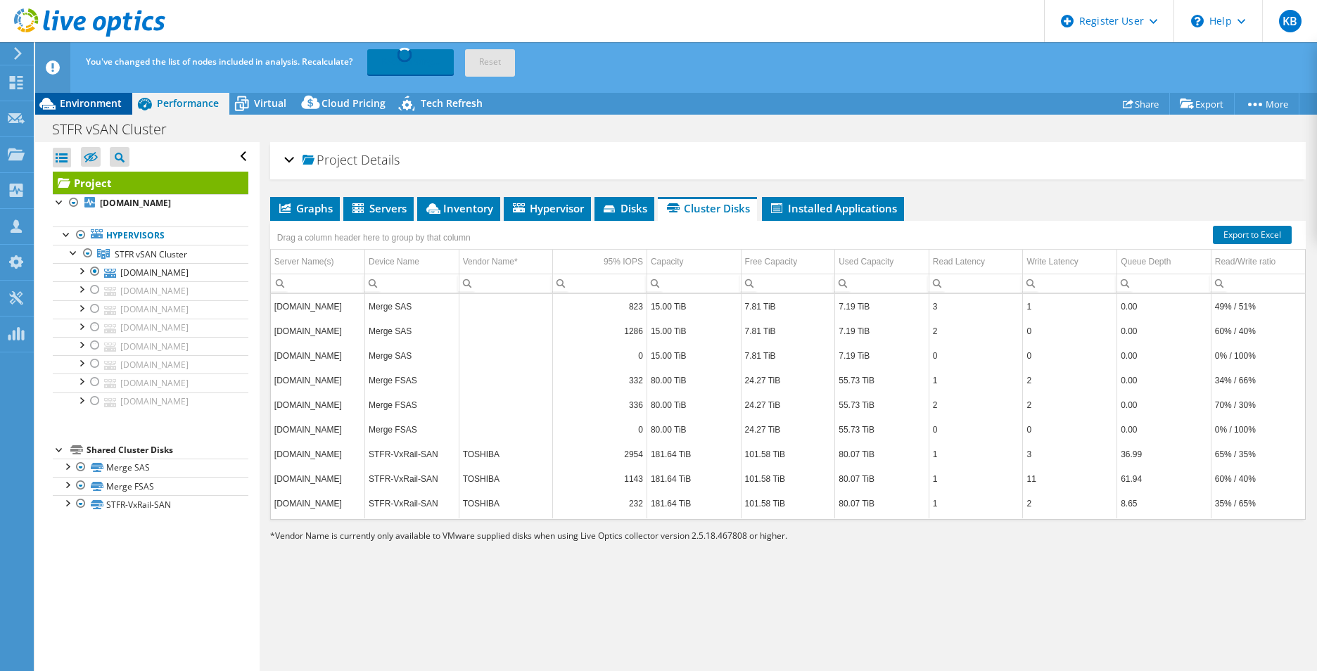
click at [94, 104] on span "Environment" at bounding box center [91, 102] width 62 height 13
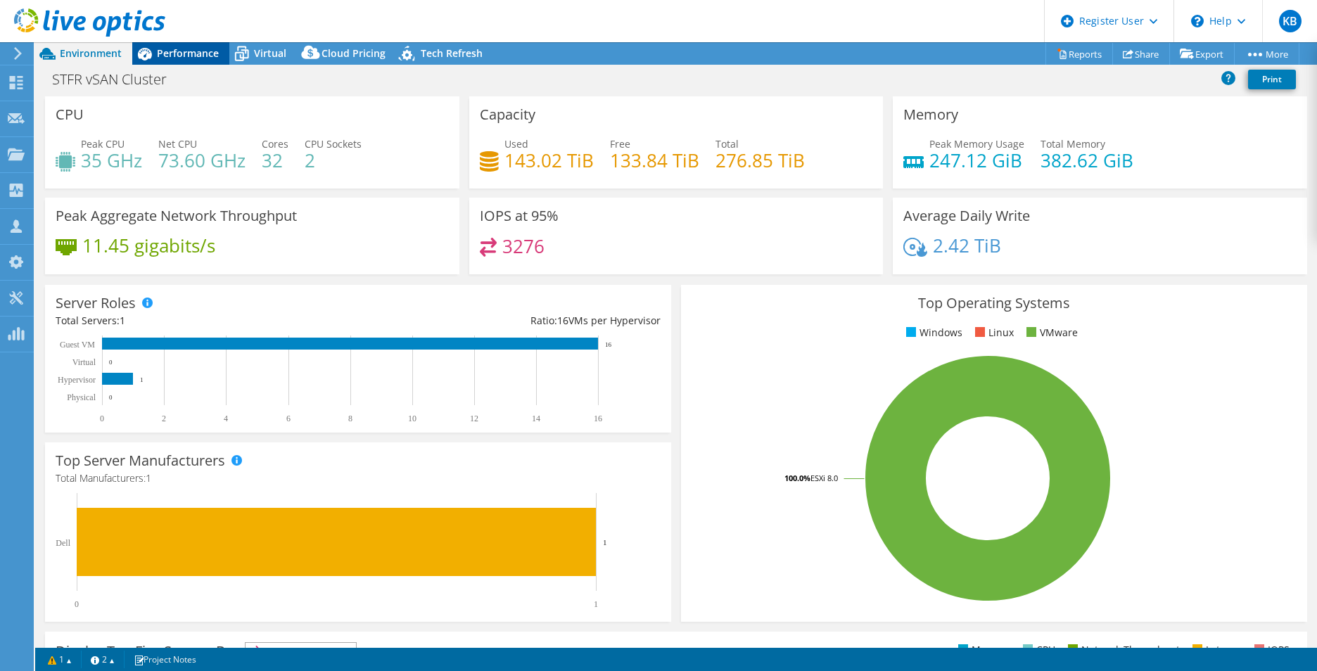
click at [199, 58] on span "Performance" at bounding box center [188, 52] width 62 height 13
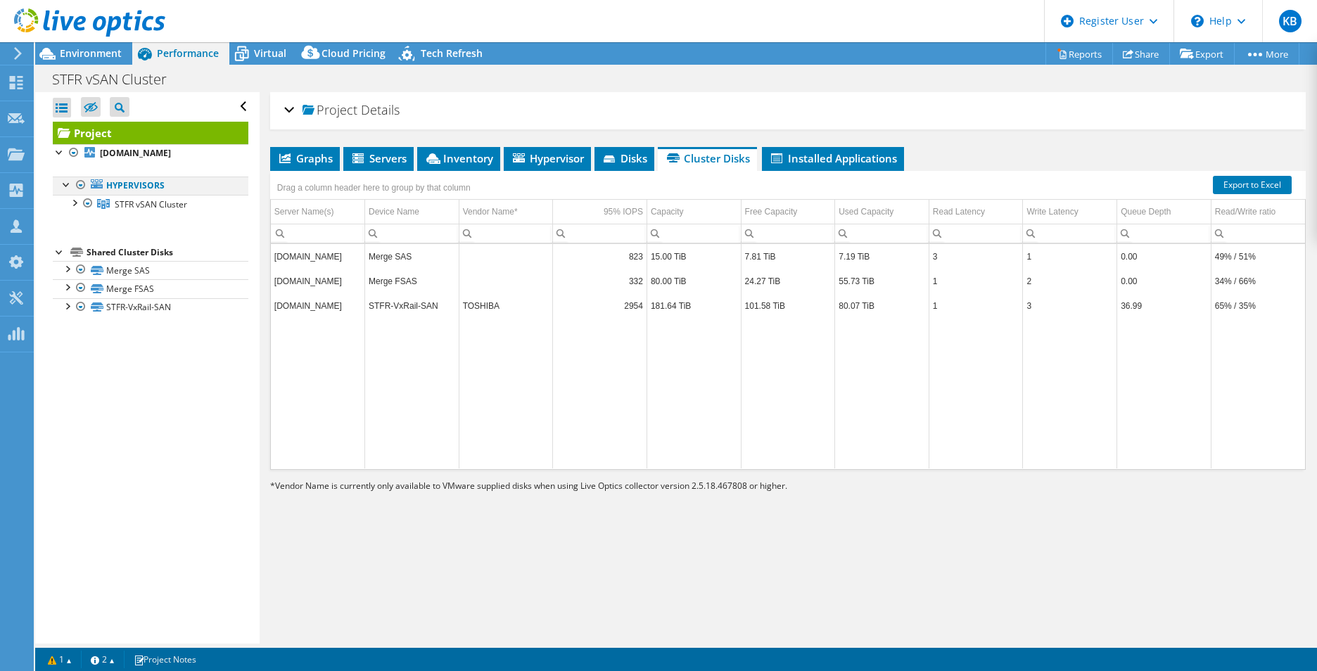
click at [70, 182] on div at bounding box center [67, 184] width 14 height 14
click at [75, 205] on div at bounding box center [74, 202] width 14 height 14
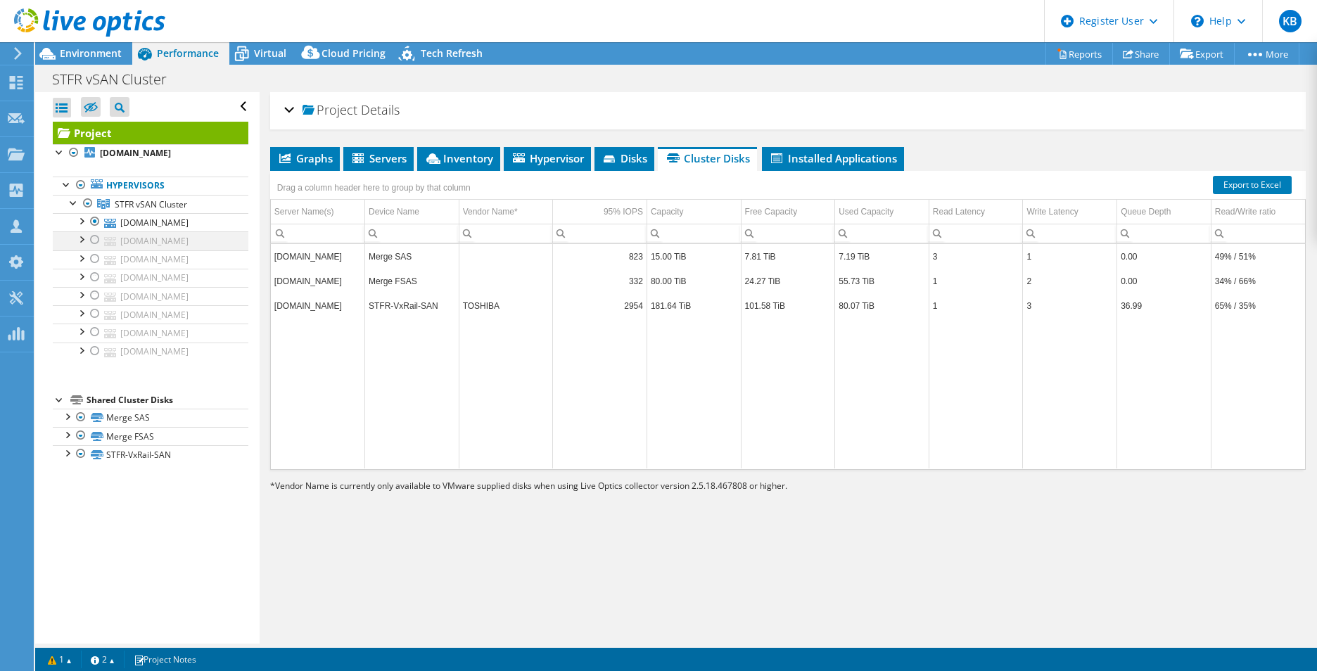
click at [93, 239] on div at bounding box center [95, 239] width 14 height 17
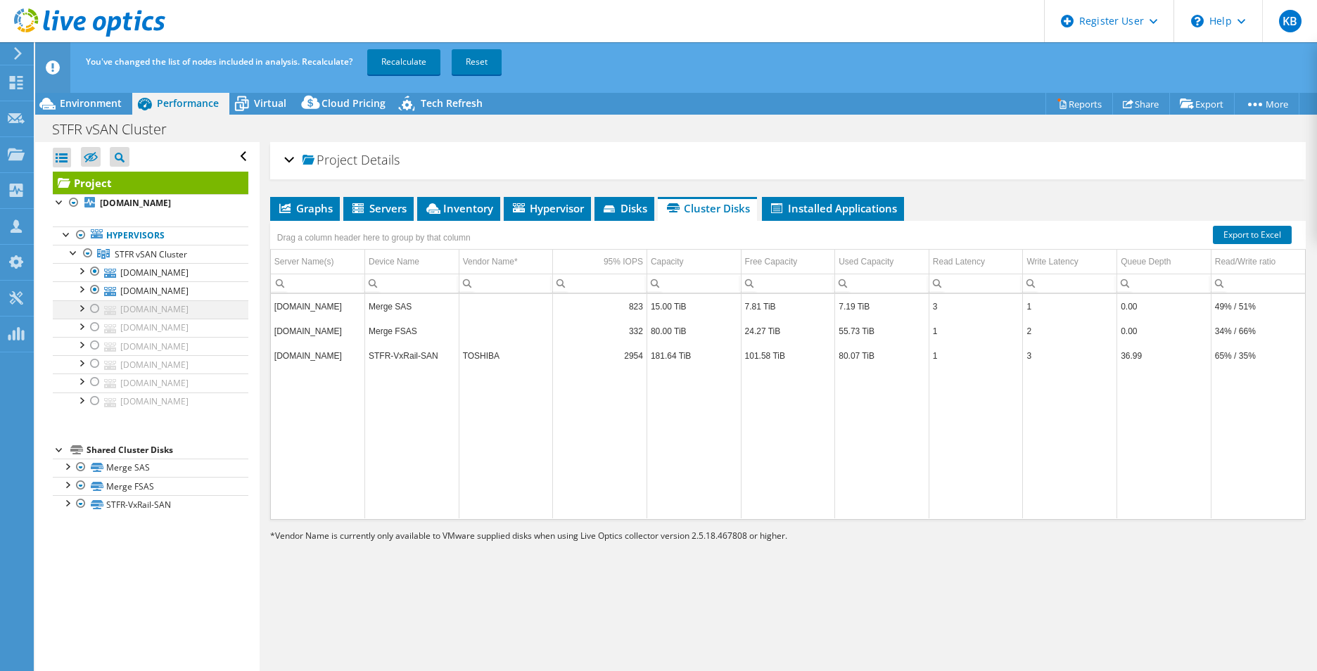
click at [93, 310] on div at bounding box center [95, 308] width 14 height 17
click at [389, 61] on link "Recalculate" at bounding box center [403, 61] width 73 height 25
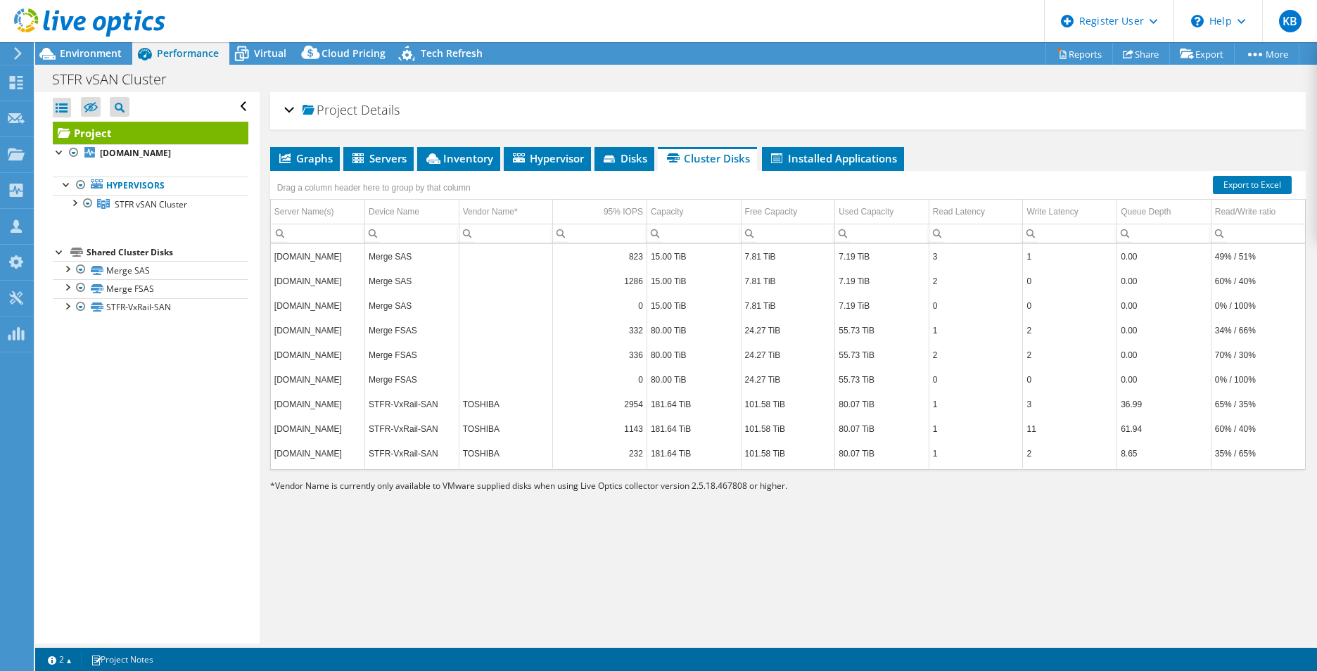
select select "USD"
click at [75, 208] on div at bounding box center [74, 202] width 14 height 14
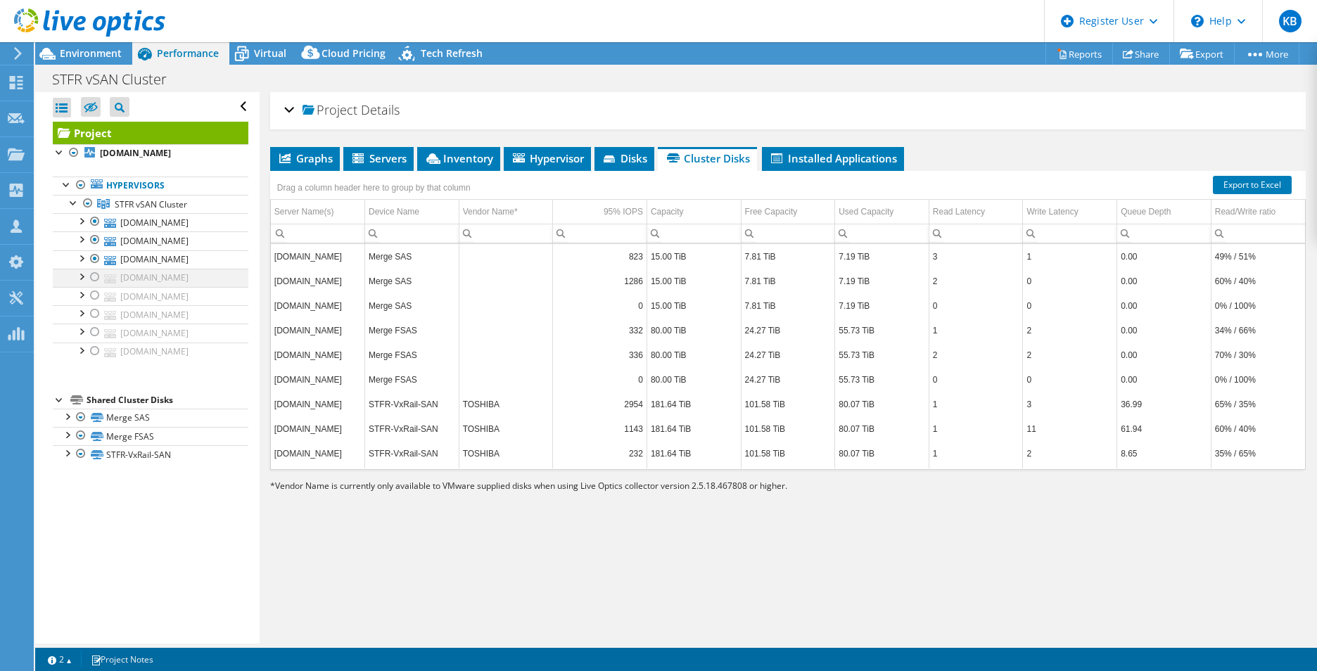
click at [93, 277] on div at bounding box center [95, 277] width 14 height 17
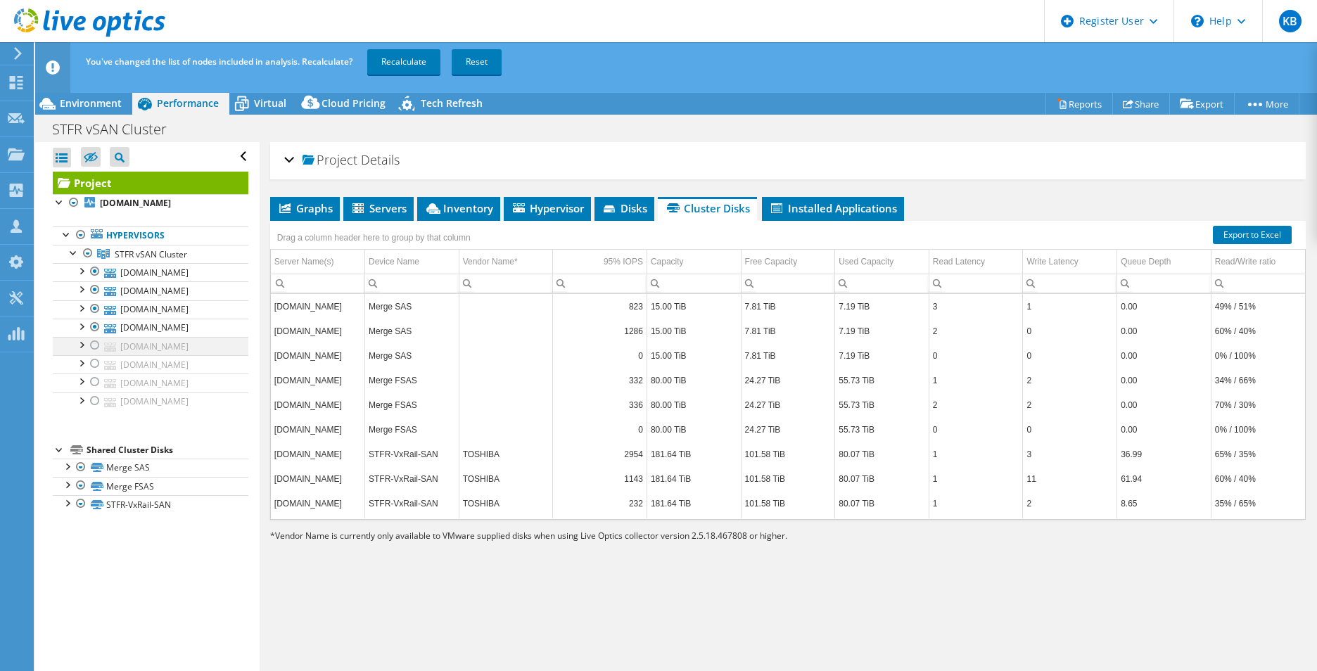
click at [94, 348] on div at bounding box center [95, 345] width 14 height 17
click at [95, 366] on div at bounding box center [95, 363] width 14 height 17
click at [94, 382] on div at bounding box center [95, 381] width 14 height 17
click at [93, 400] on div at bounding box center [95, 400] width 14 height 17
click at [400, 54] on link "Recalculate" at bounding box center [403, 61] width 73 height 25
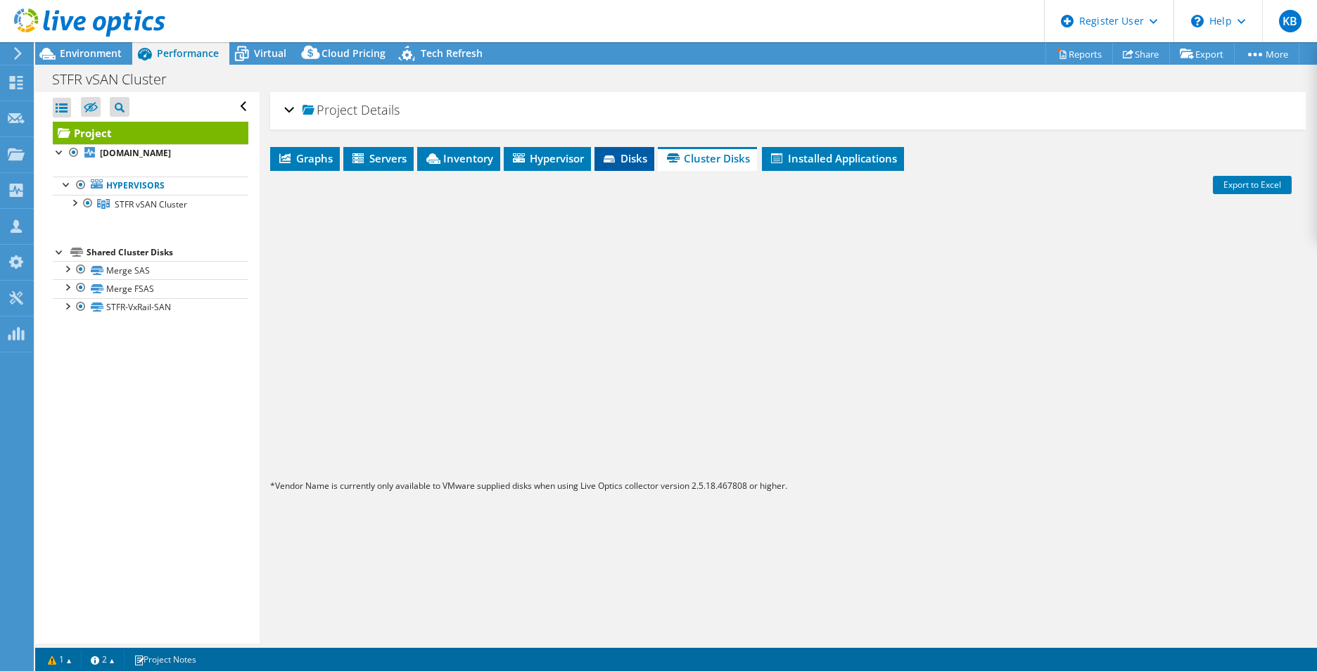
click at [615, 158] on icon at bounding box center [608, 158] width 11 height 7
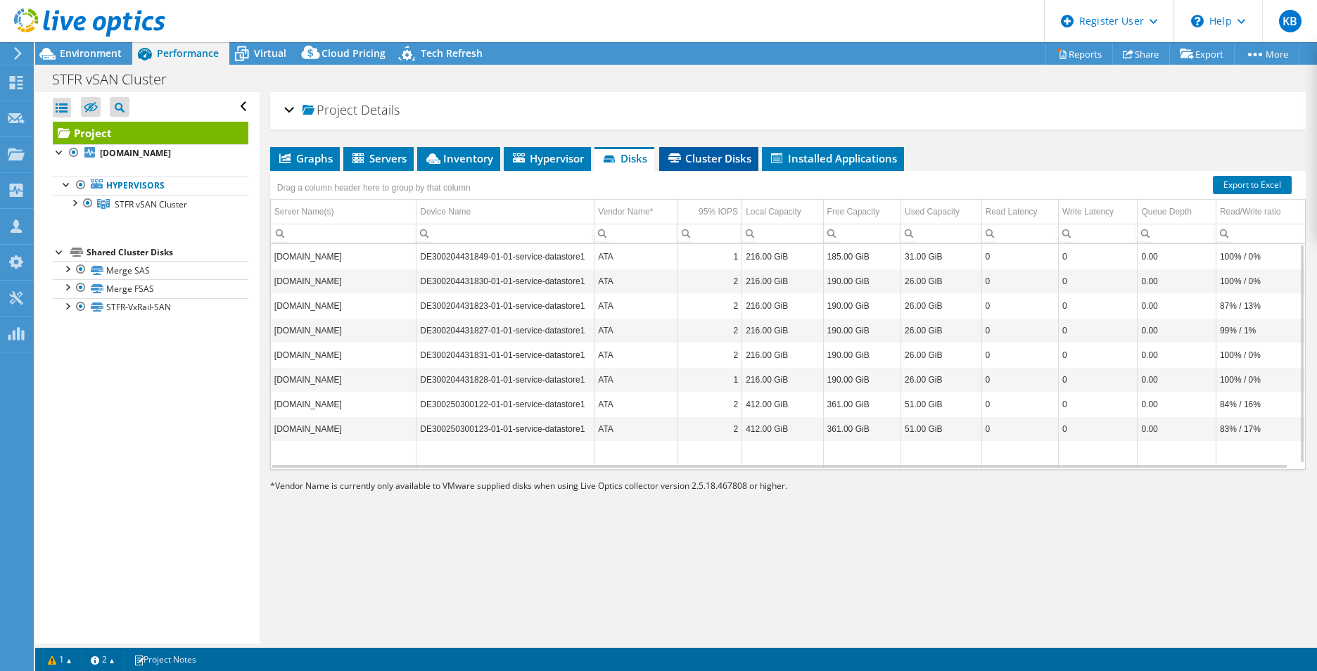
click at [698, 153] on span "Cluster Disks" at bounding box center [708, 158] width 85 height 14
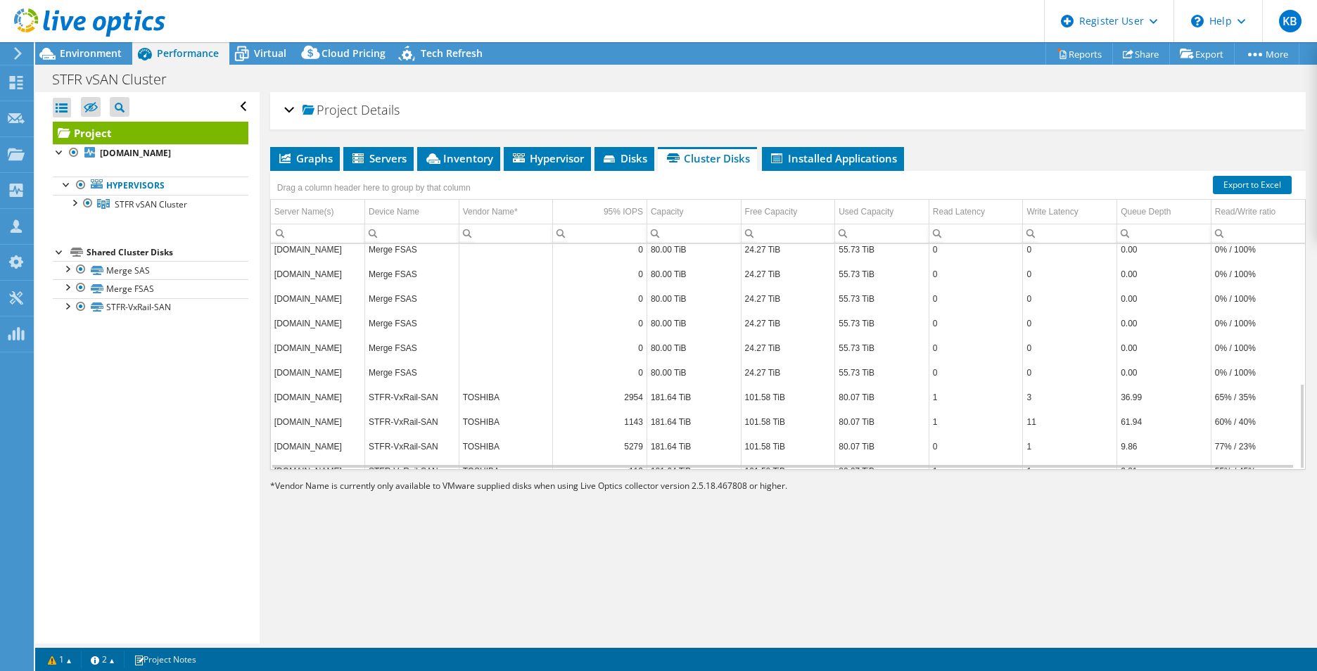
scroll to position [366, 0]
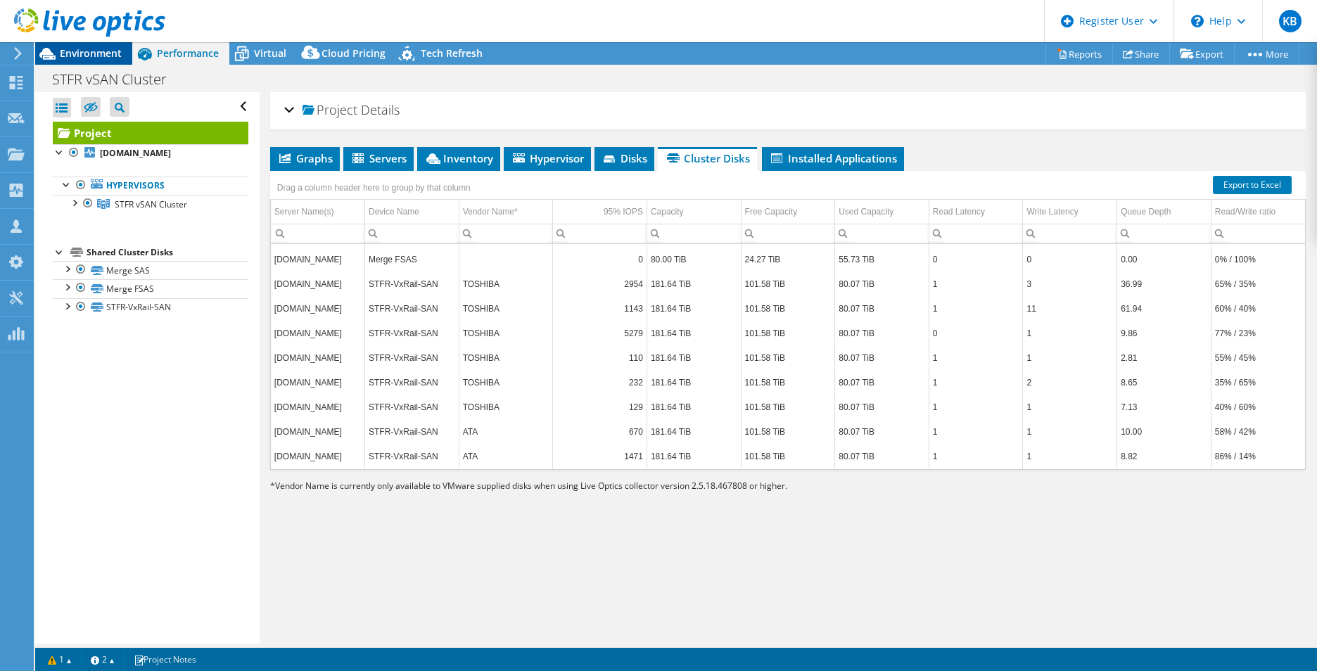
click at [96, 51] on span "Environment" at bounding box center [91, 52] width 62 height 13
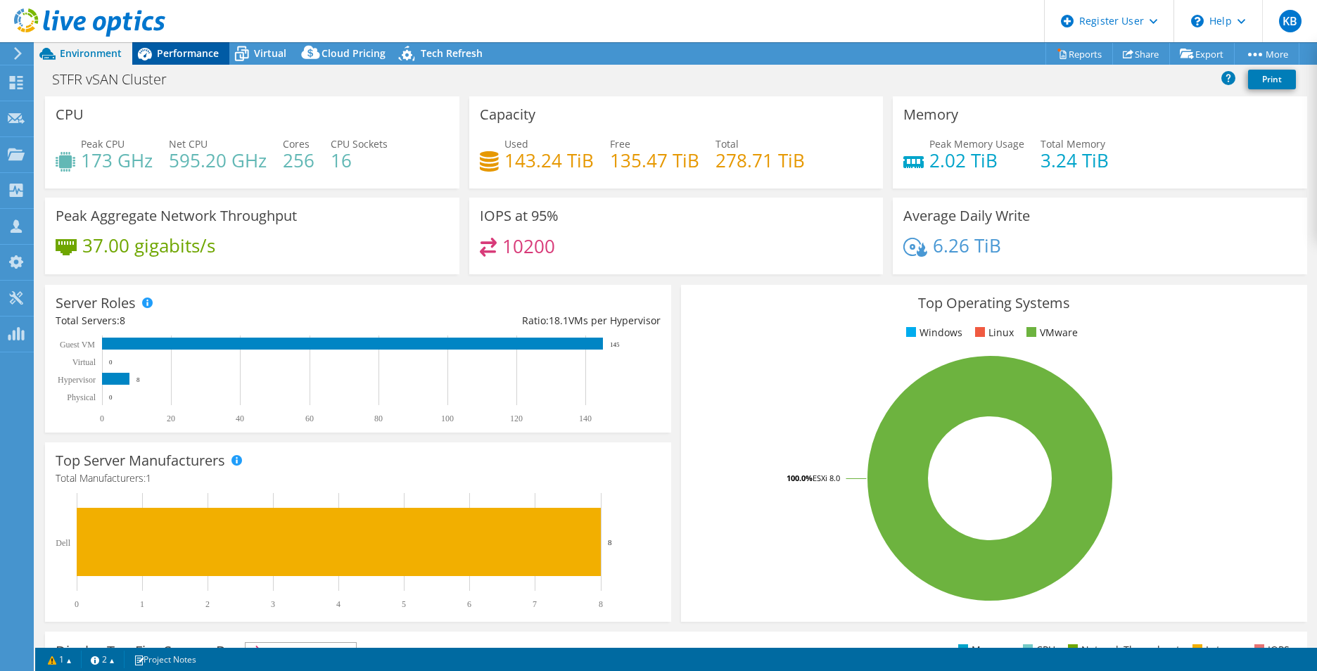
click at [184, 51] on span "Performance" at bounding box center [188, 52] width 62 height 13
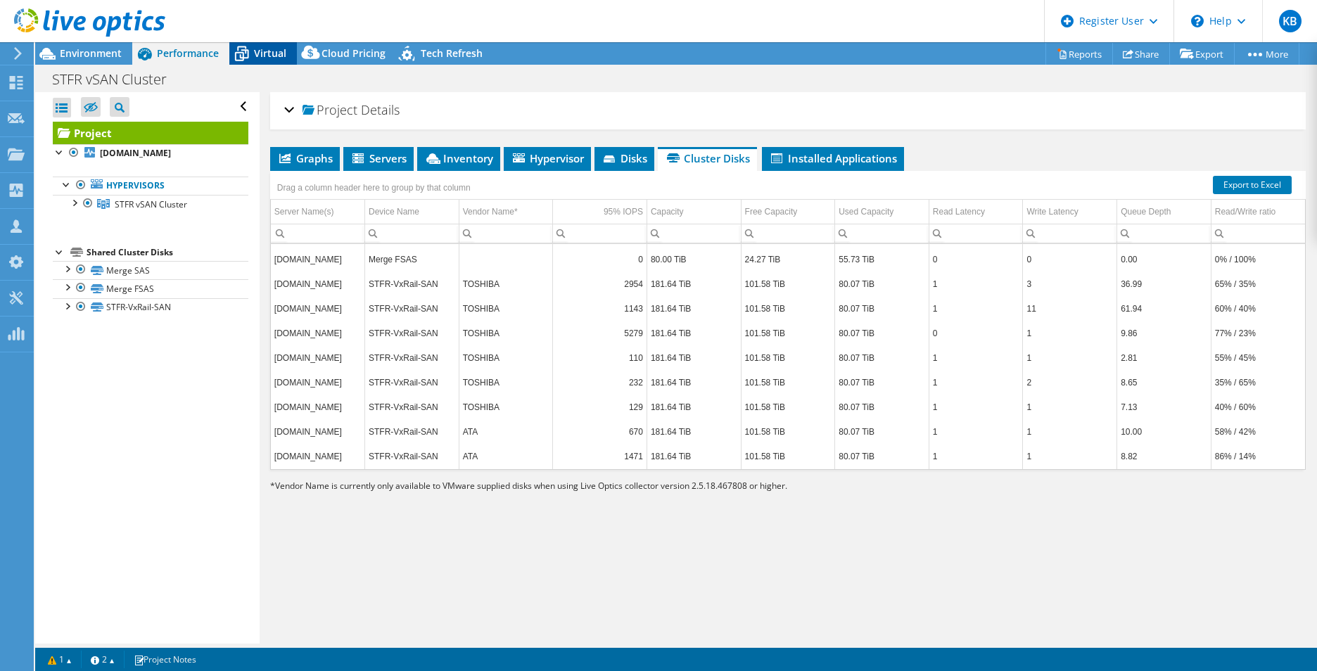
click at [264, 56] on span "Virtual" at bounding box center [270, 52] width 32 height 13
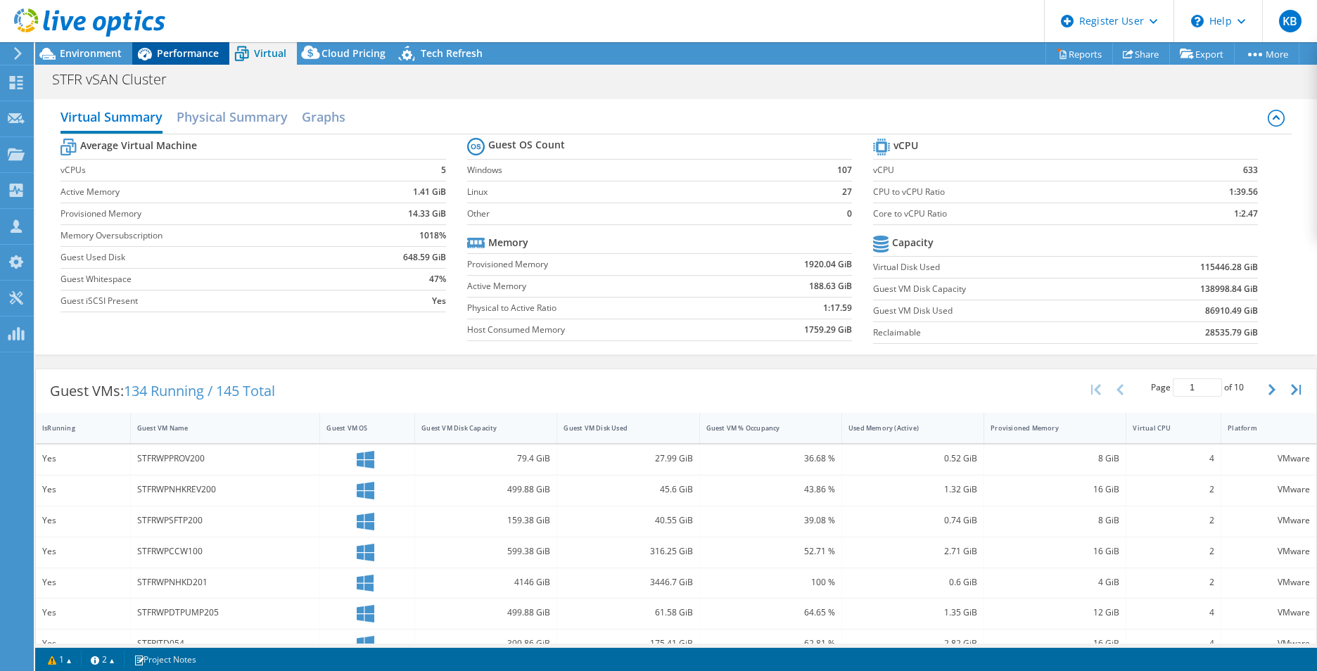
click at [168, 60] on div "Performance" at bounding box center [180, 53] width 97 height 23
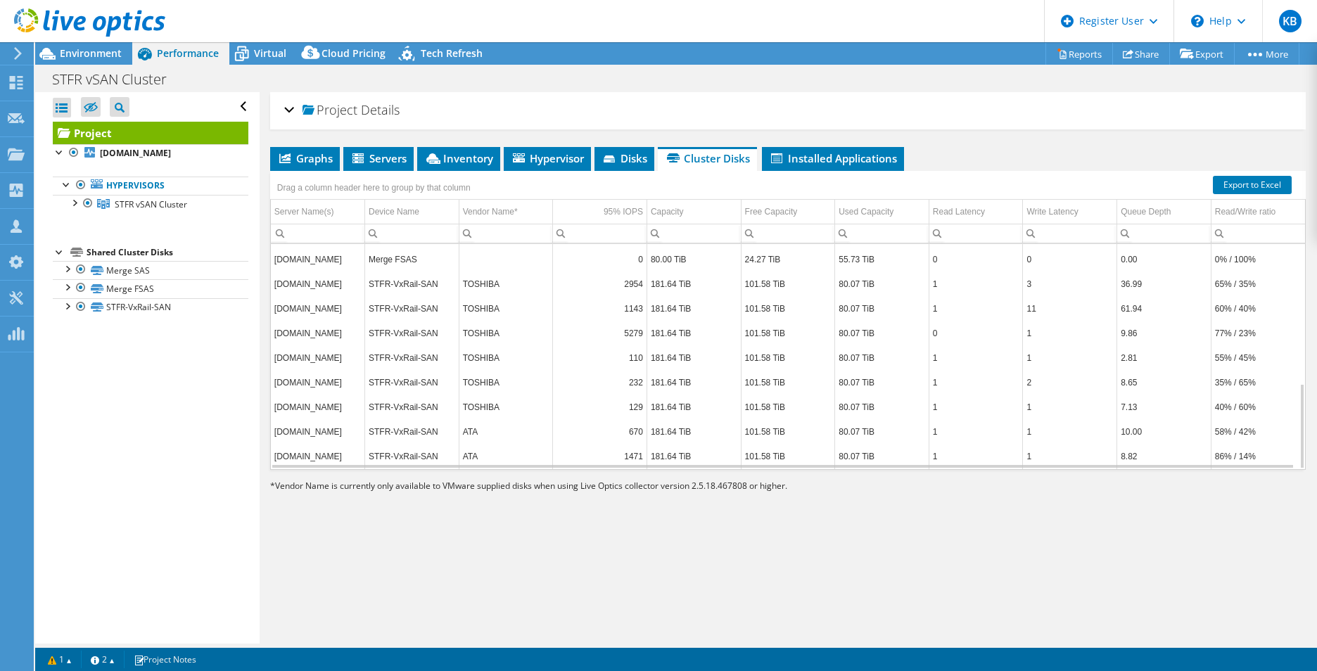
scroll to position [0, 0]
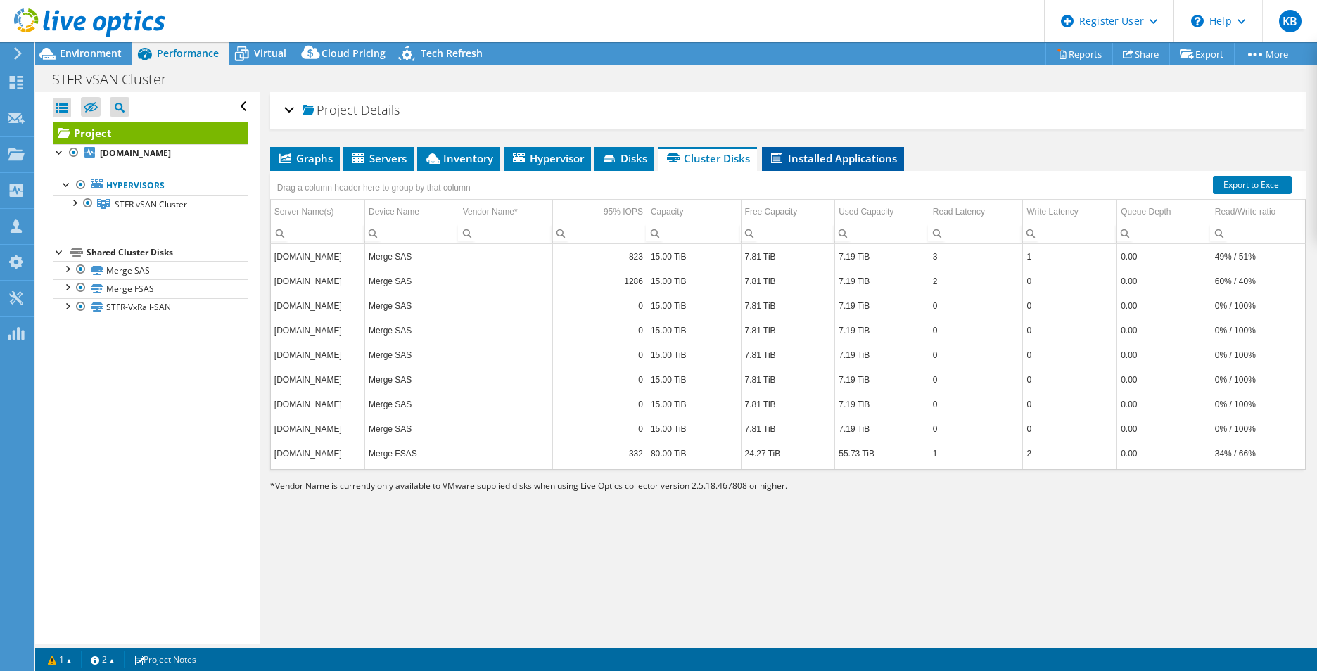
click at [812, 155] on span "Installed Applications" at bounding box center [833, 158] width 128 height 14
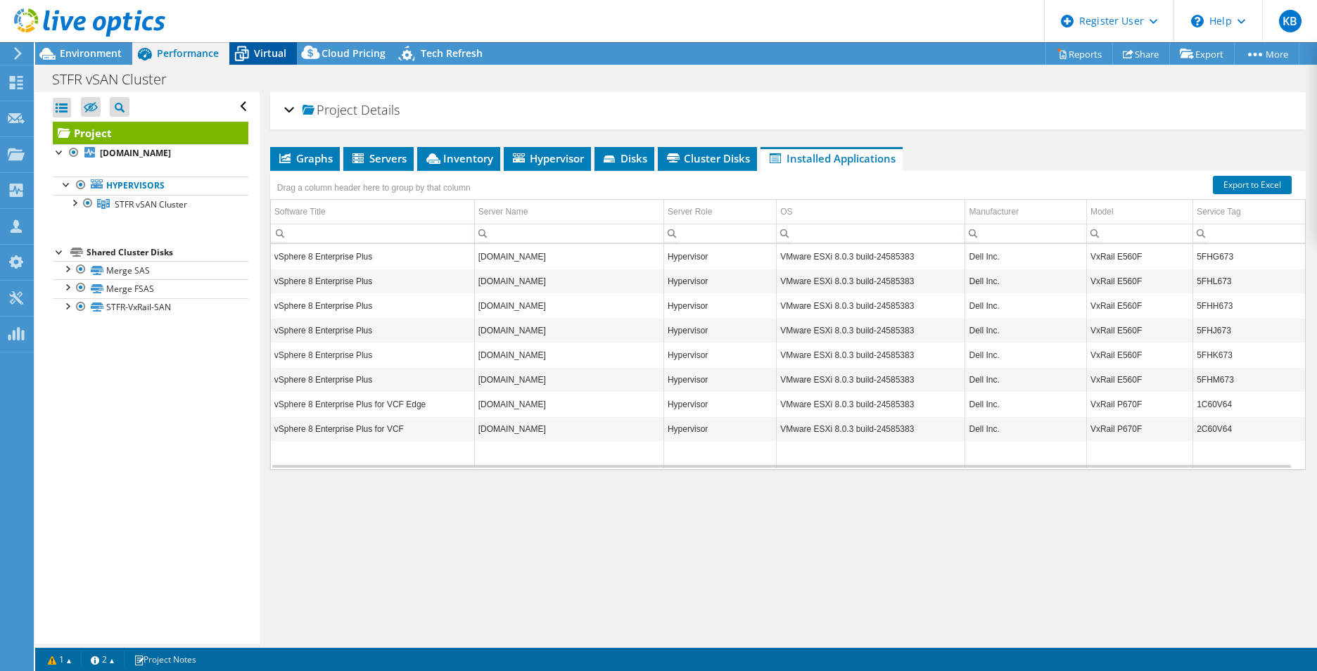
click at [272, 55] on span "Virtual" at bounding box center [270, 52] width 32 height 13
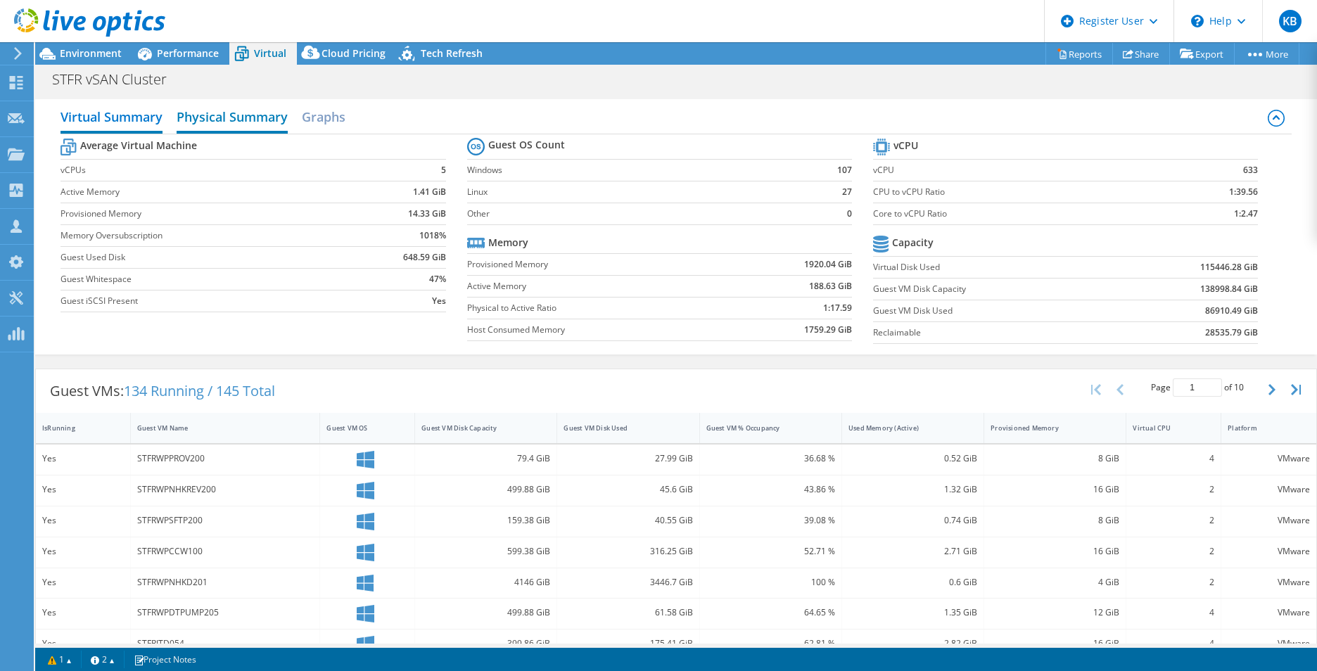
click at [198, 122] on h2 "Physical Summary" at bounding box center [232, 118] width 111 height 31
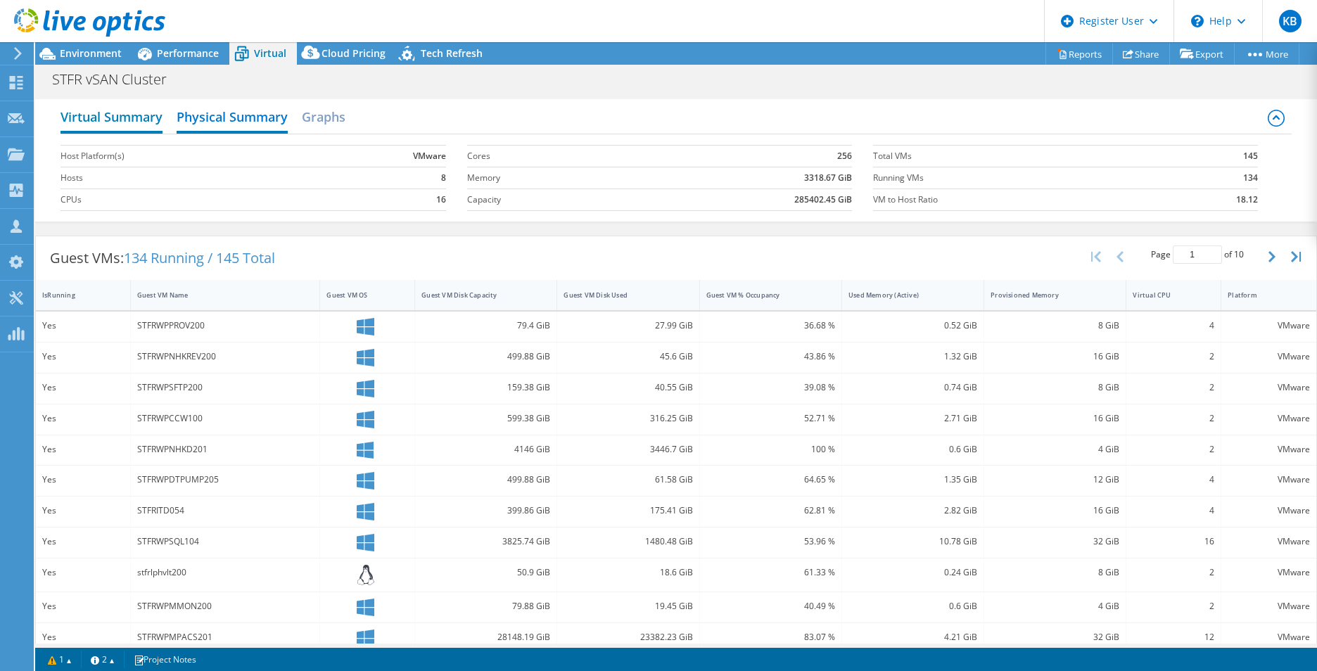
click at [97, 116] on h2 "Virtual Summary" at bounding box center [111, 118] width 102 height 31
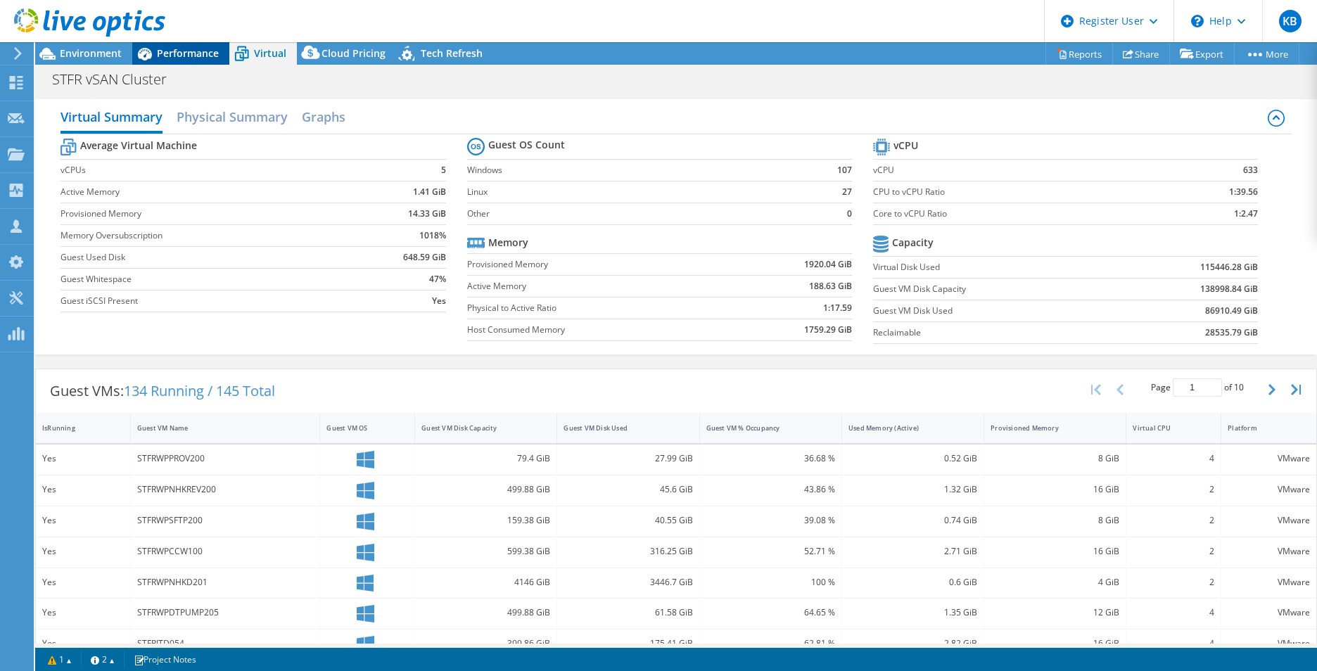
click at [181, 57] on span "Performance" at bounding box center [188, 52] width 62 height 13
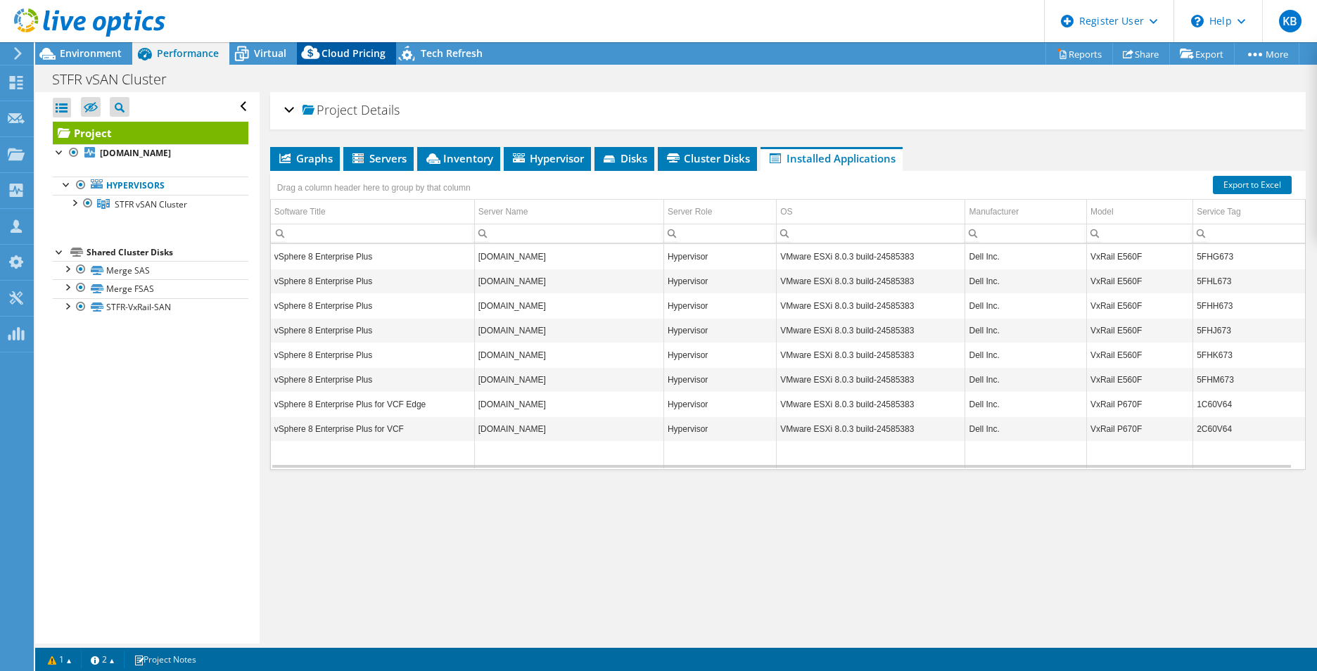
click at [309, 49] on icon at bounding box center [310, 52] width 18 height 13
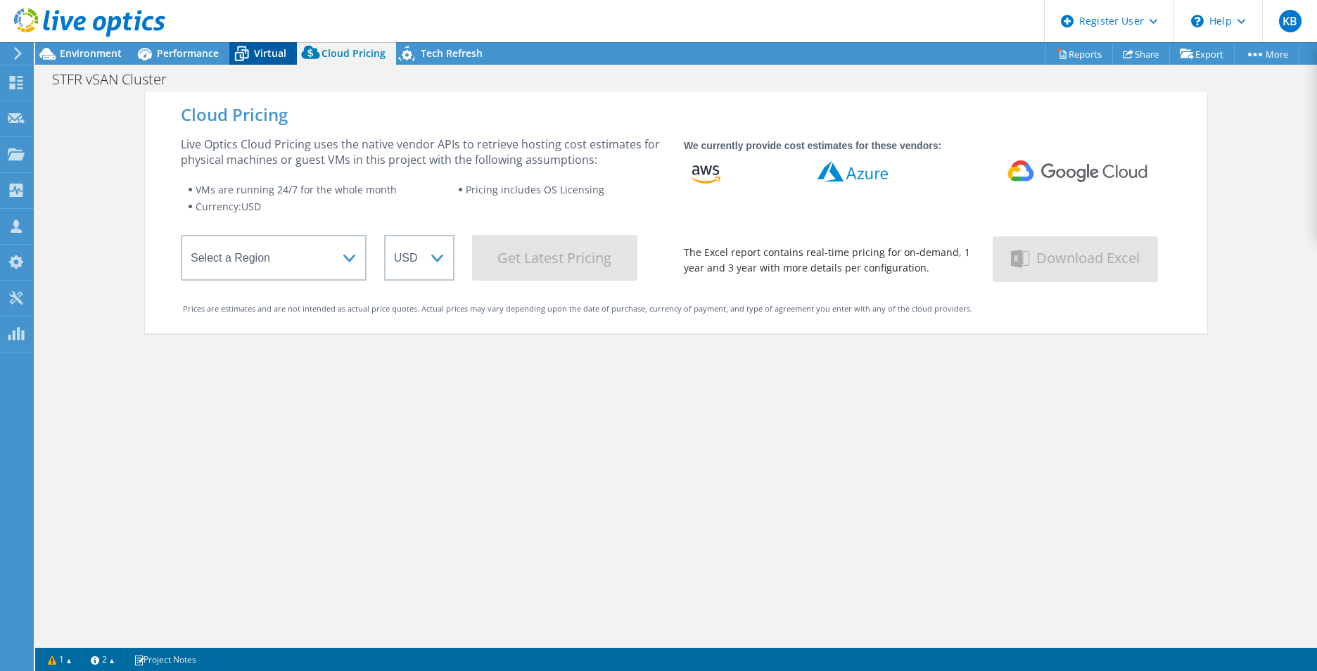
click at [241, 48] on icon at bounding box center [241, 53] width 25 height 25
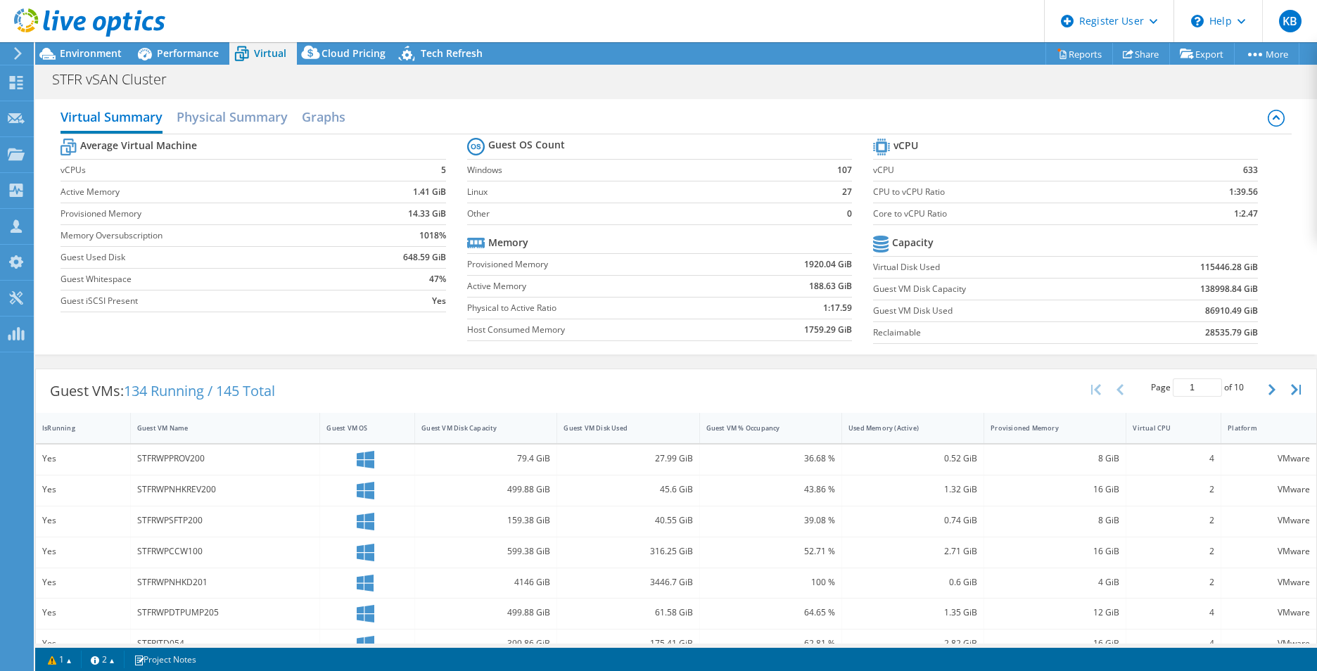
click at [572, 277] on td "Active Memory" at bounding box center [599, 286] width 264 height 22
click at [354, 48] on span "Cloud Pricing" at bounding box center [353, 52] width 64 height 13
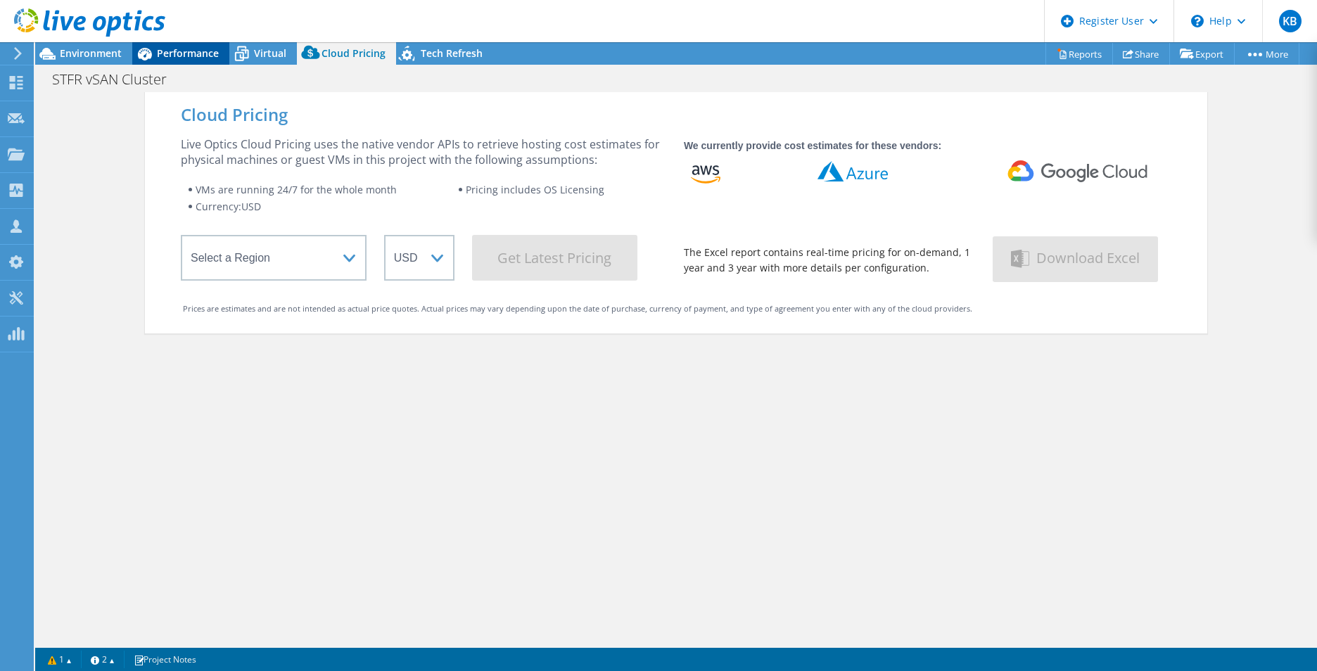
click at [167, 56] on span "Performance" at bounding box center [188, 52] width 62 height 13
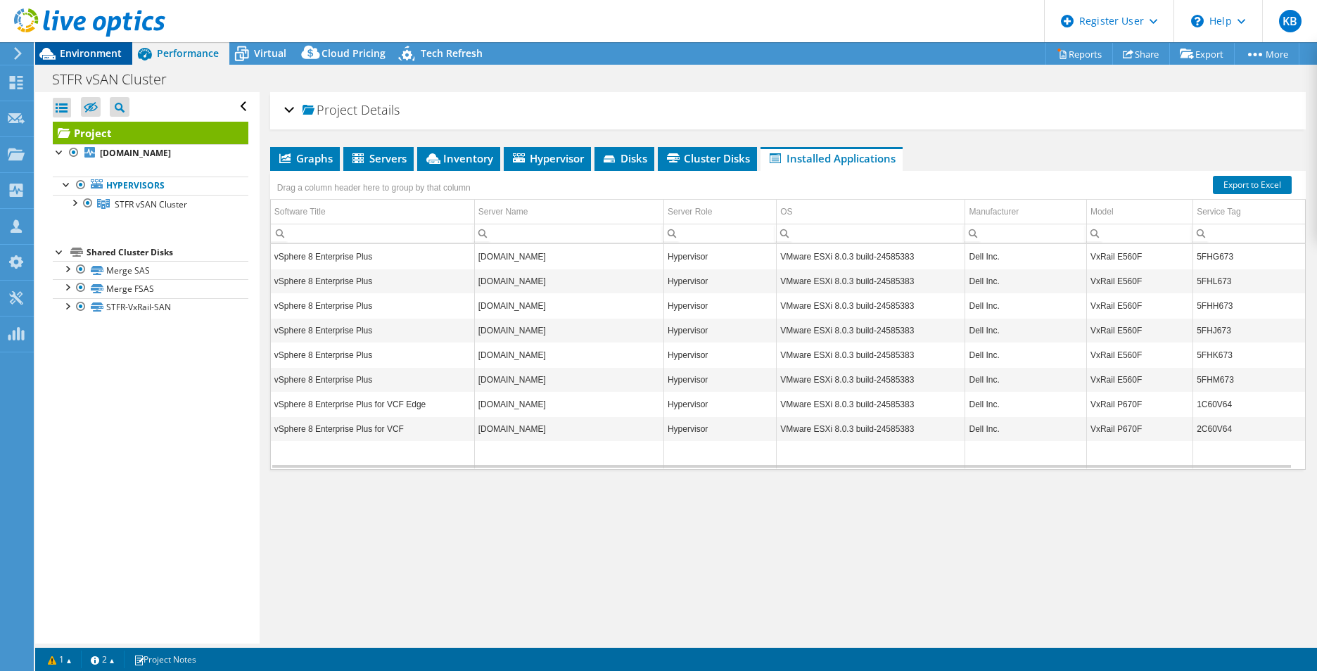
click at [101, 59] on span "Environment" at bounding box center [91, 52] width 62 height 13
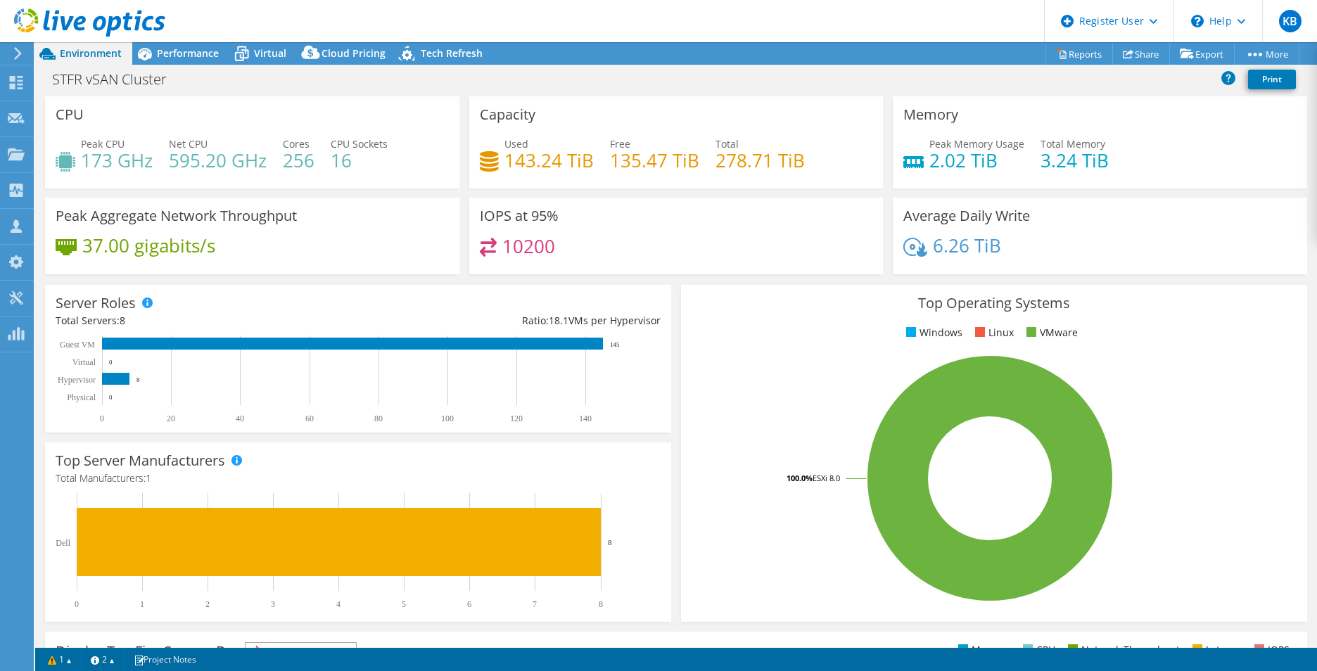
click at [646, 128] on div "Capacity Used 143.24 TiB Free 135.47 TiB Total 278.71 TiB" at bounding box center [676, 142] width 414 height 92
click at [204, 48] on span "Performance" at bounding box center [188, 52] width 62 height 13
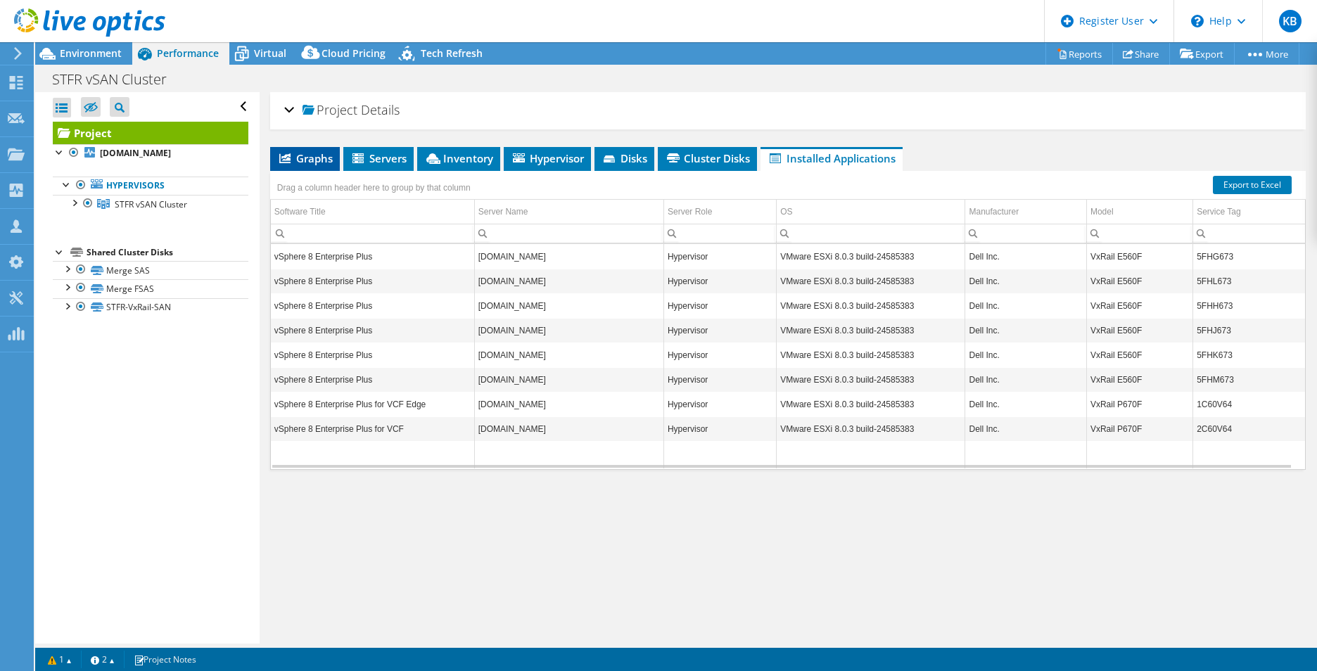
click at [319, 165] on li "Graphs" at bounding box center [305, 159] width 70 height 24
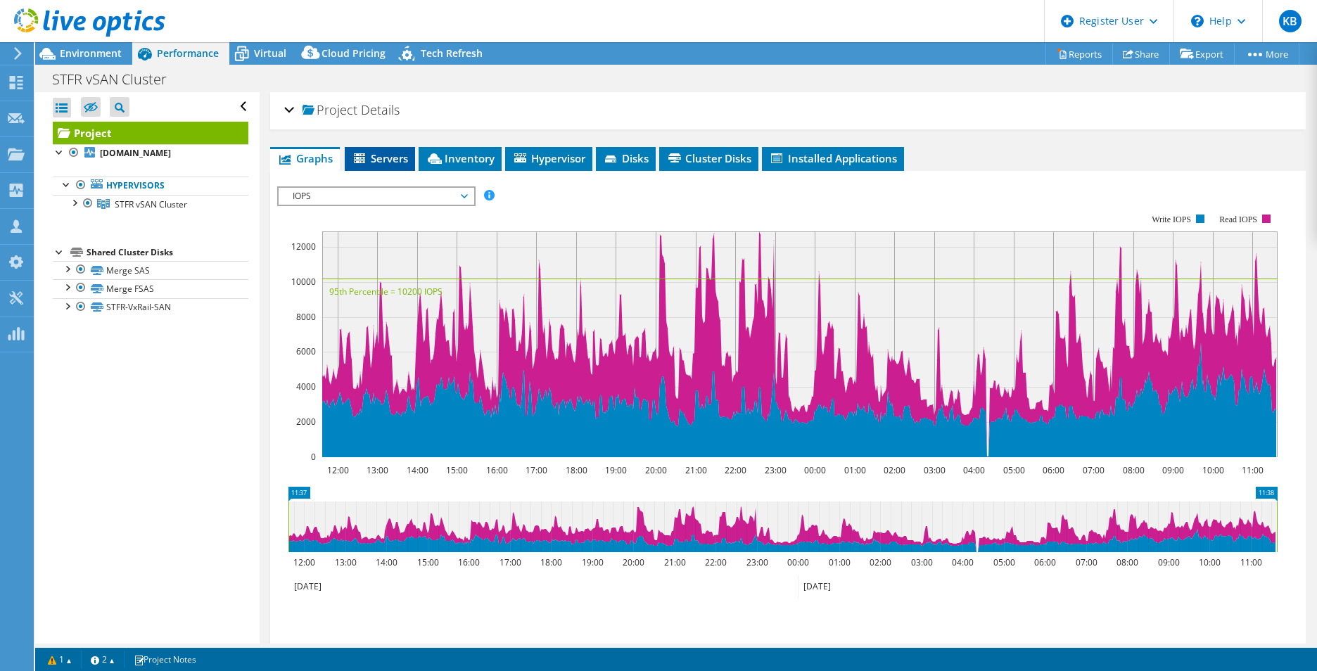
click at [367, 156] on icon at bounding box center [361, 159] width 14 height 12
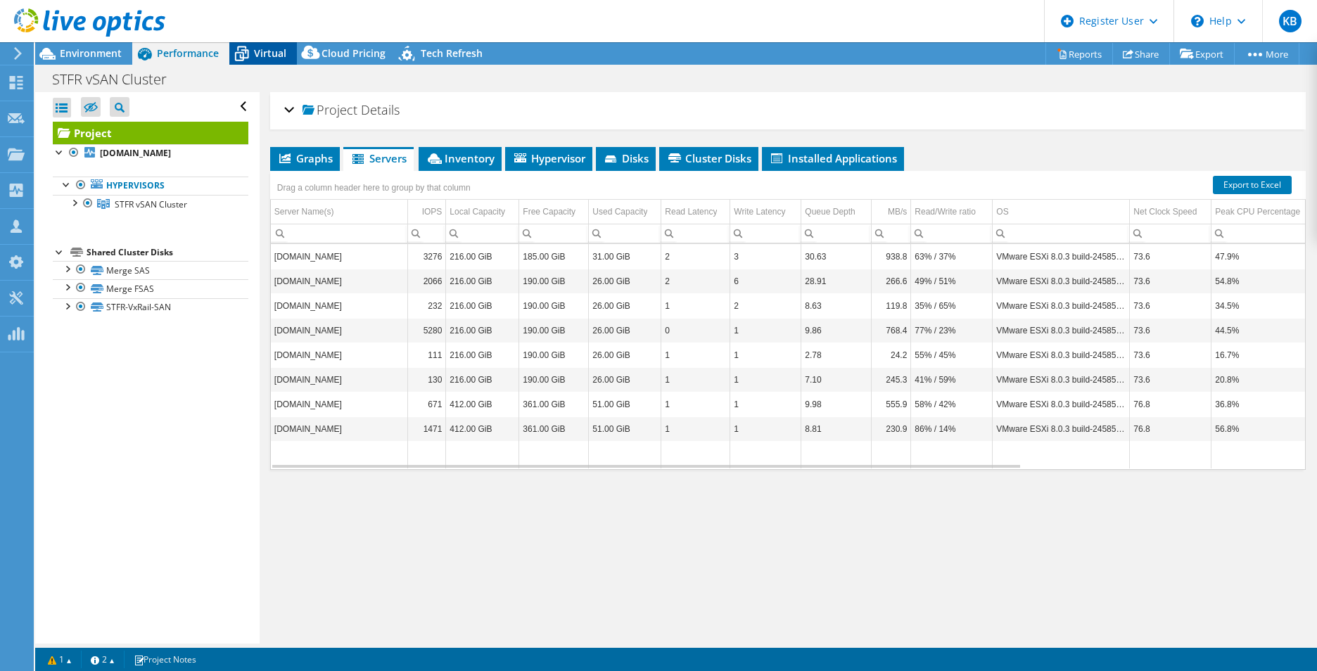
click at [254, 60] on div "Virtual" at bounding box center [263, 53] width 68 height 23
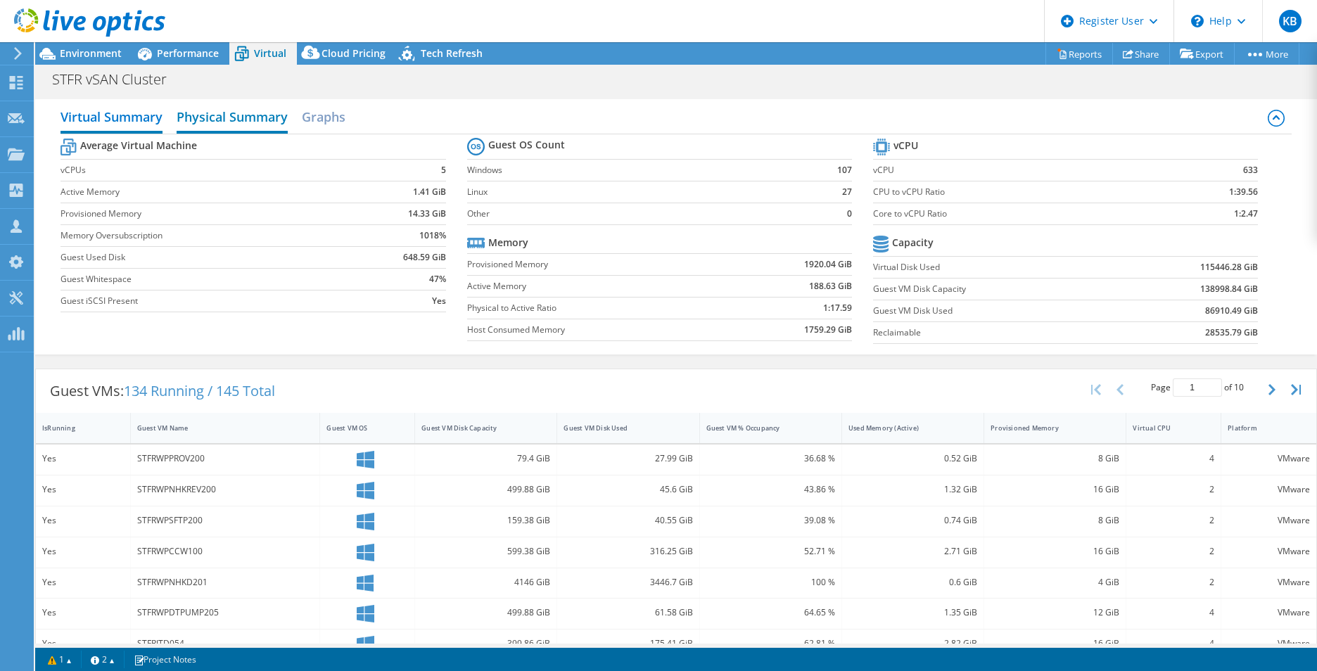
click at [231, 127] on h2 "Physical Summary" at bounding box center [232, 118] width 111 height 31
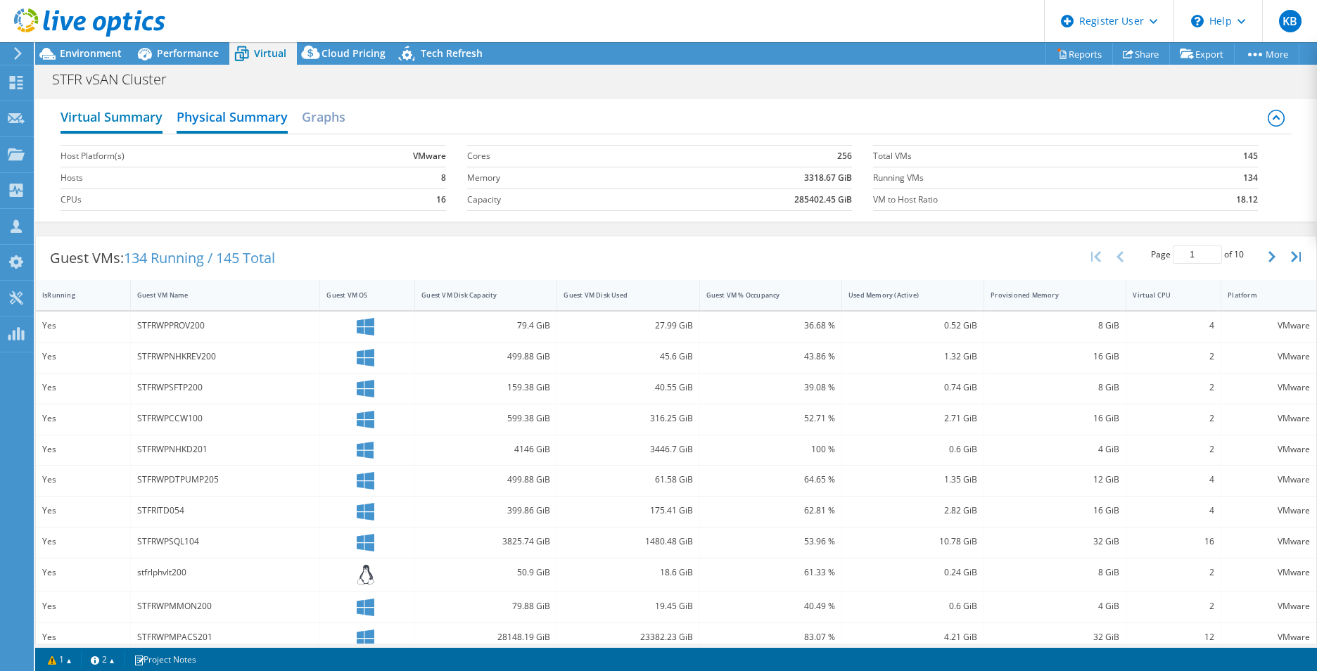
click at [136, 129] on h2 "Virtual Summary" at bounding box center [111, 118] width 102 height 31
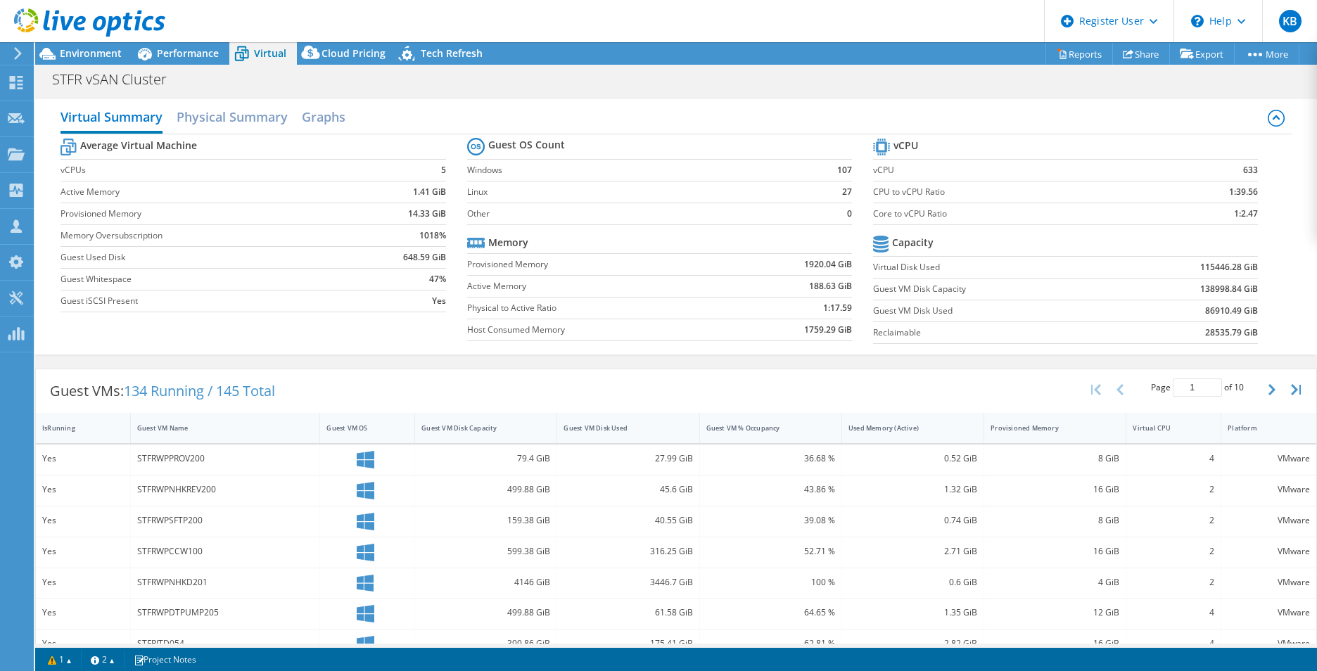
click at [1270, 116] on icon at bounding box center [1275, 118] width 17 height 17
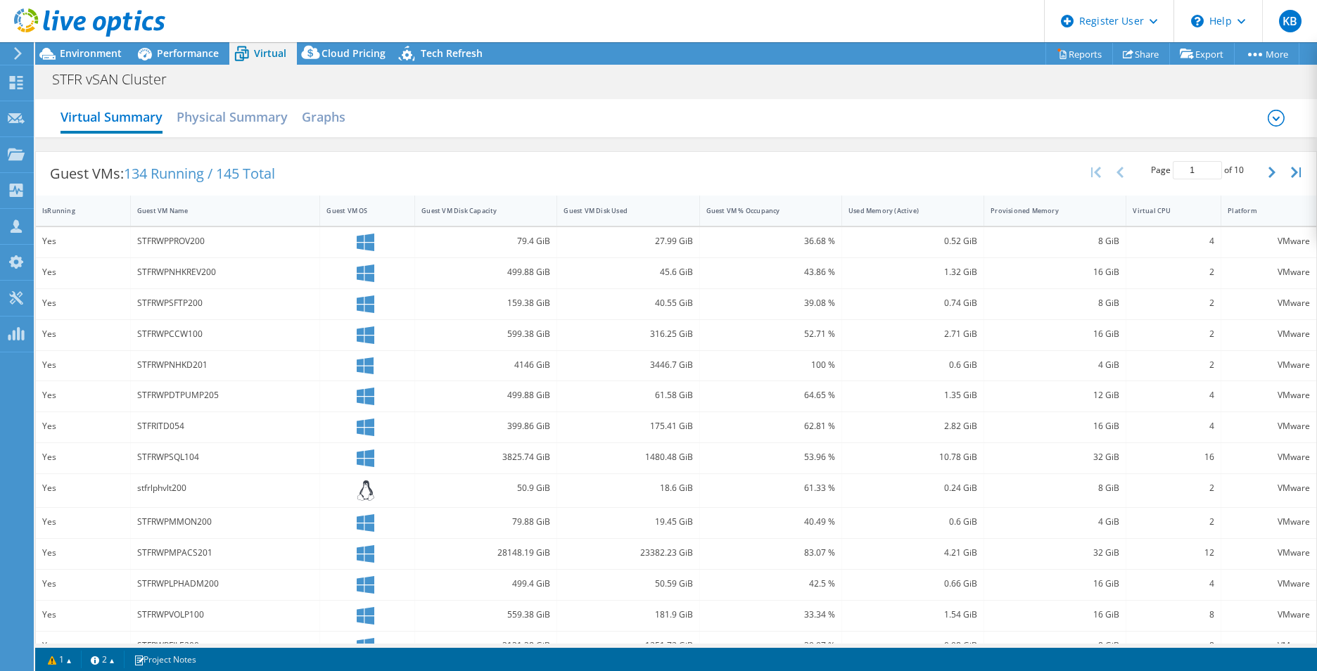
click at [1267, 116] on icon at bounding box center [1275, 118] width 17 height 17
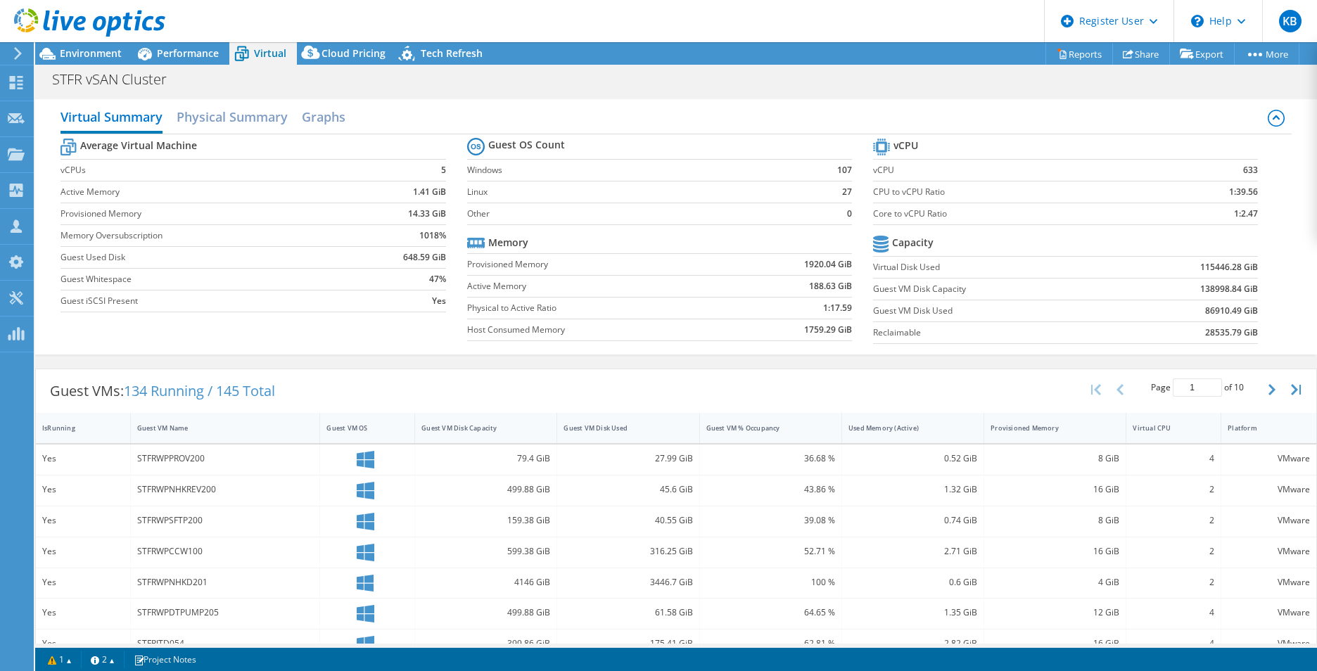
click at [509, 156] on th "Guest OS Count" at bounding box center [516, 146] width 98 height 25
click at [211, 122] on h2 "Physical Summary" at bounding box center [232, 118] width 111 height 31
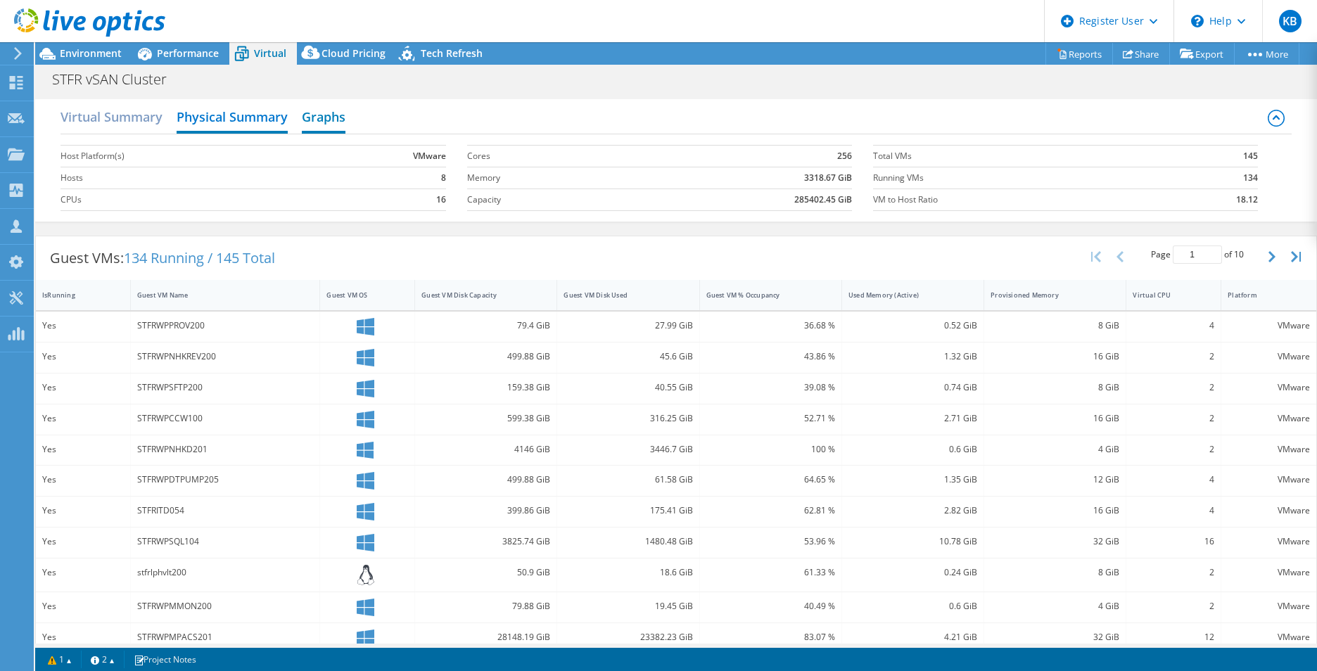
click at [312, 115] on h2 "Graphs" at bounding box center [324, 118] width 44 height 31
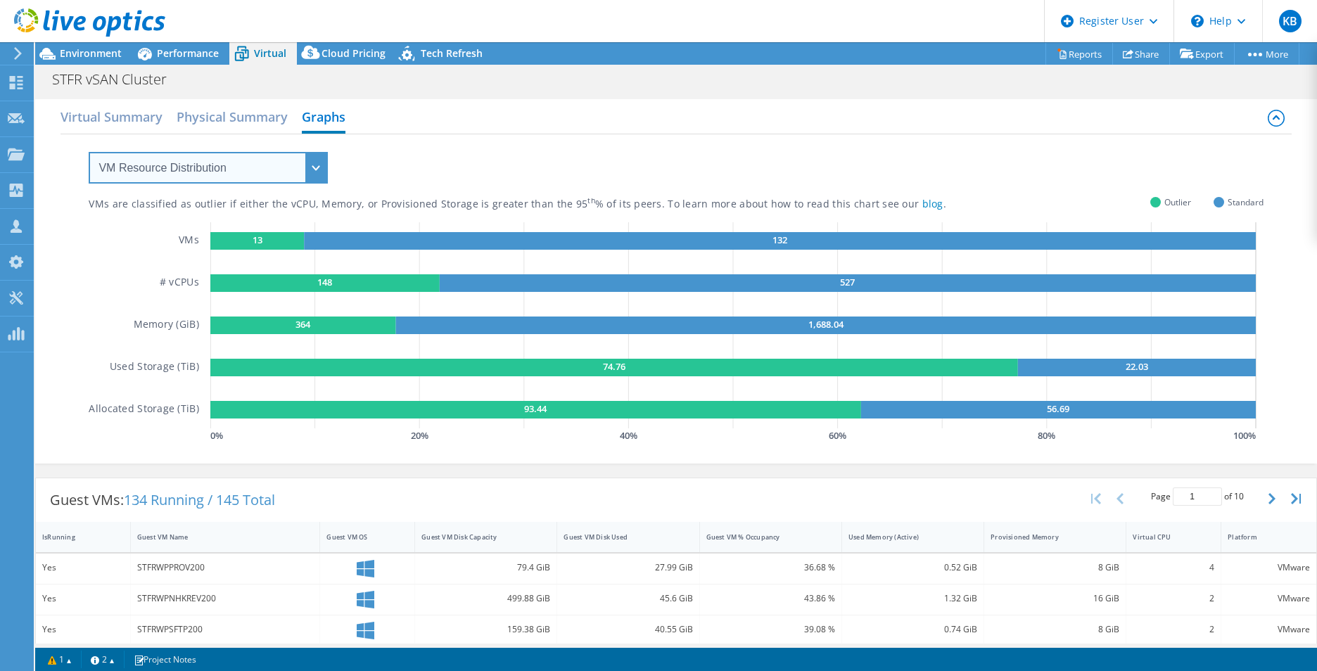
click at [262, 170] on select "VM Resource Distribution Provisioning Contrast Over Provisioning" at bounding box center [208, 168] width 239 height 32
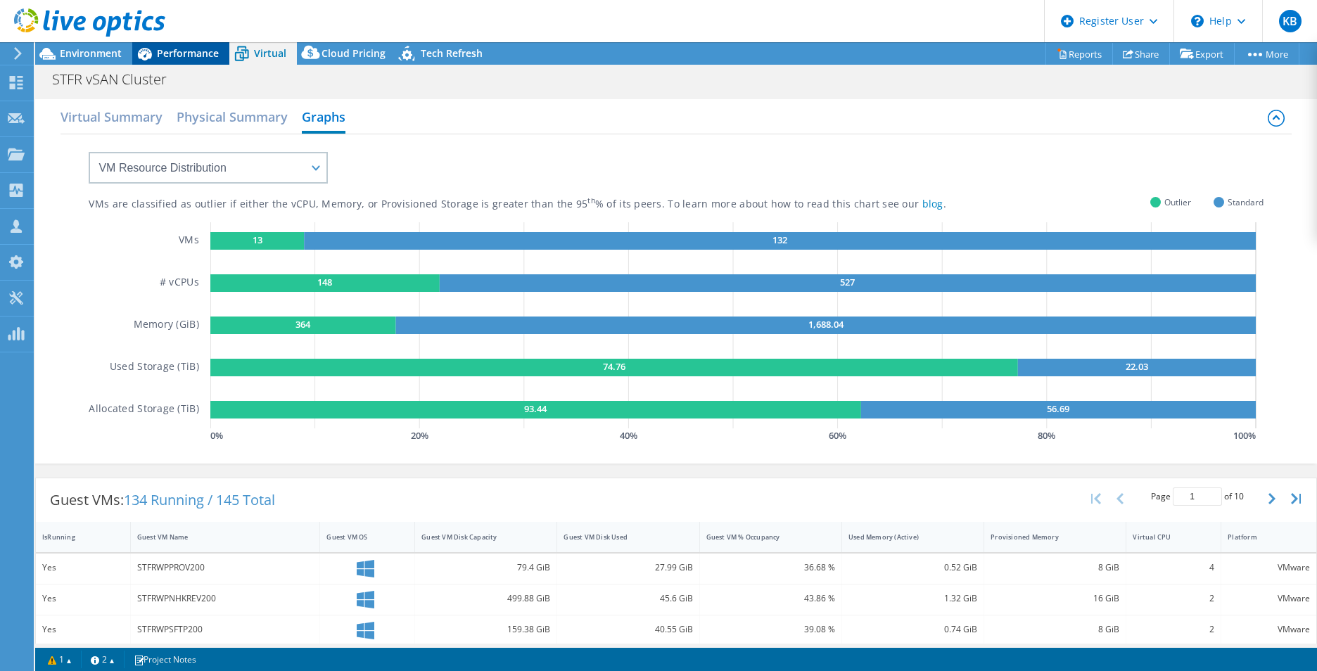
click at [134, 51] on icon at bounding box center [144, 53] width 25 height 25
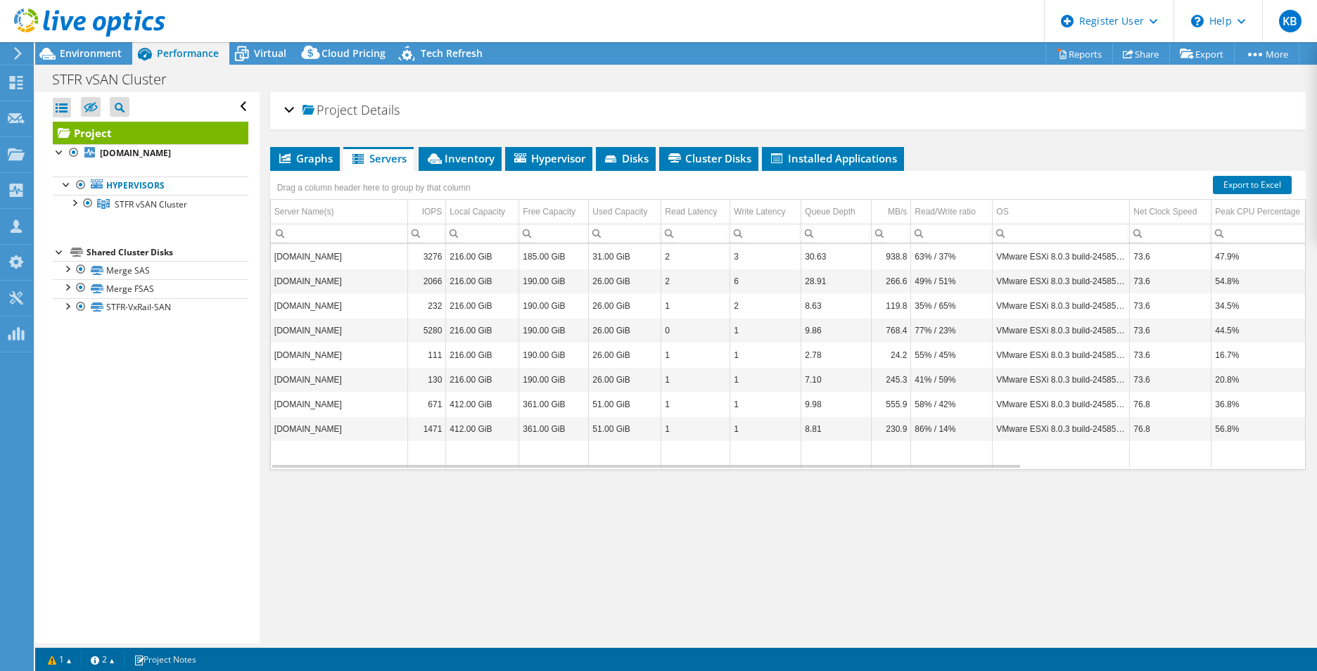
click at [321, 115] on span "Project" at bounding box center [329, 110] width 55 height 14
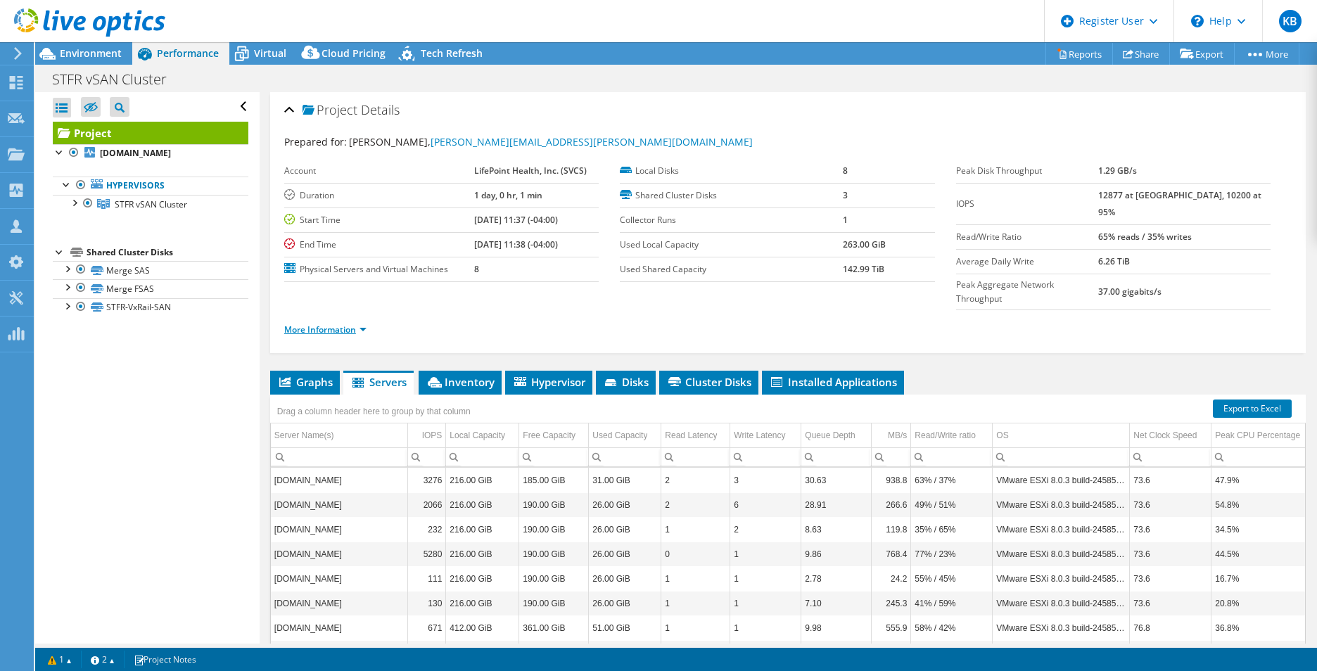
click at [349, 324] on link "More Information" at bounding box center [325, 330] width 82 height 12
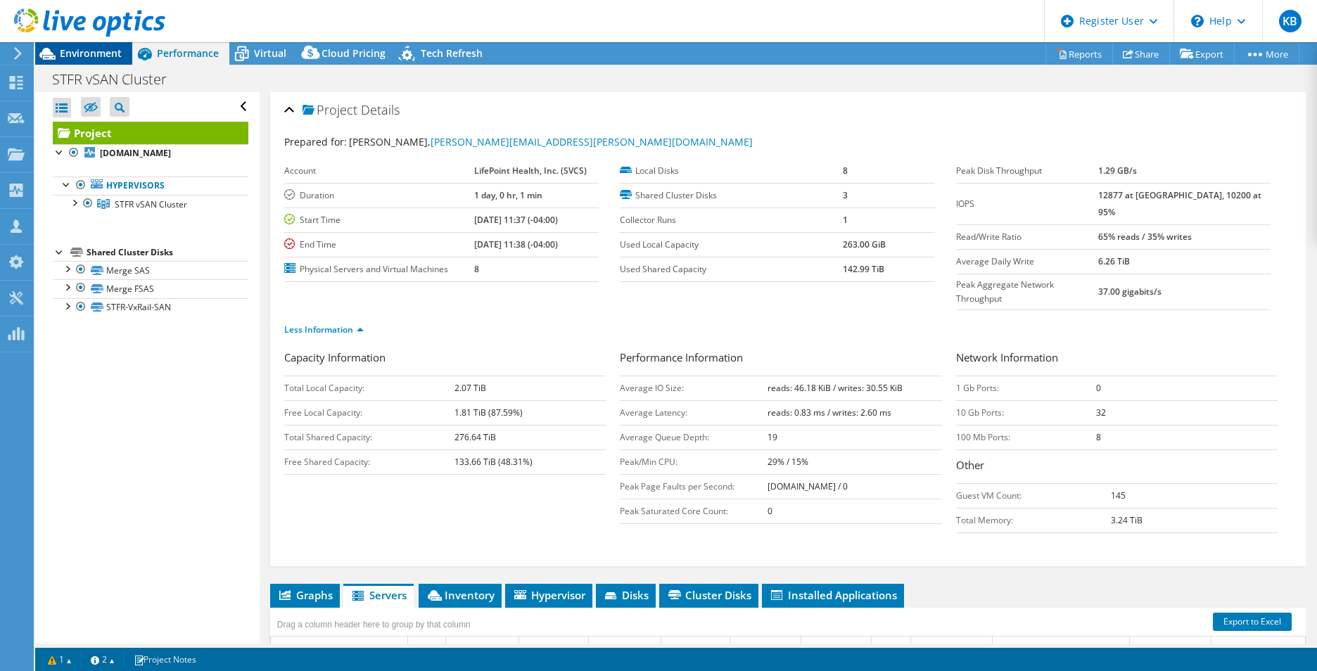
click at [90, 52] on span "Environment" at bounding box center [91, 52] width 62 height 13
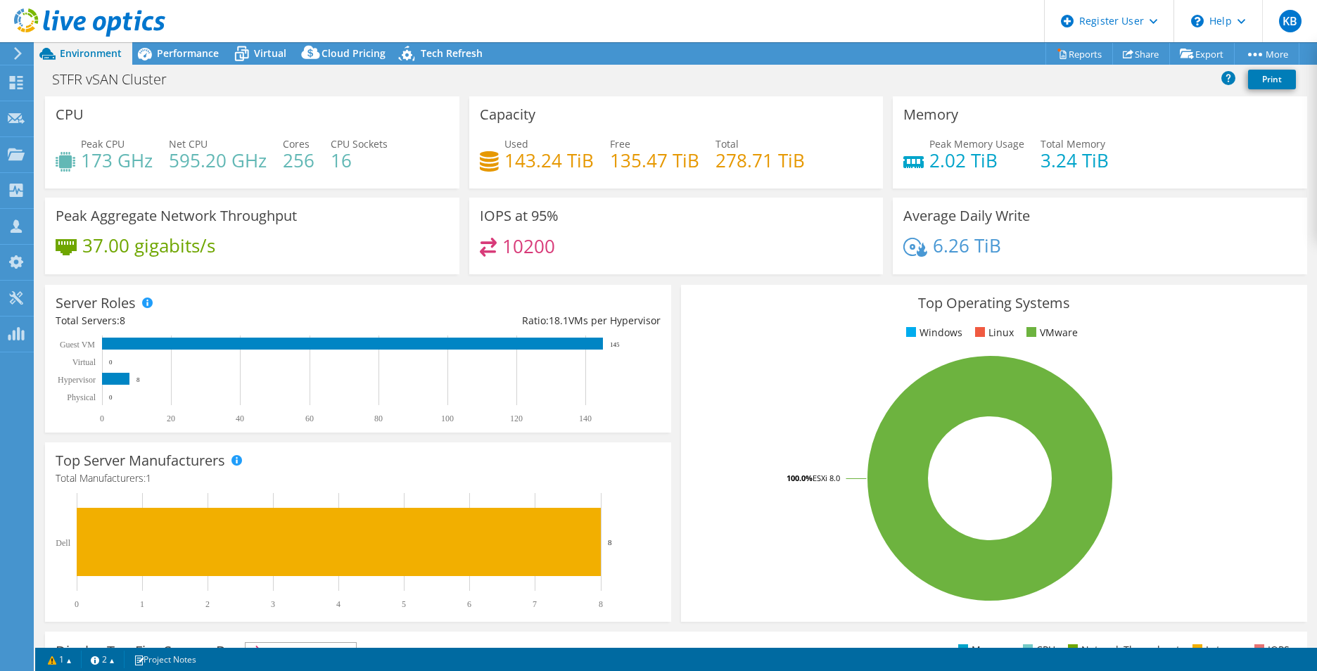
click at [151, 46] on div at bounding box center [82, 23] width 165 height 47
click at [191, 58] on span "Performance" at bounding box center [188, 52] width 62 height 13
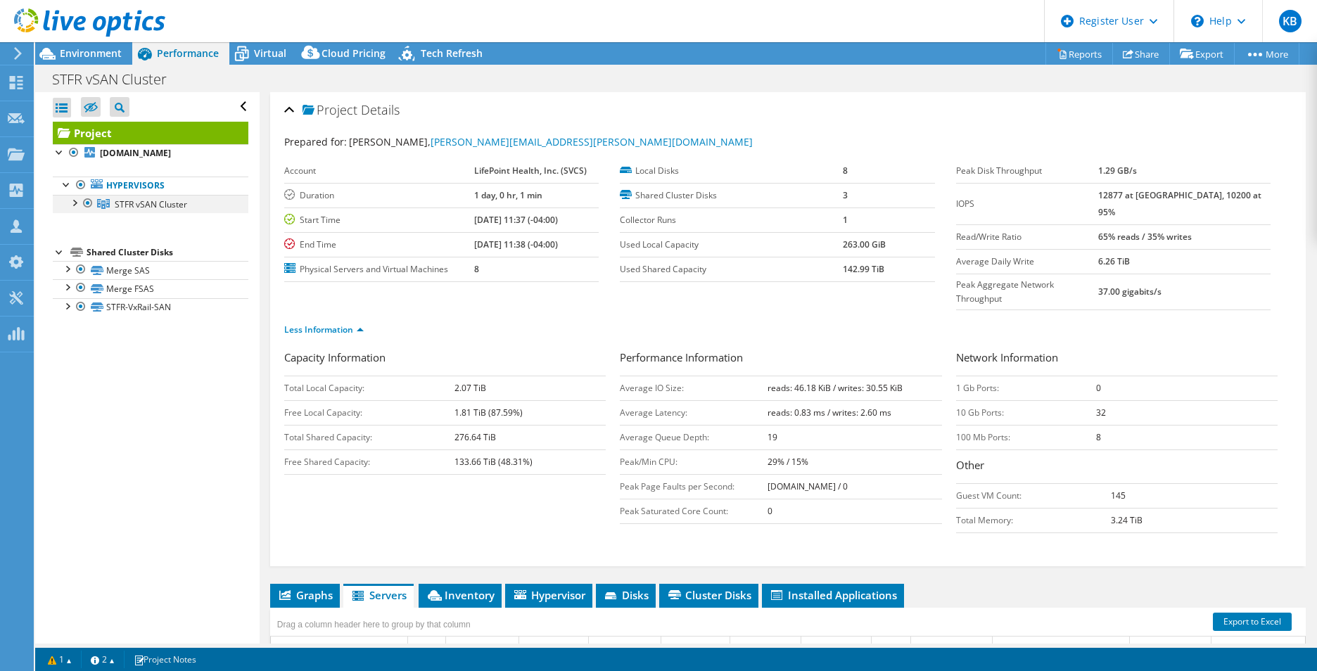
click at [77, 205] on div at bounding box center [74, 202] width 14 height 14
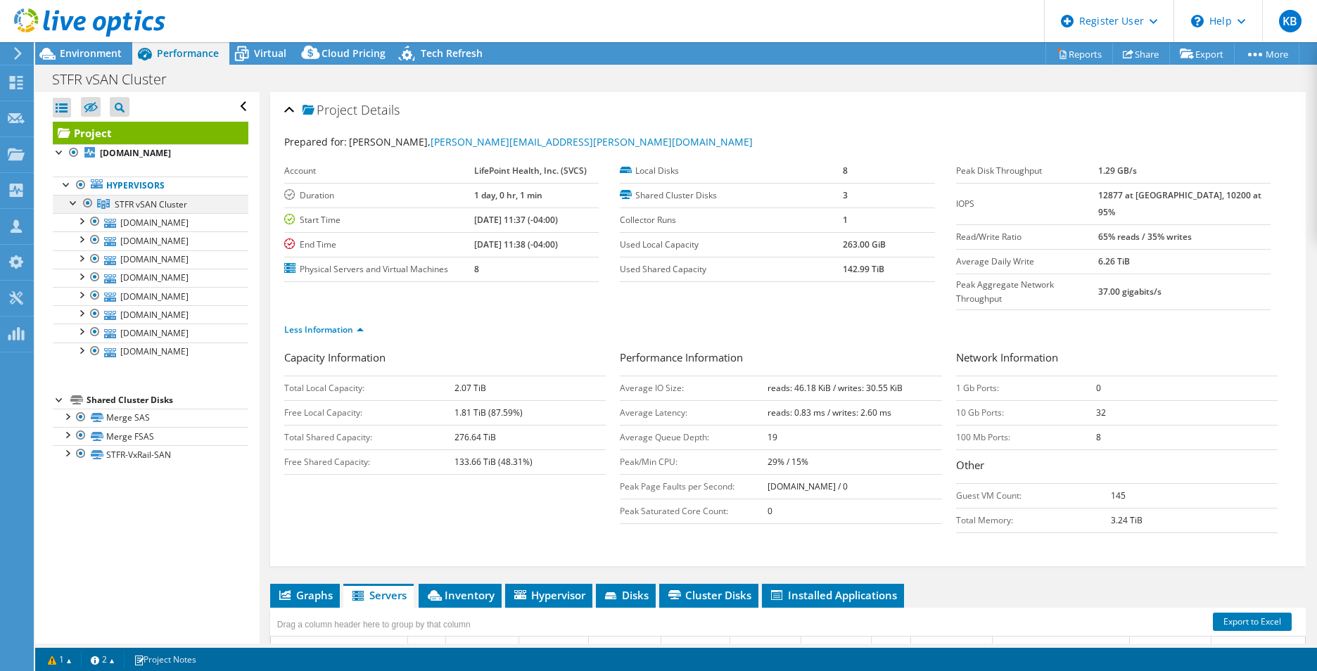
click at [77, 205] on div at bounding box center [74, 202] width 14 height 14
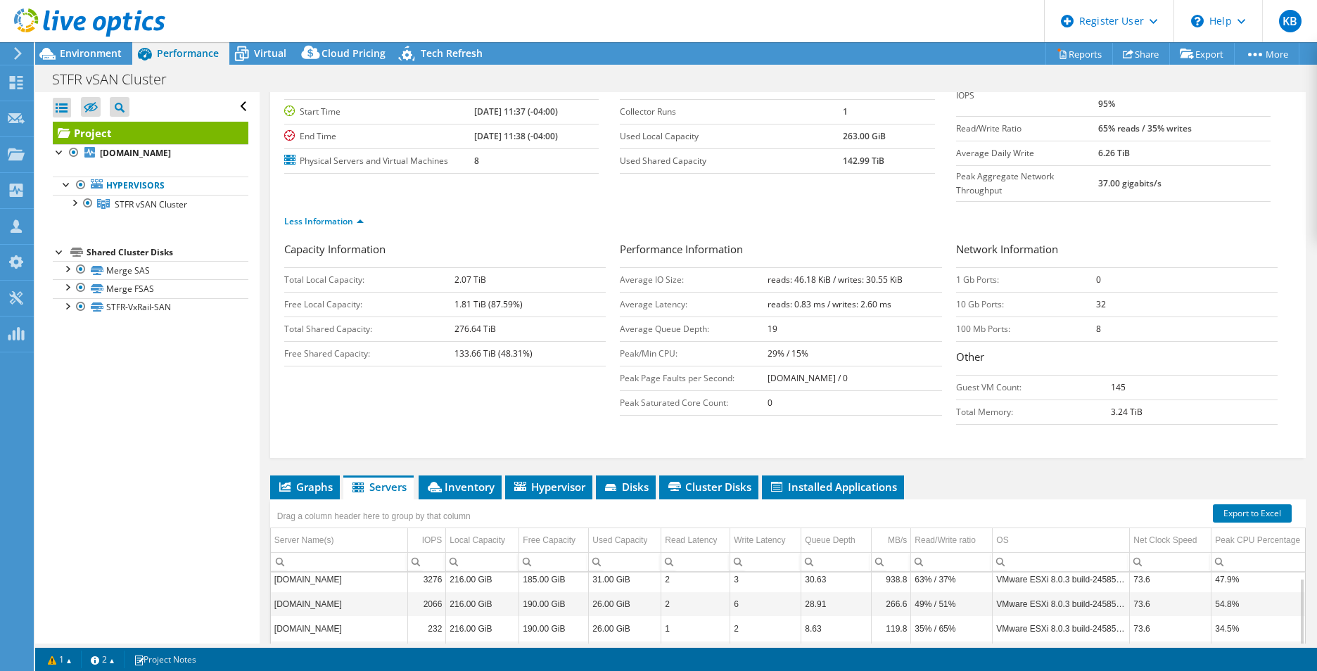
scroll to position [288, 0]
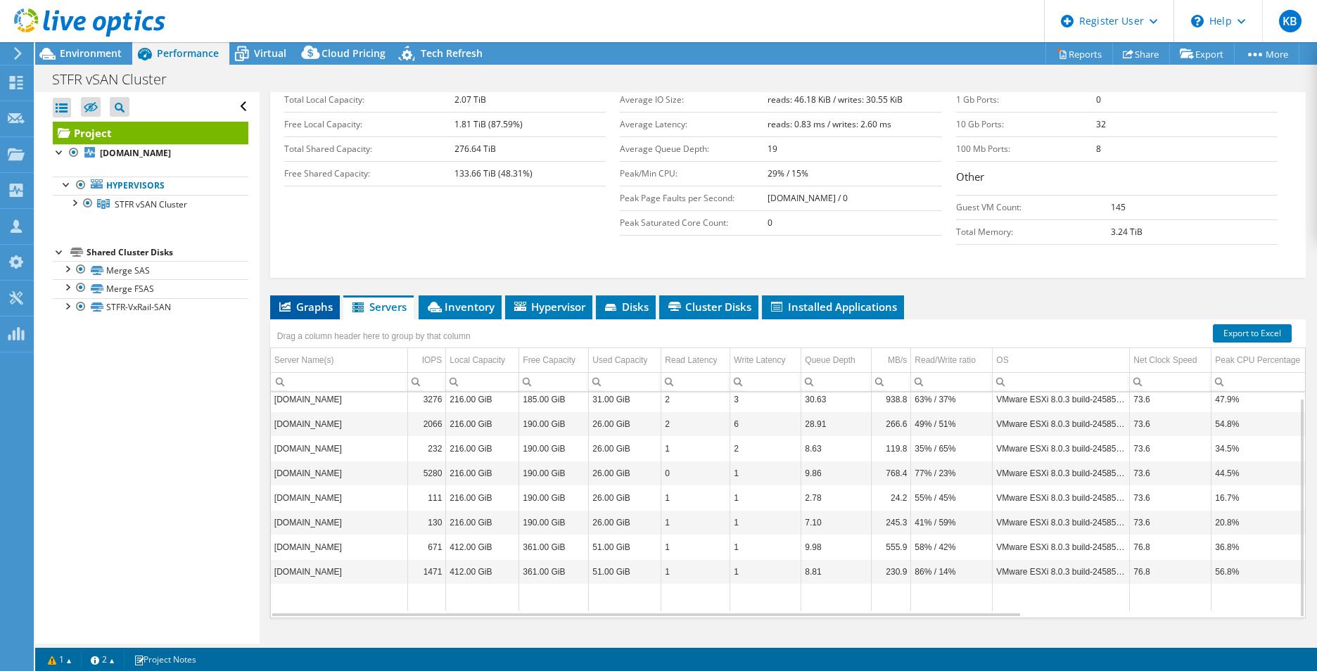
click at [314, 300] on span "Graphs" at bounding box center [305, 307] width 56 height 14
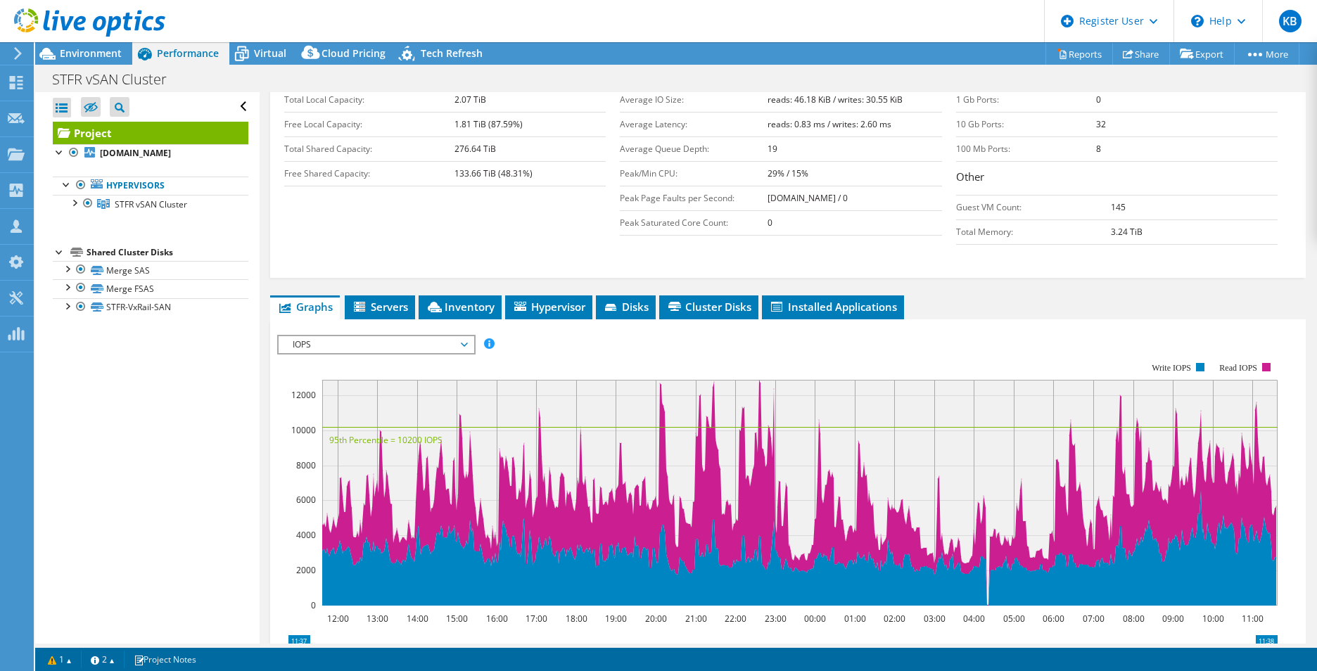
click at [302, 300] on span "Graphs" at bounding box center [305, 307] width 56 height 14
click at [388, 300] on span "Servers" at bounding box center [380, 307] width 56 height 14
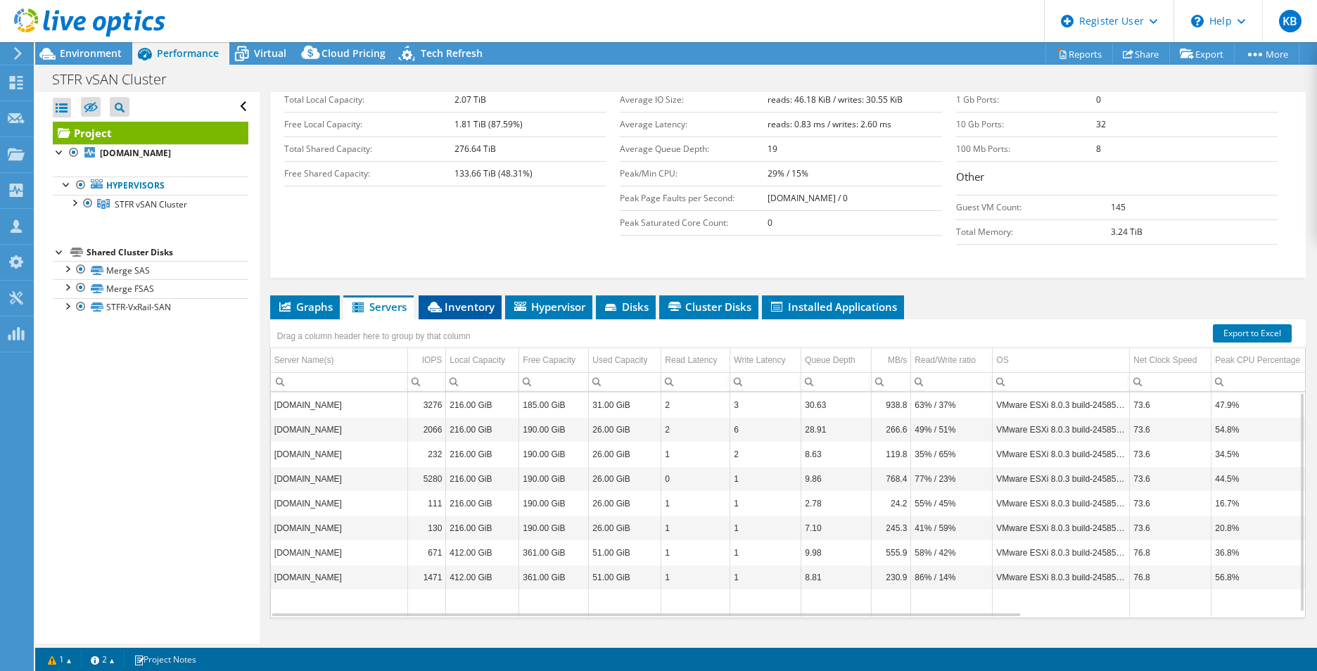
click at [454, 300] on span "Inventory" at bounding box center [460, 307] width 69 height 14
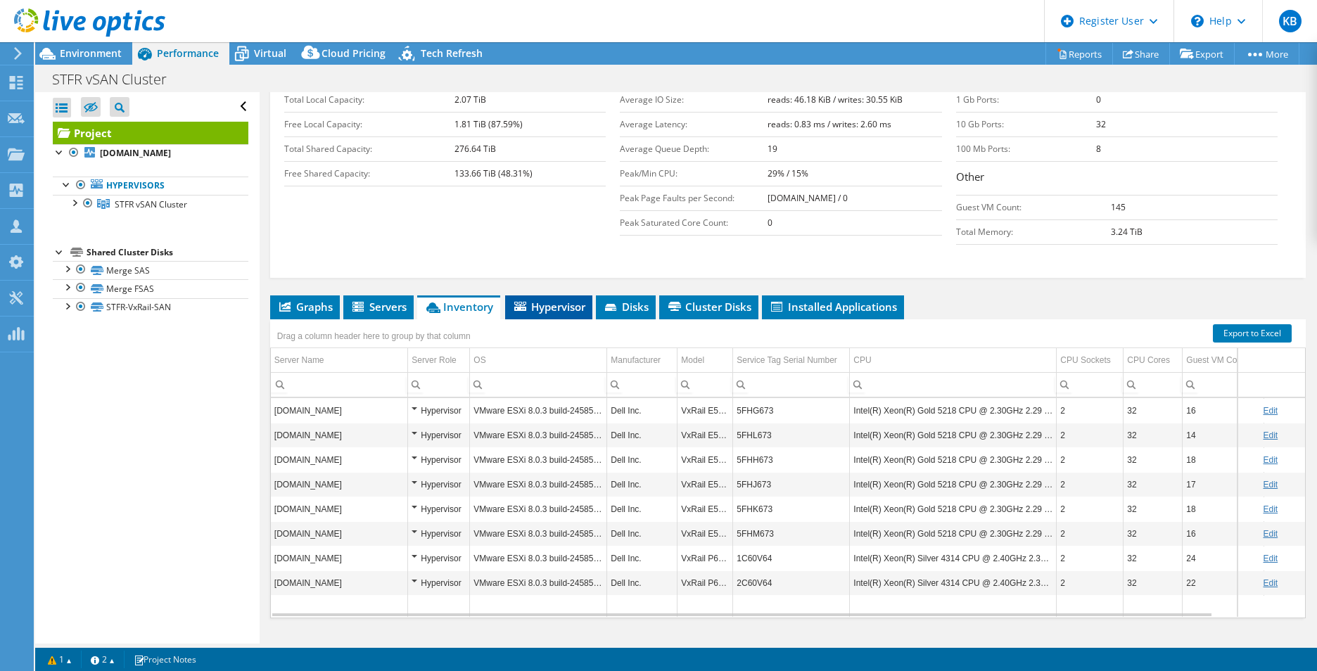
click at [536, 300] on span "Hypervisor" at bounding box center [548, 307] width 73 height 14
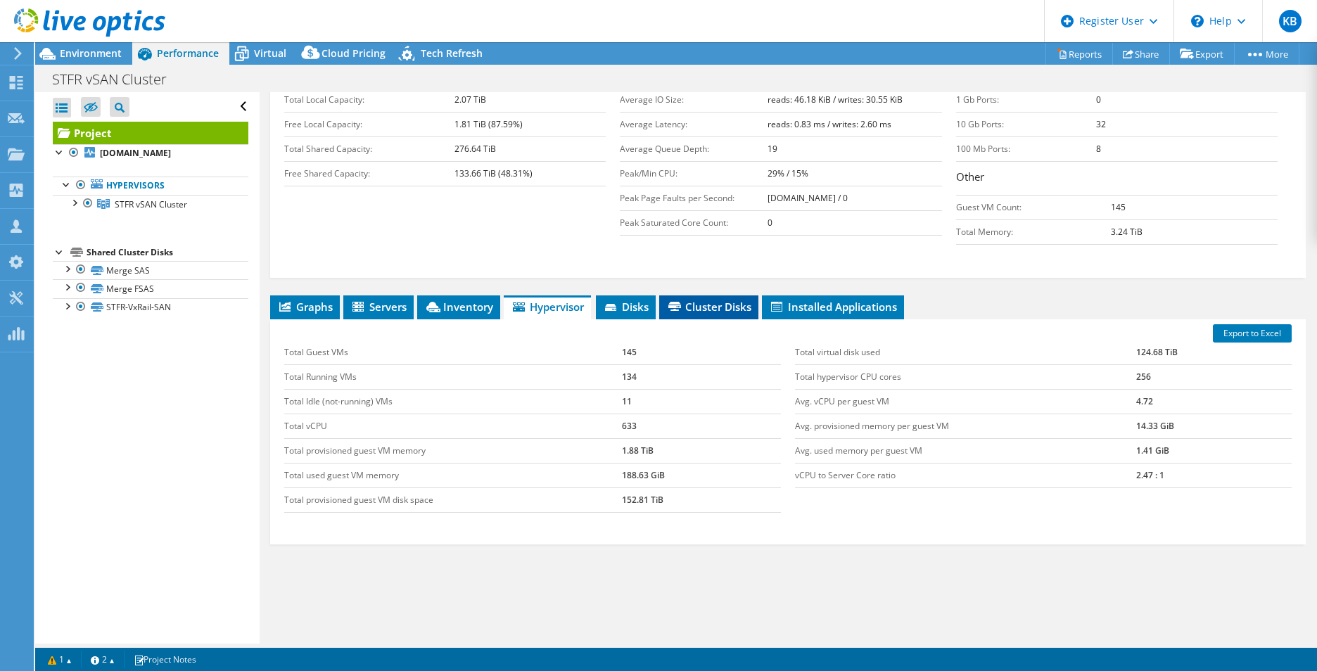
click at [729, 300] on span "Cluster Disks" at bounding box center [708, 307] width 85 height 14
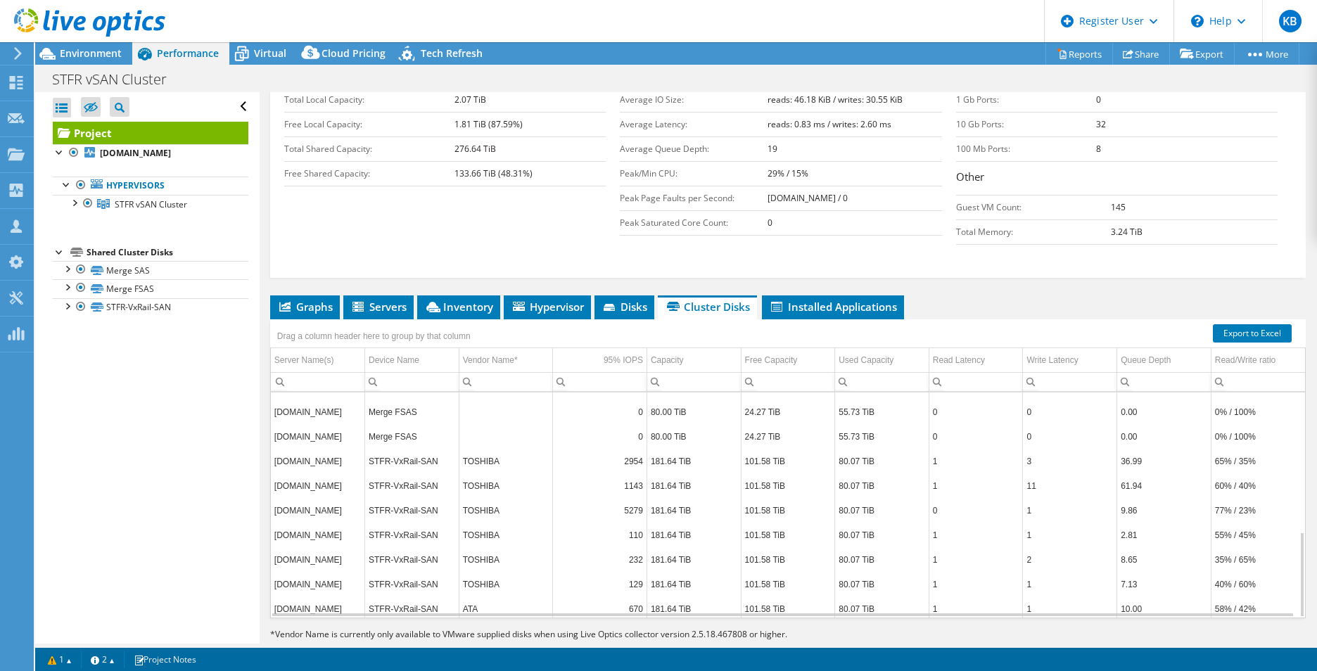
scroll to position [366, 0]
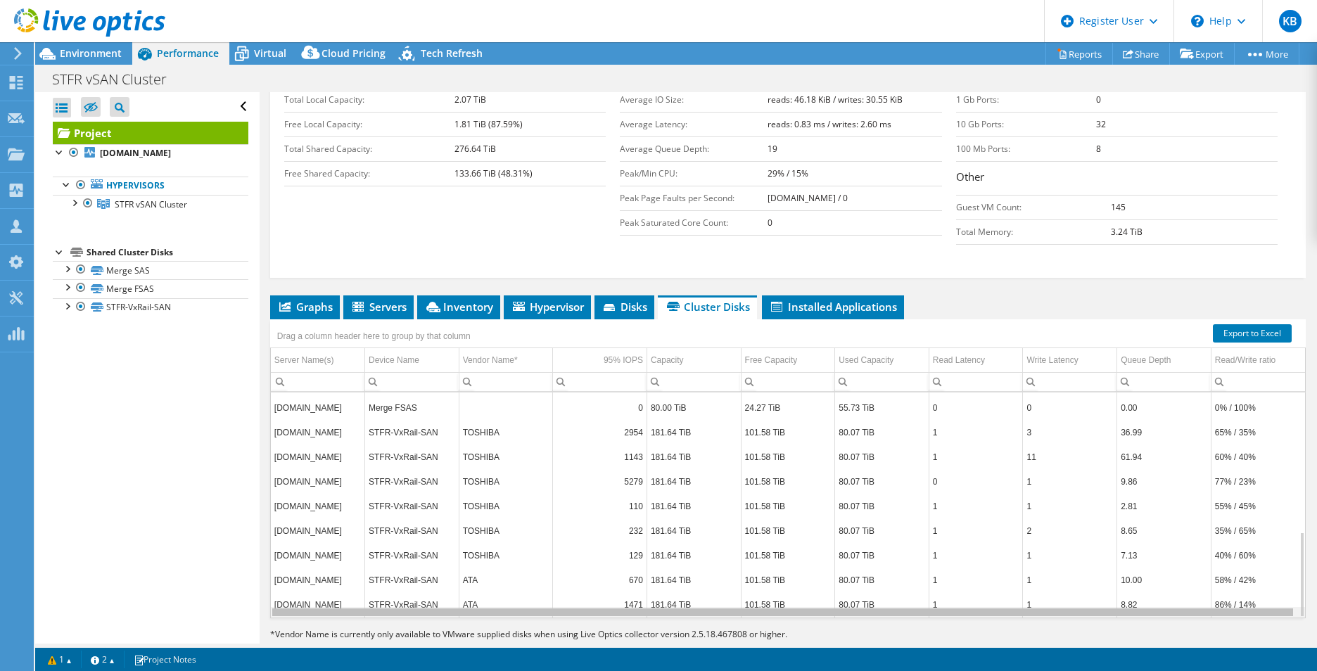
drag, startPoint x: 672, startPoint y: 587, endPoint x: 824, endPoint y: 592, distance: 152.0
click at [822, 592] on section "Export to Excel Drag a column header here to group by that column Server Name(s…" at bounding box center [787, 480] width 1035 height 323
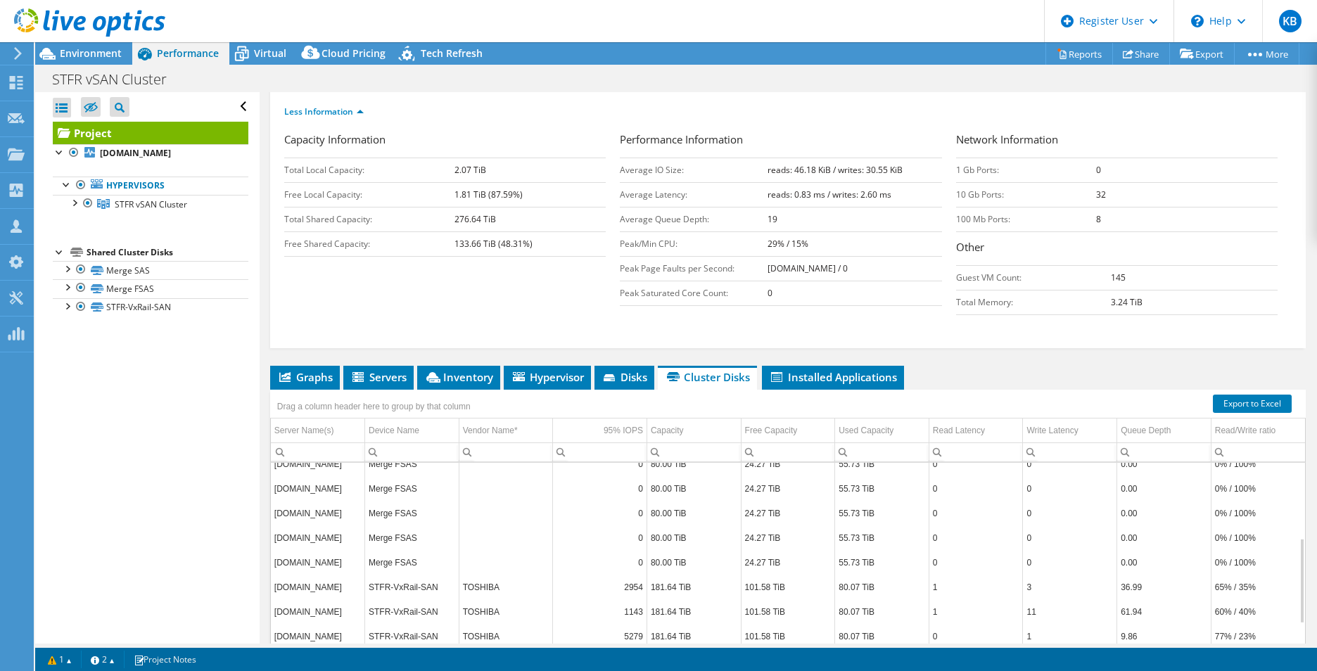
scroll to position [0, 0]
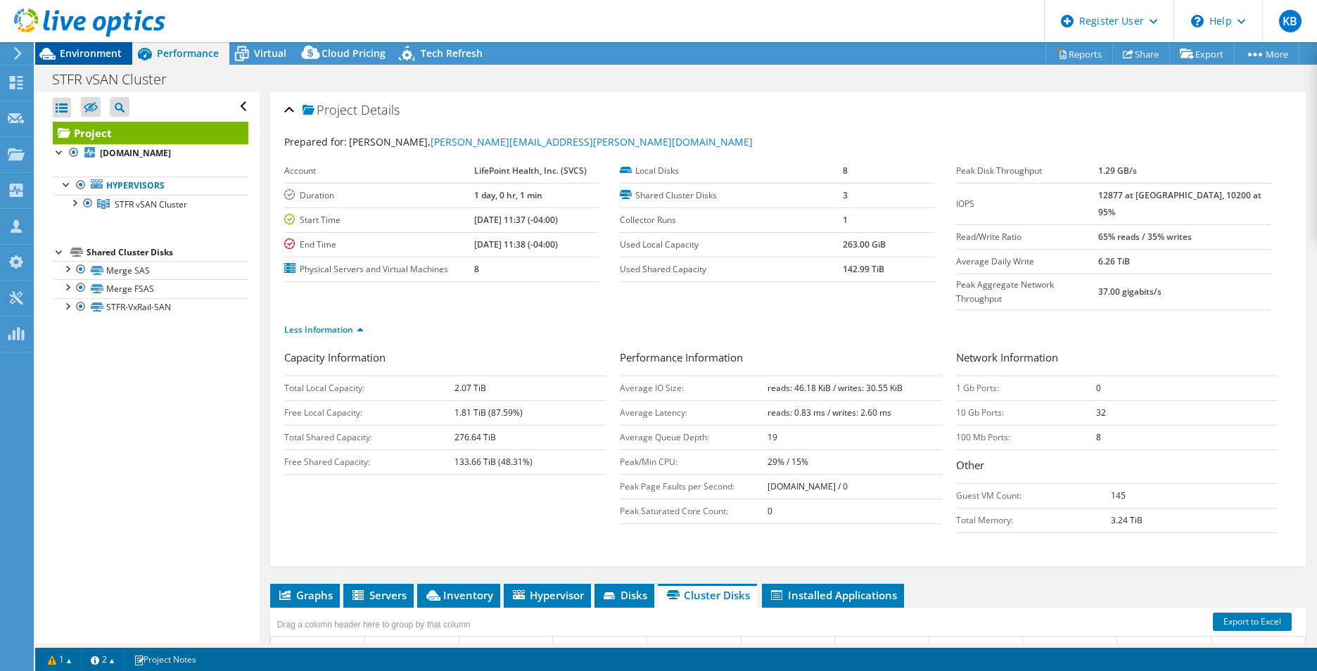
click at [98, 50] on span "Environment" at bounding box center [91, 52] width 62 height 13
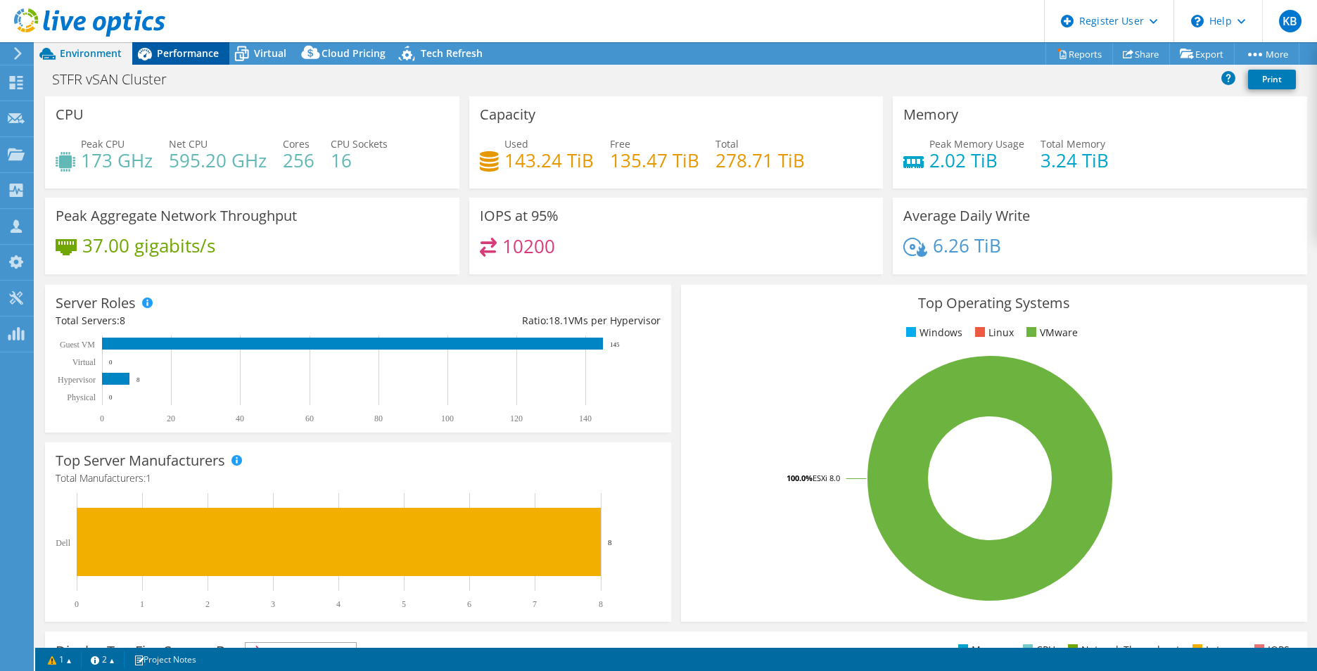
click at [187, 56] on span "Performance" at bounding box center [188, 52] width 62 height 13
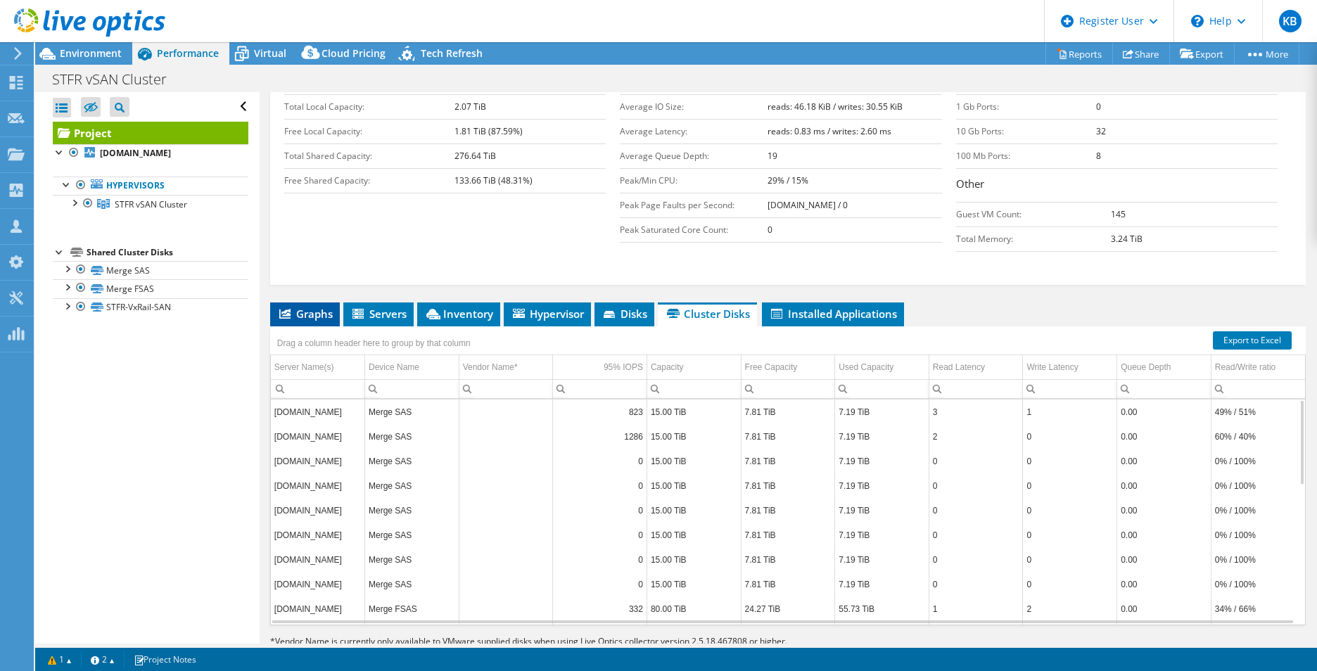
click at [308, 307] on span "Graphs" at bounding box center [305, 314] width 56 height 14
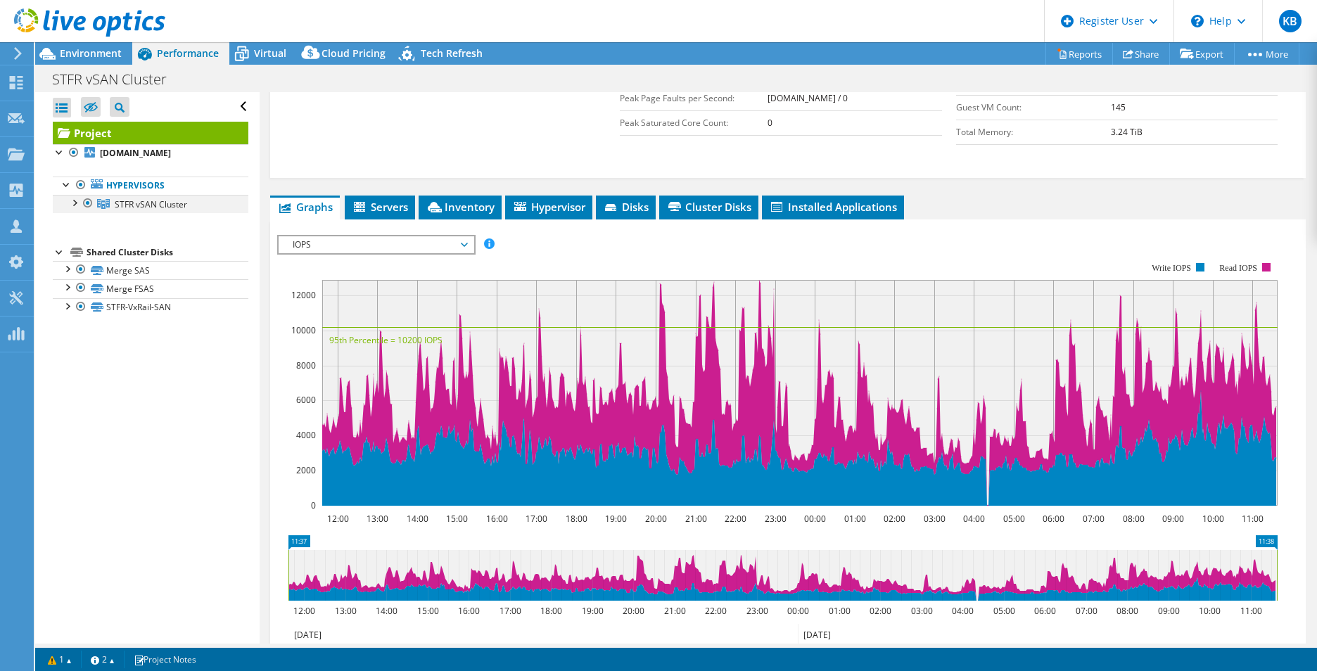
click at [74, 201] on div at bounding box center [74, 202] width 14 height 14
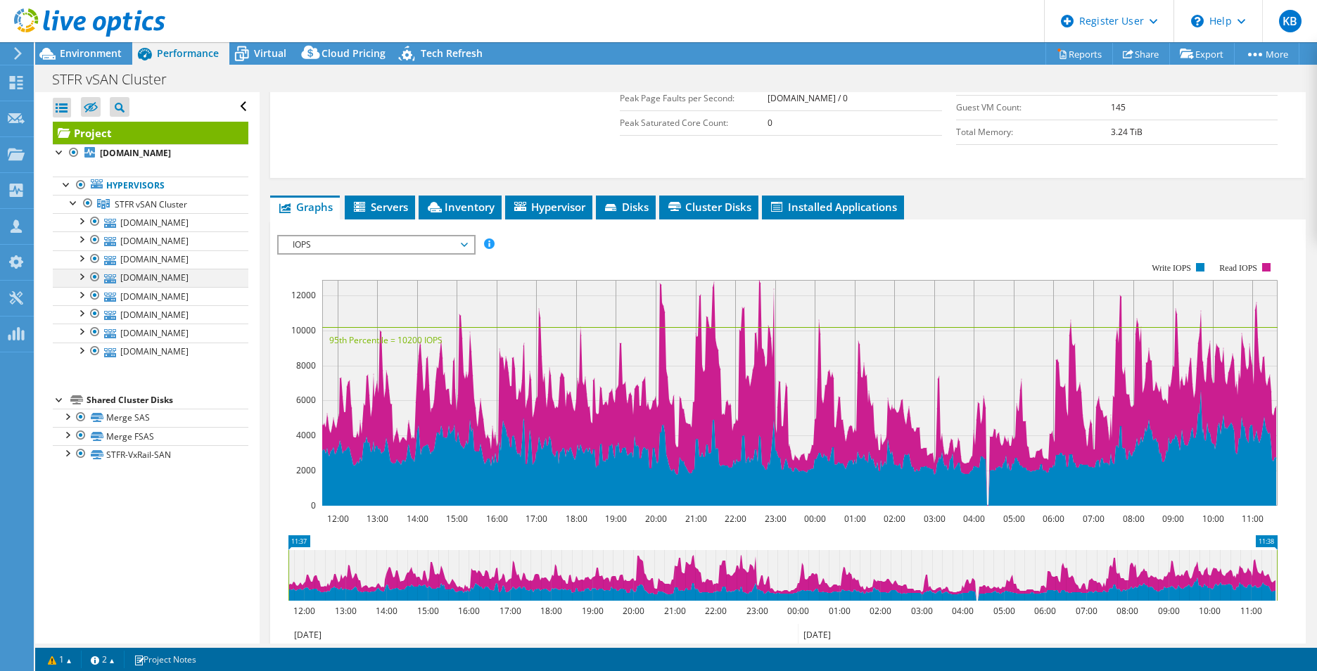
click at [94, 276] on div at bounding box center [95, 277] width 14 height 17
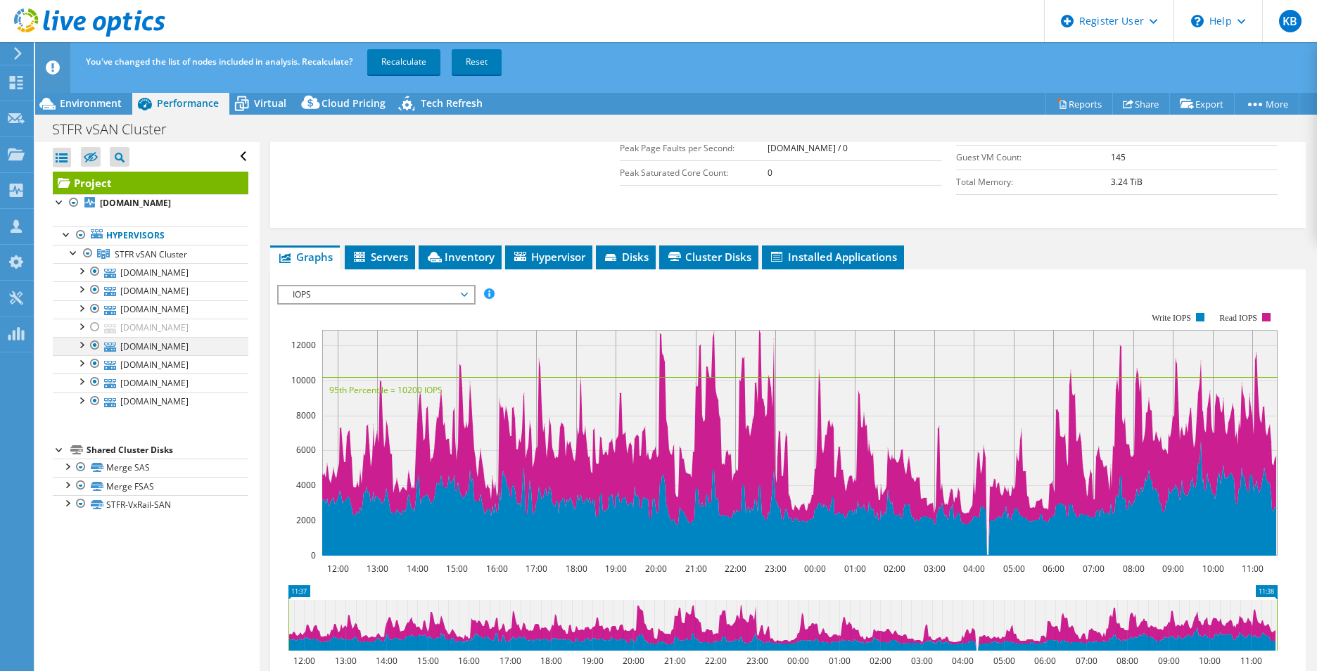
click at [94, 345] on div at bounding box center [95, 345] width 14 height 17
click at [97, 368] on div at bounding box center [95, 363] width 14 height 17
click at [97, 381] on div at bounding box center [95, 381] width 14 height 17
click at [96, 400] on div at bounding box center [95, 400] width 14 height 17
click at [397, 60] on link "Recalculate" at bounding box center [403, 61] width 73 height 25
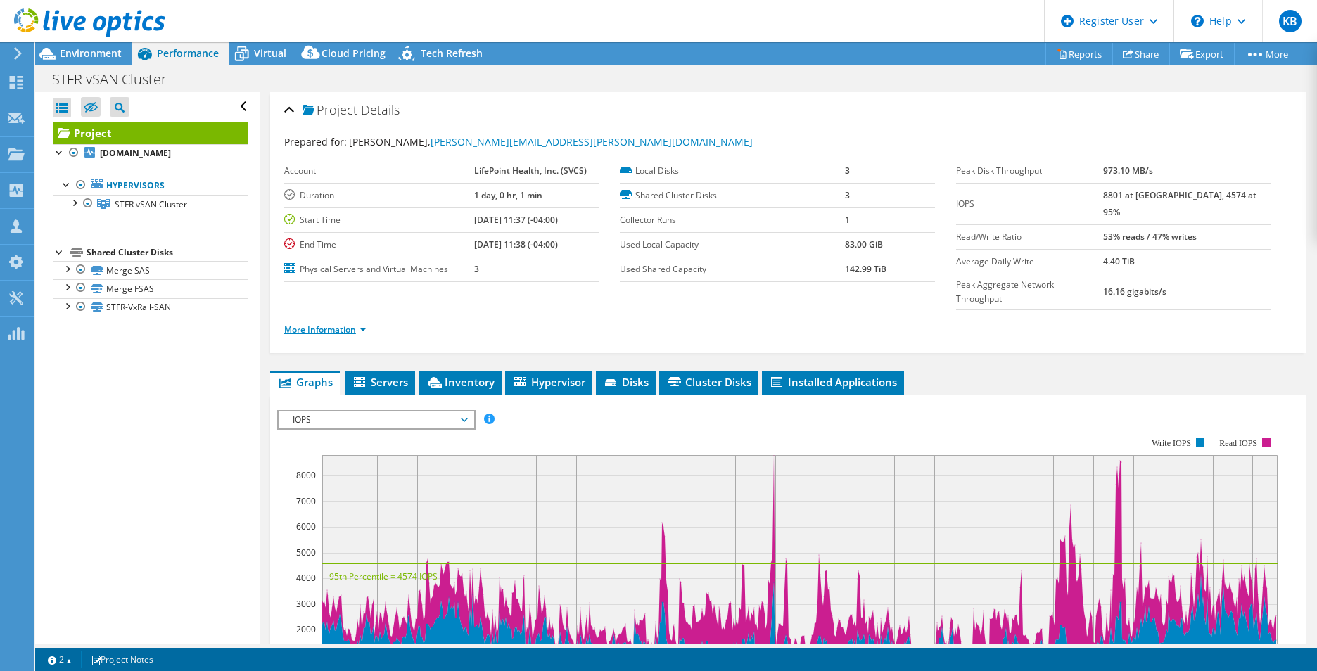
click at [348, 324] on link "More Information" at bounding box center [325, 330] width 82 height 12
